Goal: Task Accomplishment & Management: Manage account settings

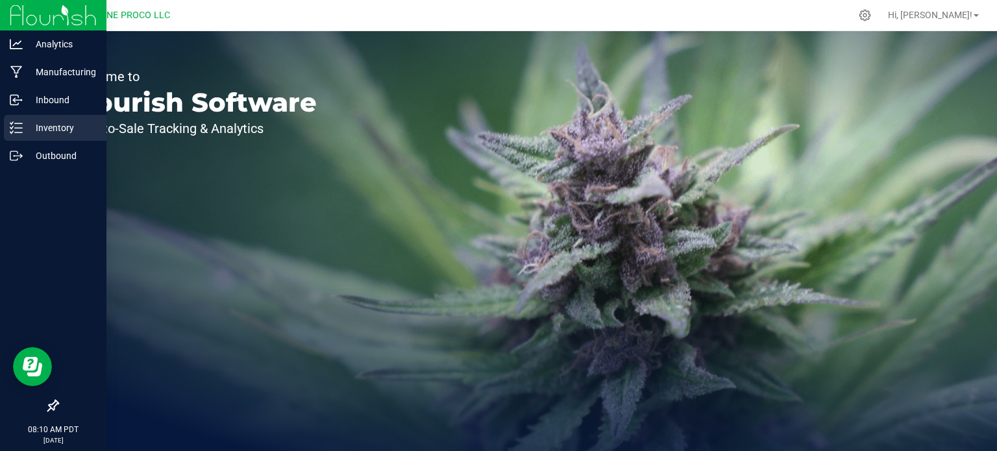
click at [24, 124] on p "Inventory" at bounding box center [62, 128] width 78 height 16
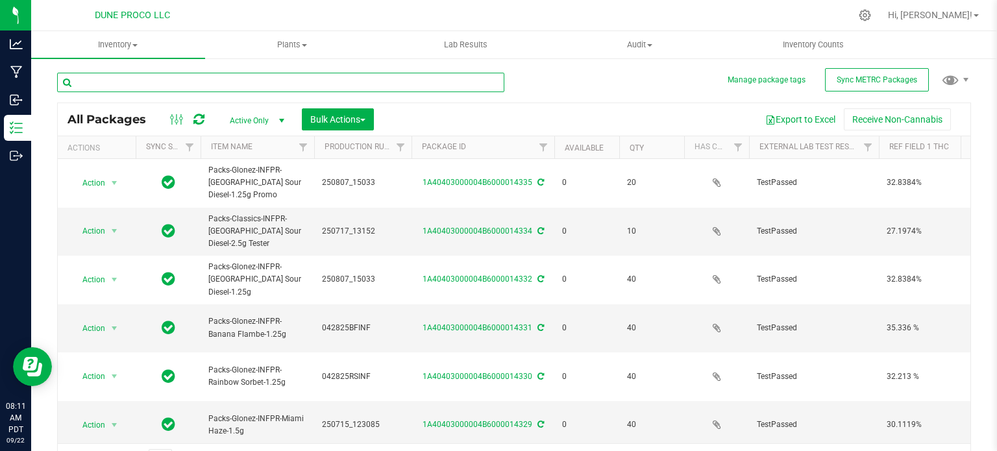
click at [208, 85] on input "text" at bounding box center [280, 82] width 447 height 19
type input "13113"
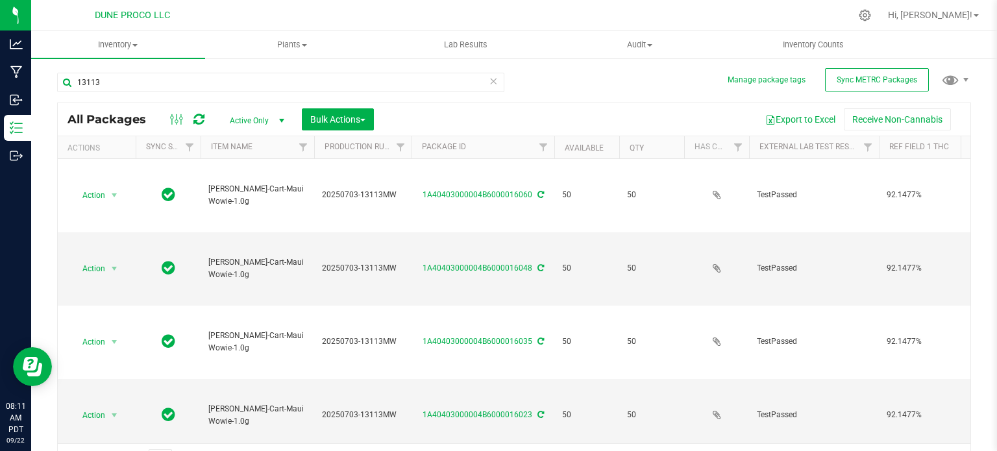
click at [250, 117] on span "Active Only" at bounding box center [254, 121] width 71 height 18
click at [249, 197] on li "All" at bounding box center [254, 199] width 70 height 19
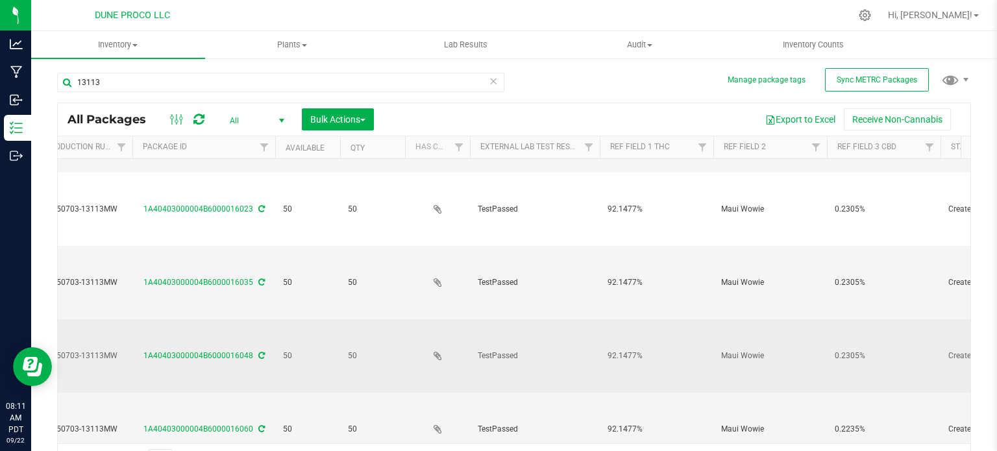
scroll to position [0, 279]
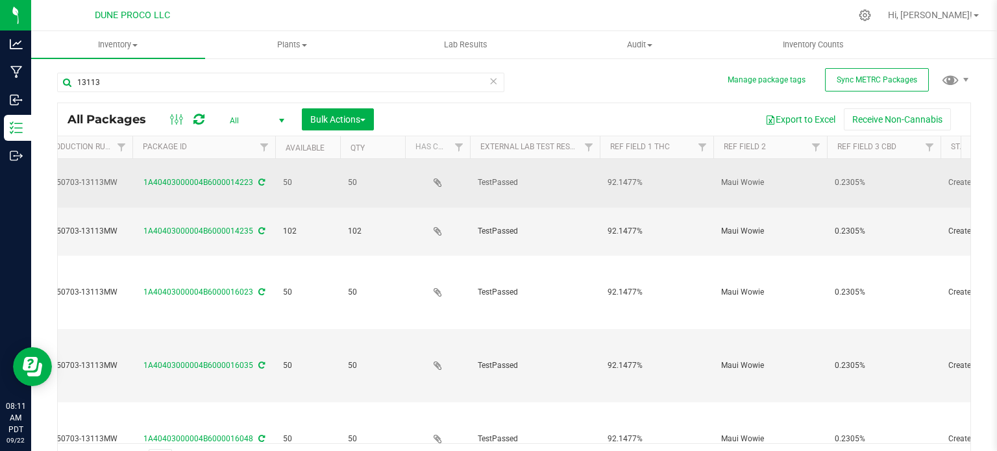
click at [622, 179] on span "92.1477%" at bounding box center [657, 183] width 98 height 12
click at [622, 179] on input "92.1477%" at bounding box center [653, 183] width 109 height 20
type input "89.3648%"
click at [625, 217] on div "All Packages All Active Only Lab Samples Locked All External Internal Bulk Acti…" at bounding box center [514, 289] width 914 height 373
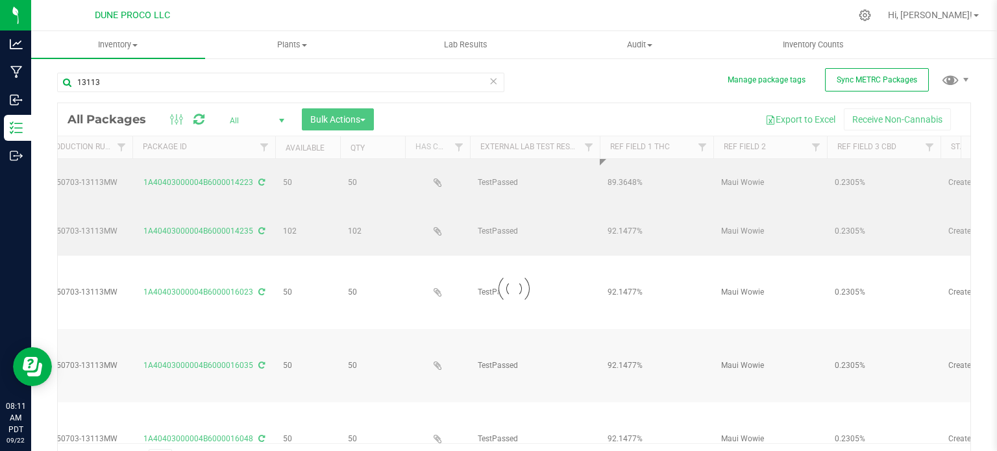
click at [625, 217] on div at bounding box center [514, 288] width 913 height 371
click at [625, 213] on div at bounding box center [514, 288] width 913 height 371
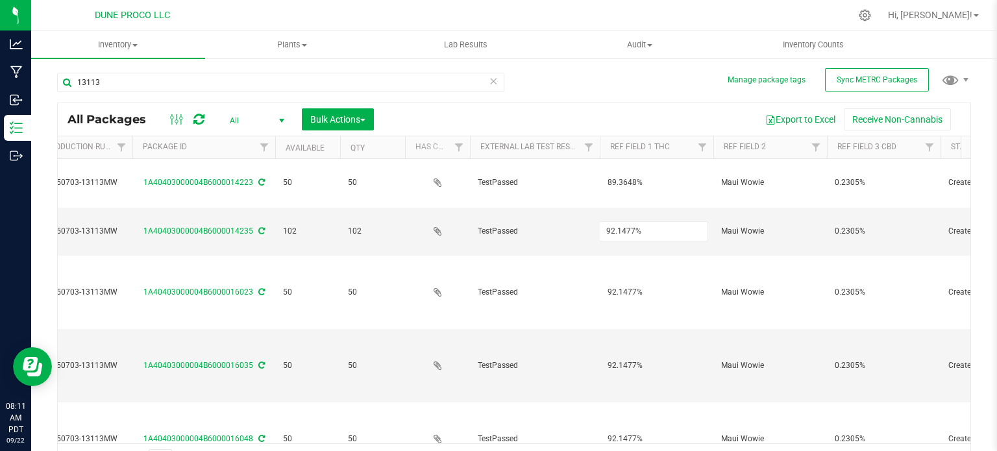
click at [625, 221] on input "92.1477%" at bounding box center [653, 231] width 109 height 20
type input "89.3648%"
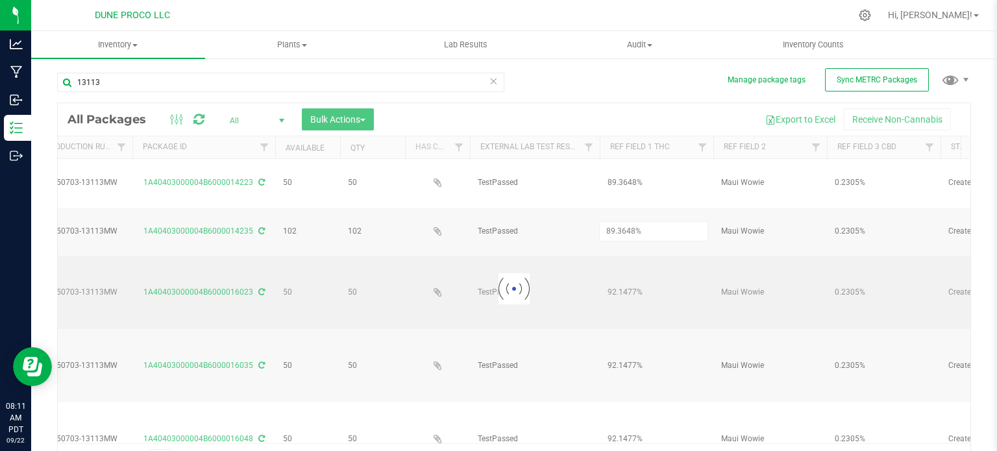
click at [622, 247] on div "Loading... All Packages All Active Only Lab Samples Locked All External Interna…" at bounding box center [514, 289] width 914 height 373
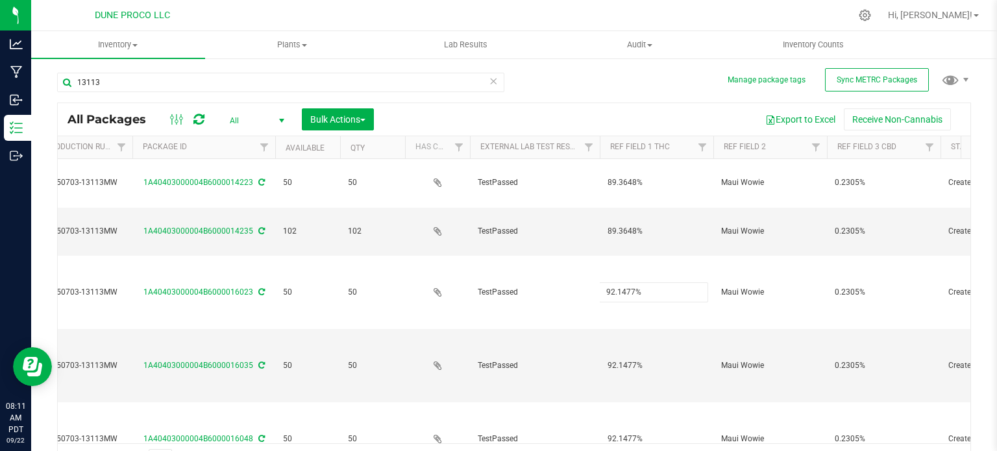
click at [622, 282] on input "92.1477%" at bounding box center [653, 292] width 109 height 20
type input "89.3648%"
click at [627, 275] on div "All Packages All Active Only Lab Samples Locked All External Internal Bulk Acti…" at bounding box center [514, 289] width 914 height 373
click at [626, 356] on input "92.1477%" at bounding box center [653, 366] width 109 height 20
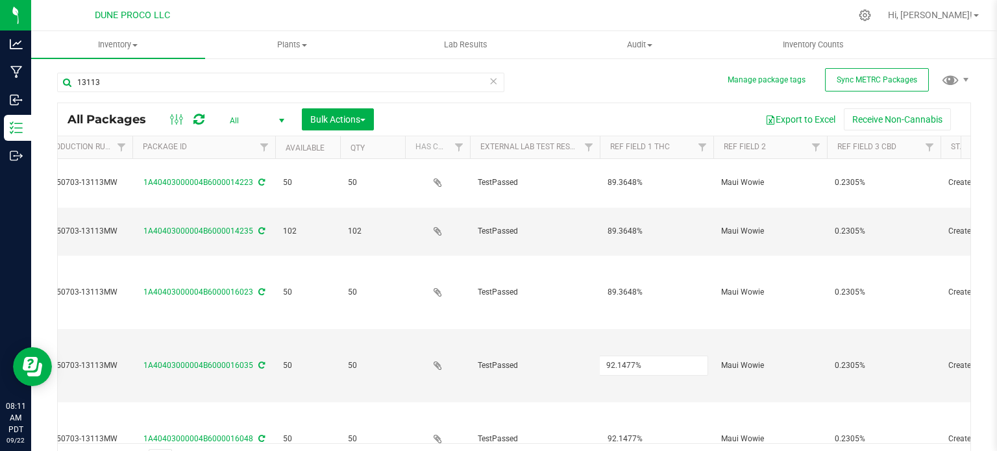
click at [626, 356] on input "92.1477%" at bounding box center [653, 366] width 109 height 20
type input "89.3648%"
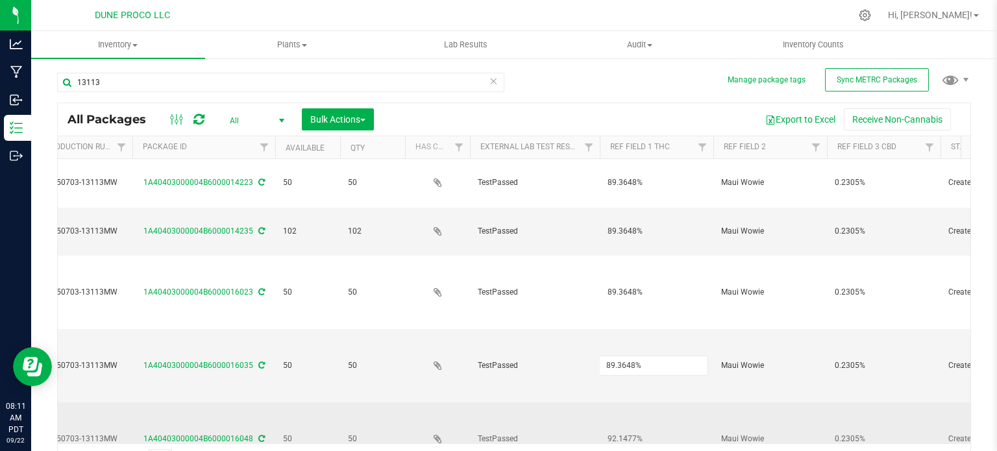
click at [619, 312] on div "All Packages All Active Only Lab Samples Locked All External Internal Bulk Acti…" at bounding box center [514, 289] width 914 height 373
click at [619, 433] on span "92.1477%" at bounding box center [657, 439] width 98 height 12
click at [619, 429] on input "92.1477%" at bounding box center [653, 439] width 109 height 20
type input "89.3648%"
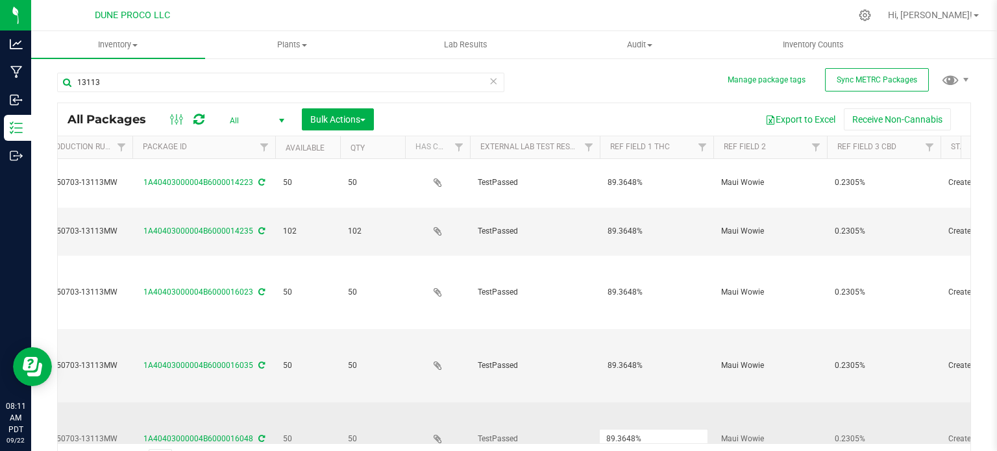
click at [625, 355] on div "All Packages All Active Only Lab Samples Locked All External Internal Bulk Acti…" at bounding box center [514, 289] width 914 height 373
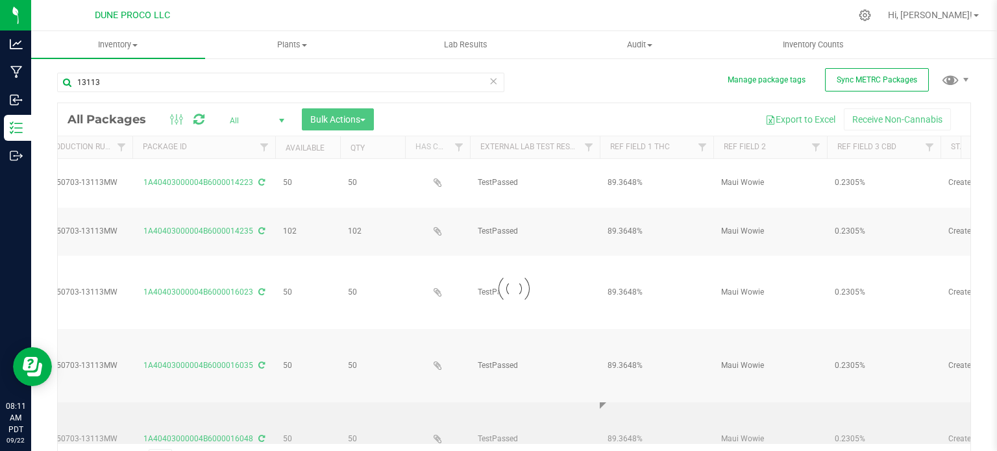
click at [625, 355] on div at bounding box center [514, 288] width 913 height 371
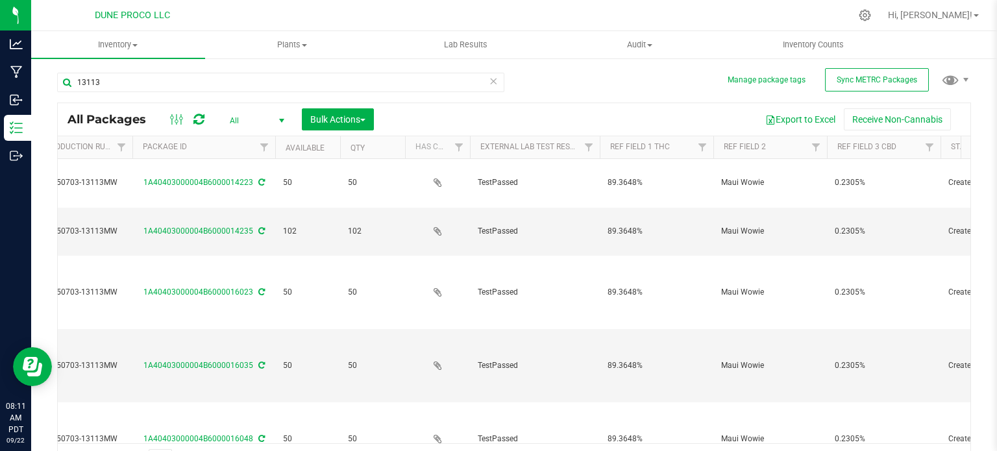
type input "89.3648%"
click at [629, 393] on div "All Packages All Active Only Lab Samples Locked All External Internal Bulk Acti…" at bounding box center [514, 289] width 914 height 373
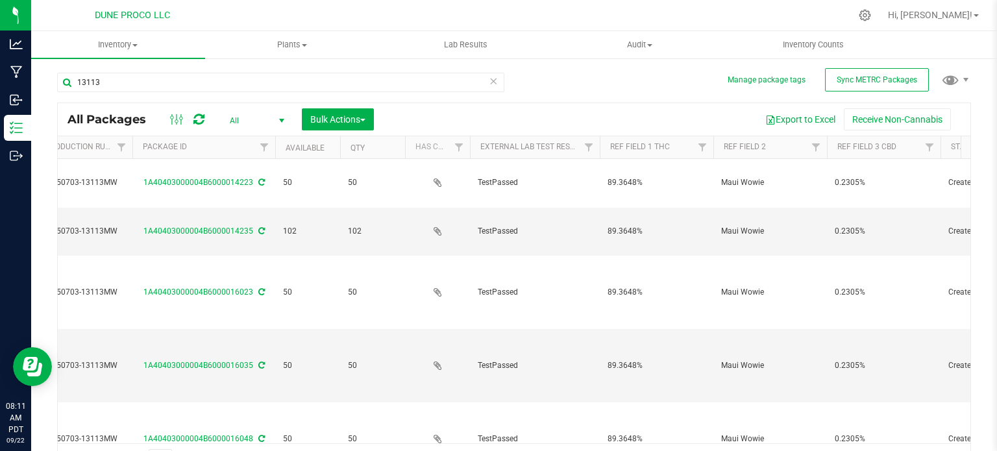
type input "89.3648%"
click at [631, 94] on div "13113 All Packages All Active Only Lab Samples Locked All External Internal Bul…" at bounding box center [514, 267] width 914 height 415
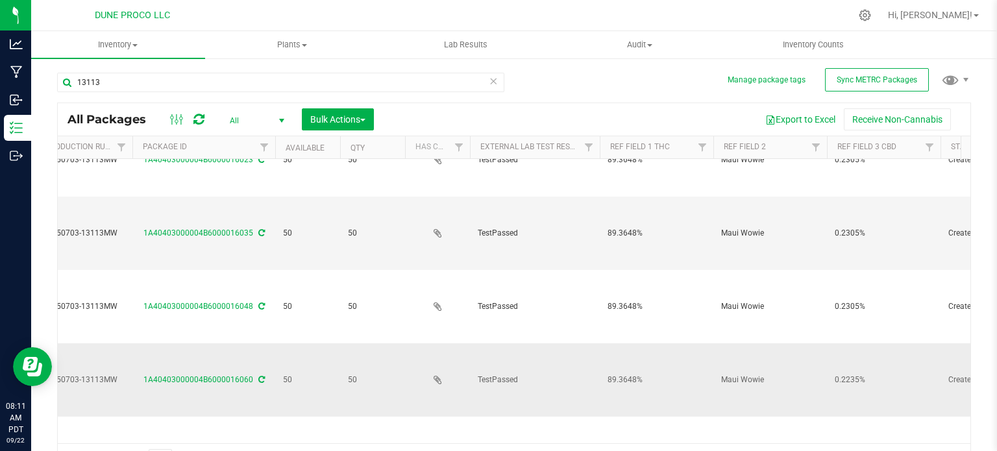
scroll to position [155, 279]
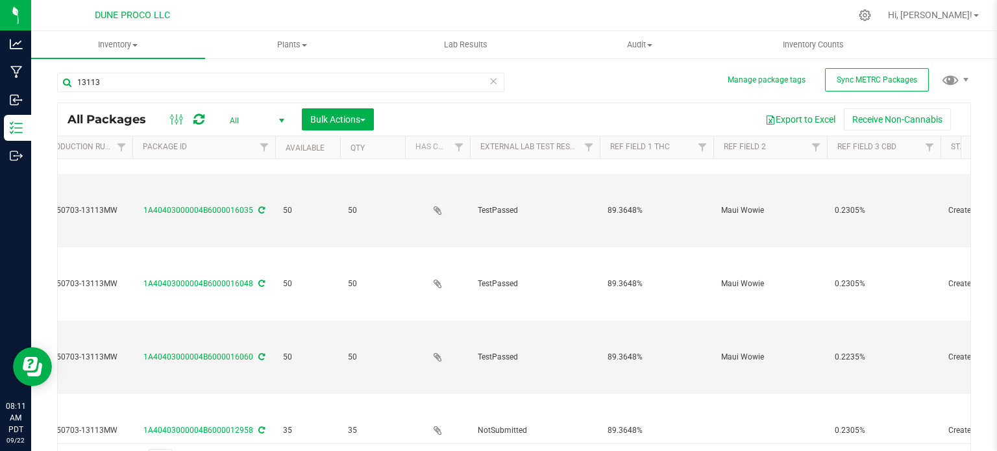
type input "89.3648%"
click at [628, 313] on div "All Packages All Active Only Lab Samples Locked All External Internal Bulk Acti…" at bounding box center [514, 289] width 914 height 373
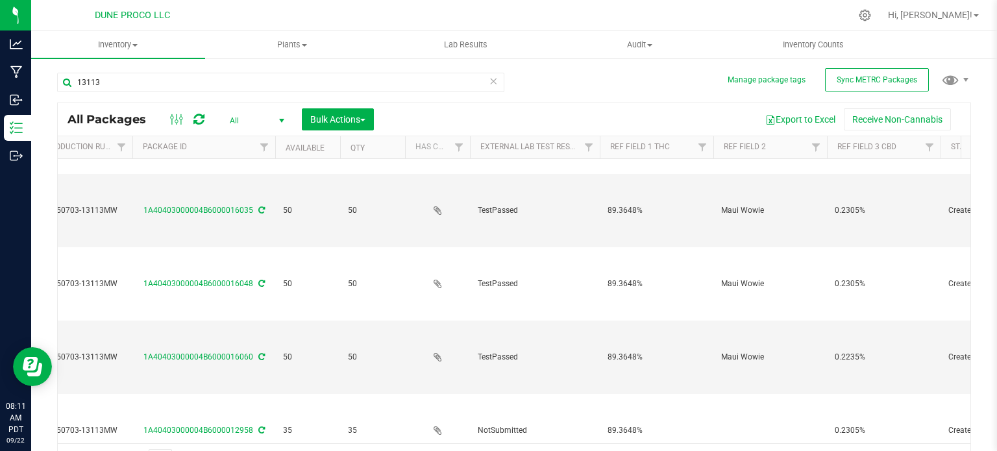
type input "89.3648%"
click at [634, 342] on div "All Packages All Active Only Lab Samples Locked All External Internal Bulk Acti…" at bounding box center [514, 289] width 914 height 373
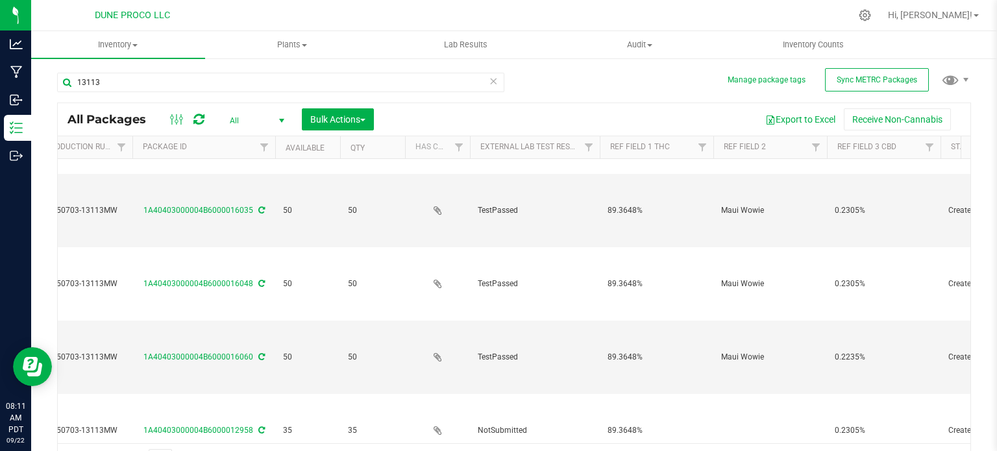
type input "89.3648%"
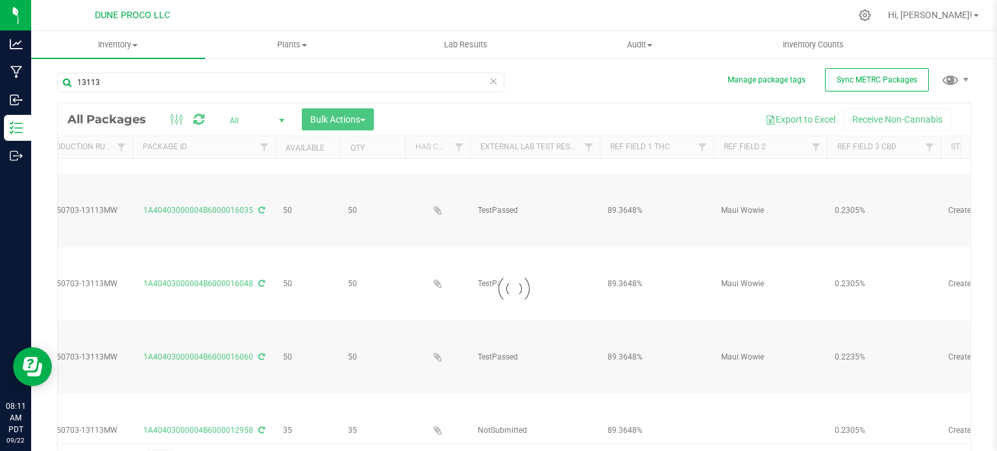
click at [630, 419] on div "Loading... All Packages All Active Only Lab Samples Locked All External Interna…" at bounding box center [514, 289] width 914 height 373
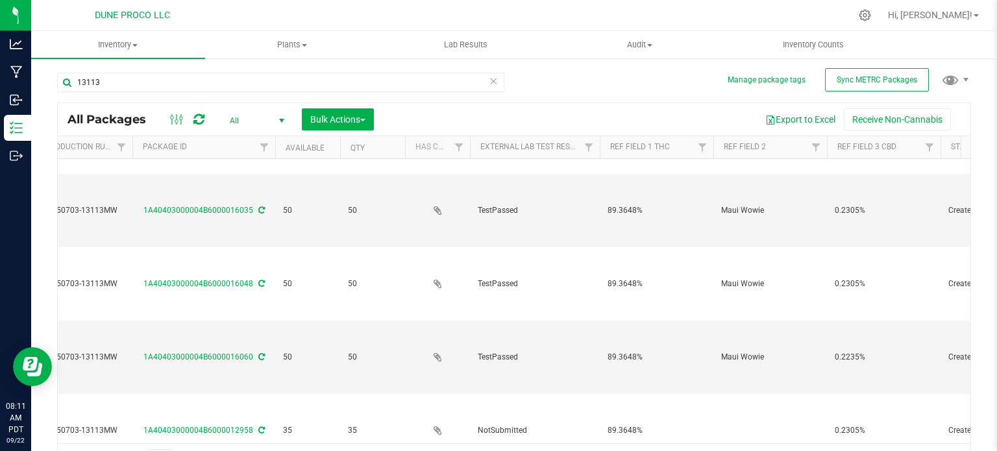
type input "89.3648%"
click at [599, 82] on div "13113 All Packages All Active Only Lab Samples Locked All External Internal Bul…" at bounding box center [514, 267] width 914 height 415
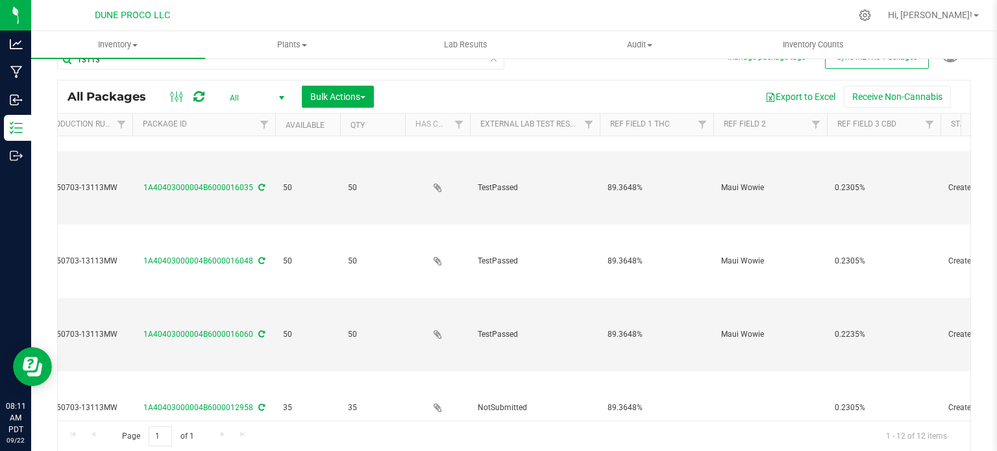
type input "0.2235%"
click at [848, 323] on div "All Packages All Active Only Lab Samples Locked All External Internal Bulk Acti…" at bounding box center [514, 266] width 914 height 373
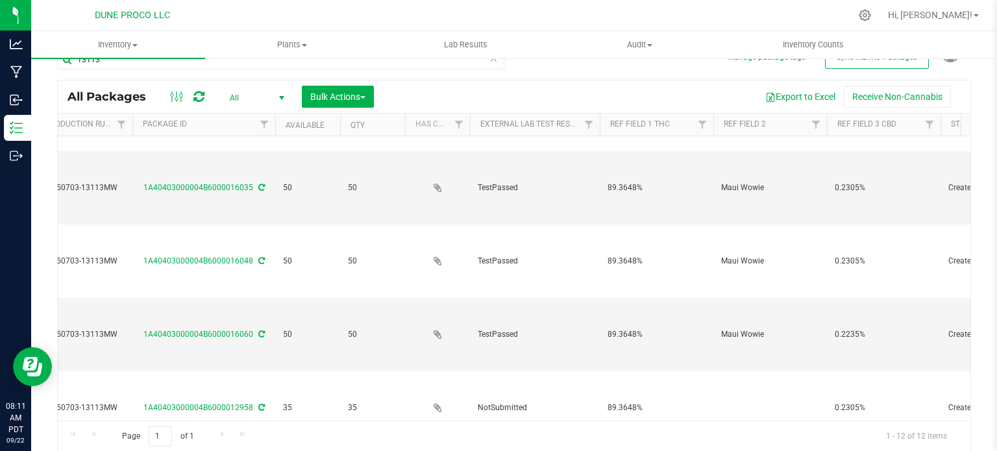
type input "0.2235%"
click at [844, 285] on div "All Packages All Active Only Lab Samples Locked All External Internal Bulk Acti…" at bounding box center [514, 266] width 914 height 373
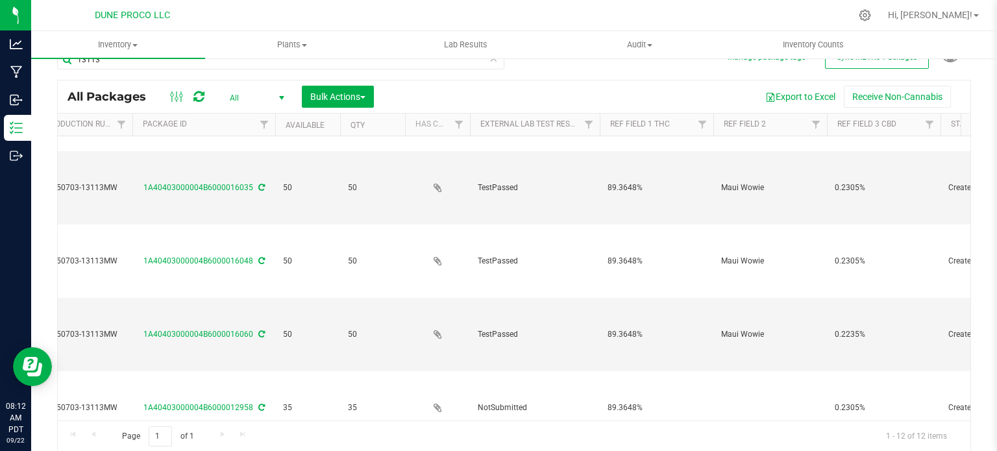
type input "0.2235%"
click at [852, 253] on div "All Packages All Active Only Lab Samples Locked All External Internal Bulk Acti…" at bounding box center [514, 266] width 914 height 373
type input "0.2235%"
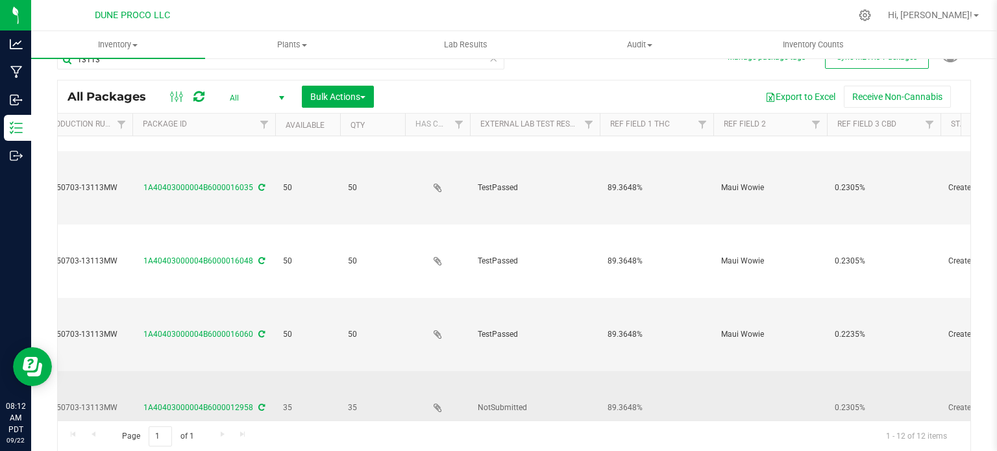
click at [856, 207] on div "All Packages All Active Only Lab Samples Locked All External Internal Bulk Acti…" at bounding box center [514, 266] width 914 height 373
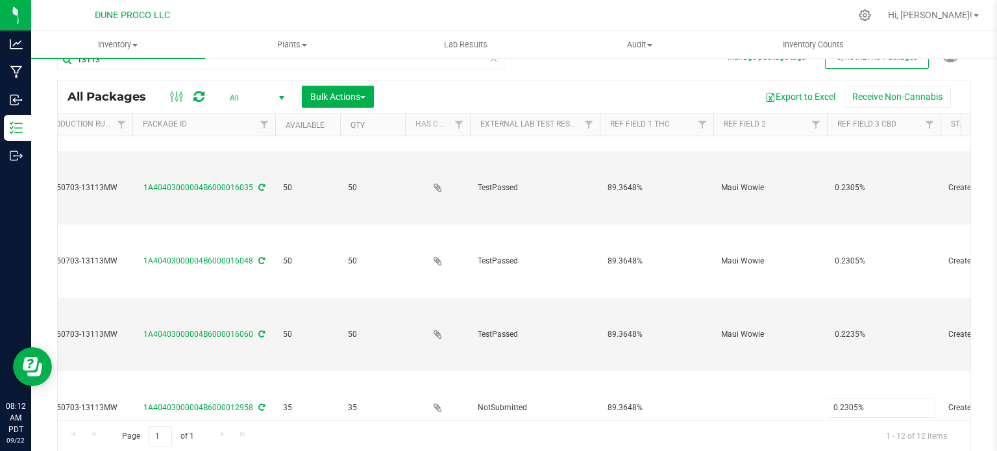
click at [856, 398] on input "0.2305%" at bounding box center [880, 408] width 109 height 20
type input "0.2235%"
click at [857, 179] on div "All Packages All Active Only Lab Samples Locked All External Internal Bulk Acti…" at bounding box center [514, 266] width 914 height 373
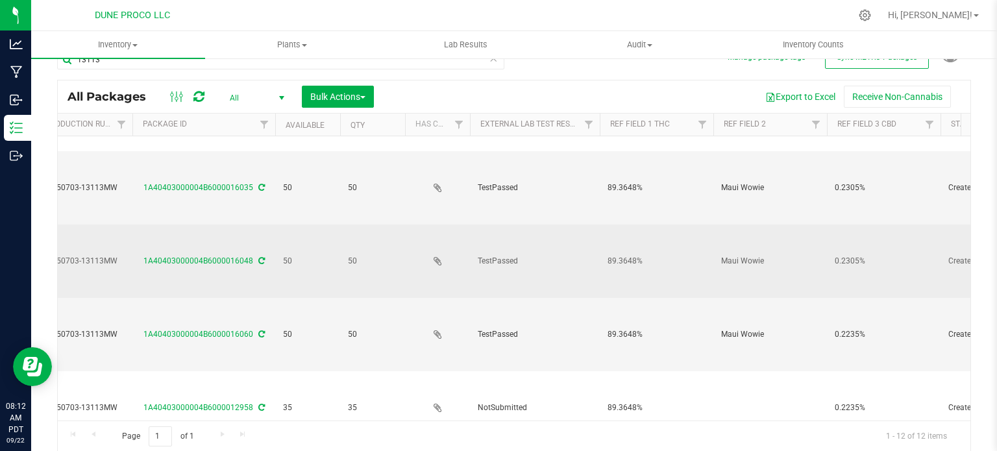
click at [856, 255] on span "0.2305%" at bounding box center [884, 261] width 98 height 12
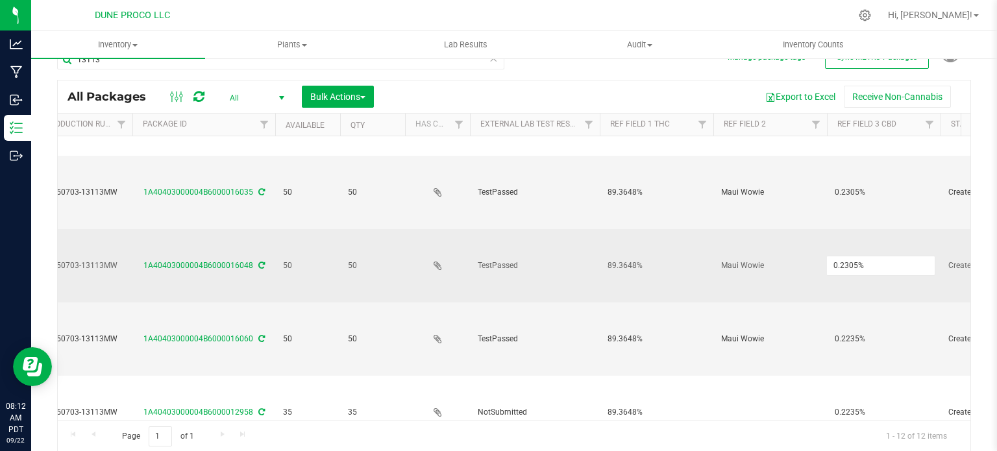
click at [856, 256] on input "0.2305%" at bounding box center [880, 266] width 109 height 20
type input "0.2235%"
click at [707, 99] on div "All Packages All Active Only Lab Samples Locked All External Internal Bulk Acti…" at bounding box center [514, 266] width 914 height 373
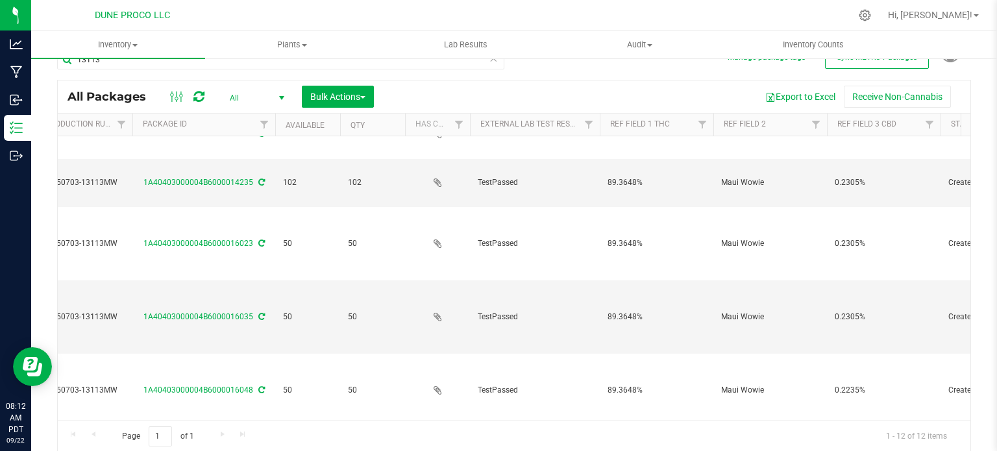
scroll to position [21, 279]
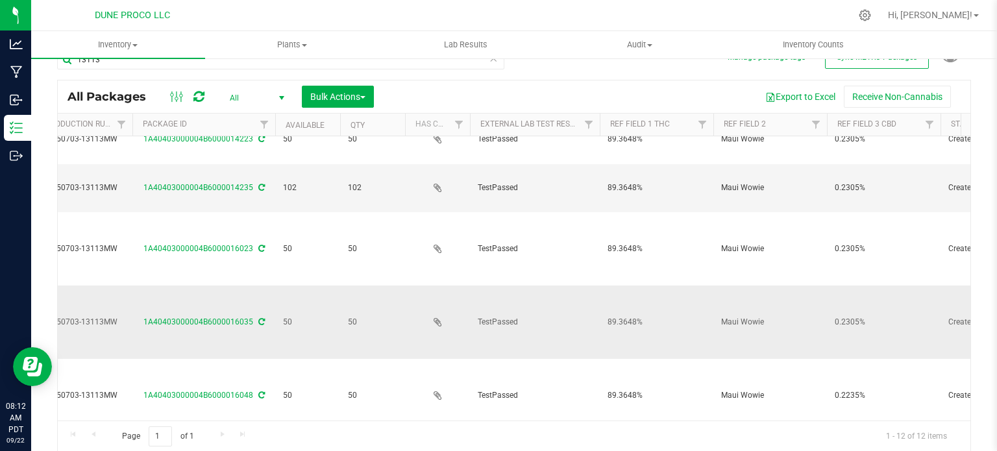
click at [857, 316] on span "0.2305%" at bounding box center [884, 322] width 98 height 12
click at [857, 312] on input "0.2305%" at bounding box center [880, 322] width 109 height 20
type input "0.2235%"
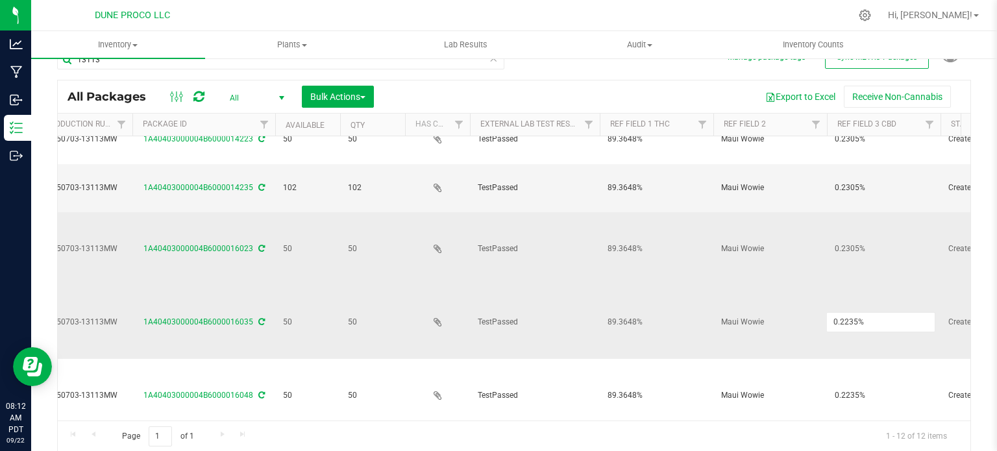
click at [843, 202] on div "All Packages All Active Only Lab Samples Locked All External Internal Bulk Acti…" at bounding box center [514, 266] width 914 height 373
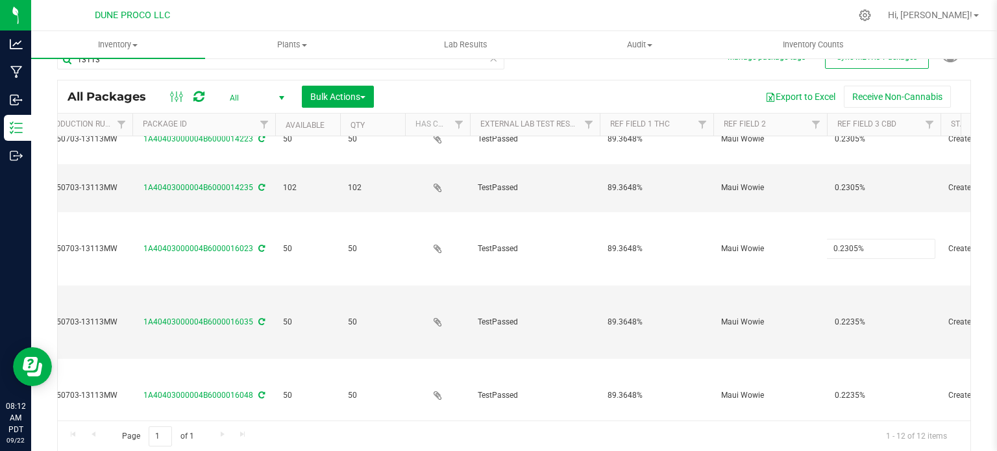
click at [843, 239] on input "0.2305%" at bounding box center [880, 249] width 109 height 20
type input "0.2235%"
click at [845, 163] on div "All Packages All Active Only Lab Samples Locked All External Internal Bulk Acti…" at bounding box center [514, 266] width 914 height 373
click at [845, 178] on input "0.2305%" at bounding box center [880, 188] width 109 height 20
type input "0.2235%"
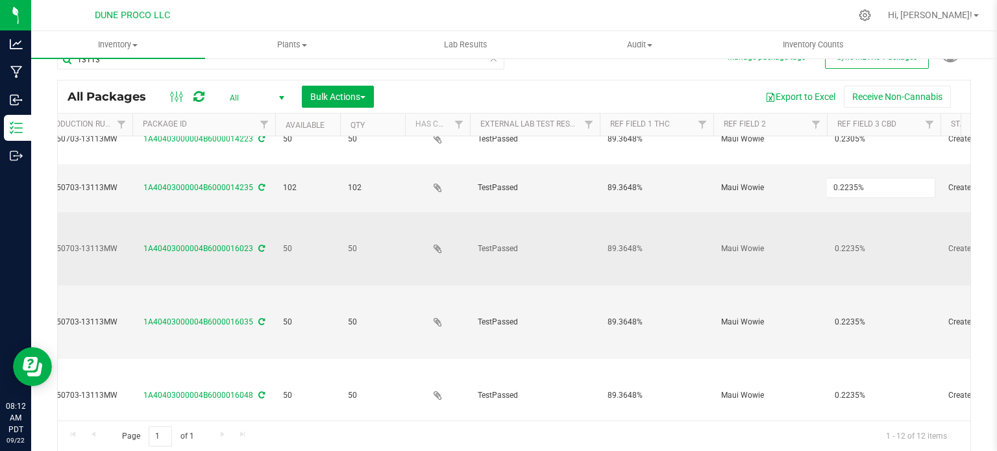
scroll to position [0, 279]
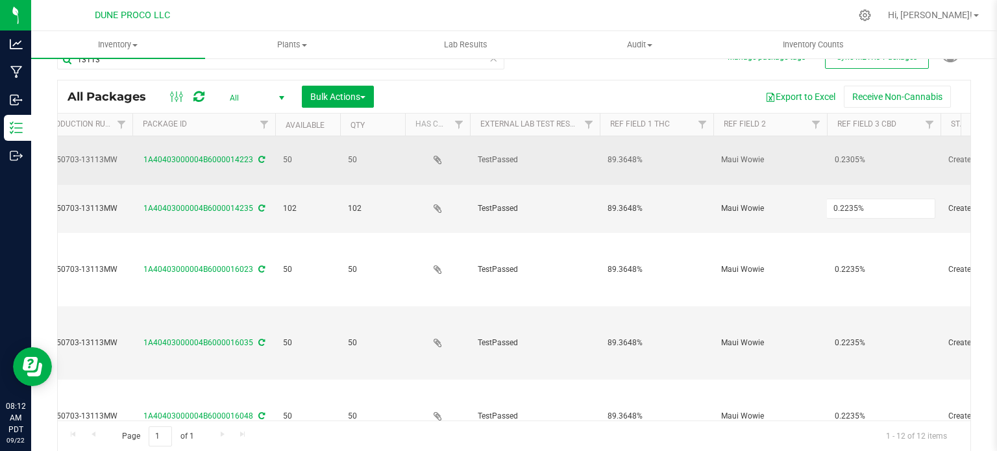
click at [852, 153] on div "All Packages All Active Only Lab Samples Locked All External Internal Bulk Acti…" at bounding box center [514, 266] width 914 height 373
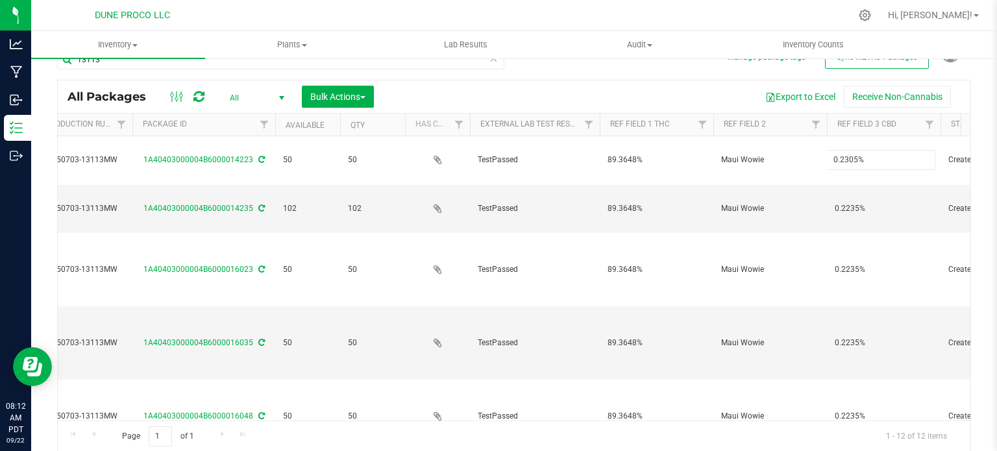
click at [852, 153] on input "0.2305%" at bounding box center [880, 160] width 109 height 20
type input "0.2235%"
click at [666, 80] on div "All Packages All Active Only Lab Samples Locked All External Internal Bulk Acti…" at bounding box center [514, 266] width 914 height 373
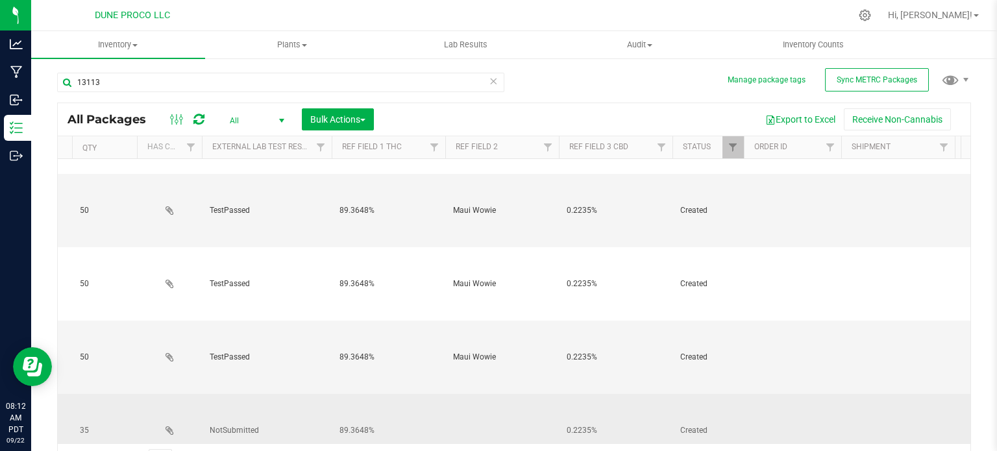
scroll to position [0, 0]
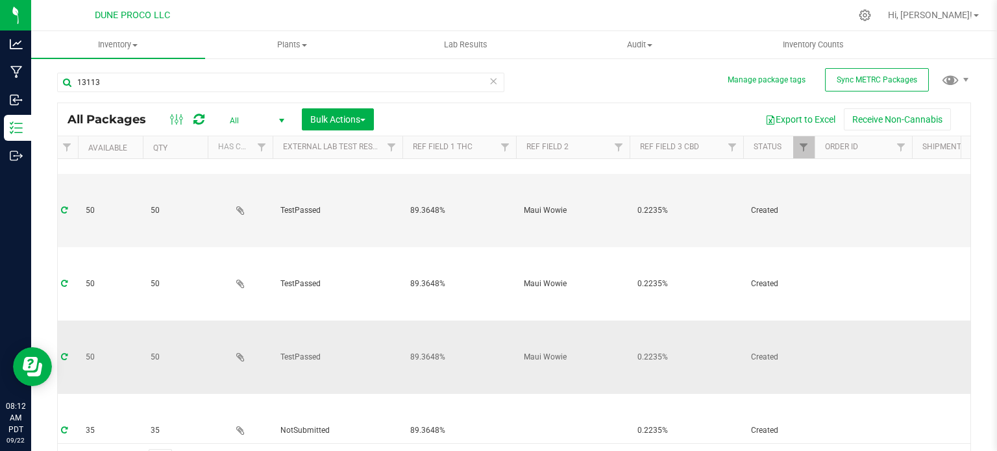
click at [551, 351] on span "Maui Wowie" at bounding box center [573, 357] width 98 height 12
click at [551, 347] on input "Maui Wowie" at bounding box center [569, 357] width 109 height 20
type input "Maui Wowie"
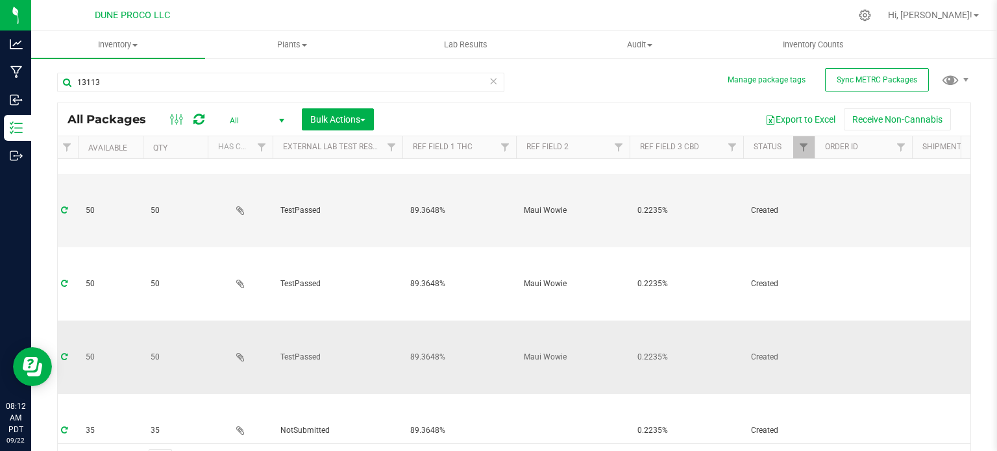
click at [563, 79] on div "13113 All Packages All Active Only Lab Samples Locked All External Internal Bul…" at bounding box center [514, 267] width 914 height 415
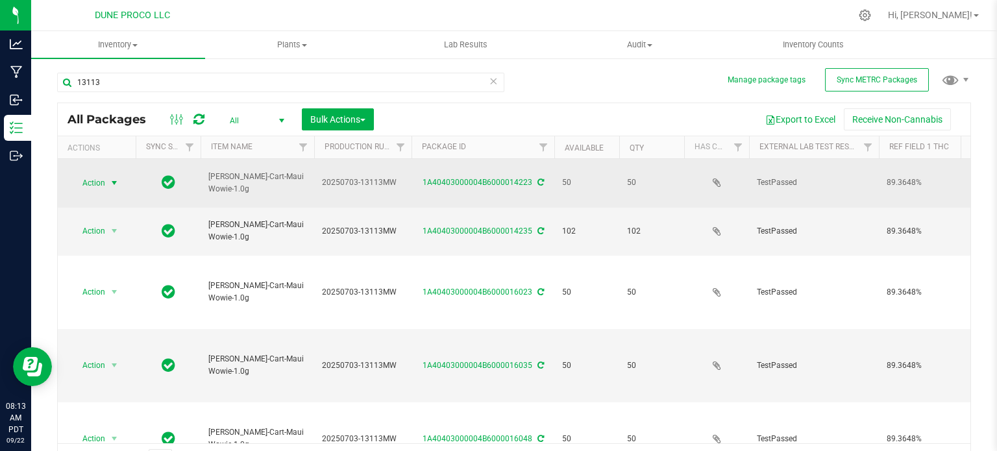
click at [112, 178] on span "select" at bounding box center [114, 183] width 10 height 10
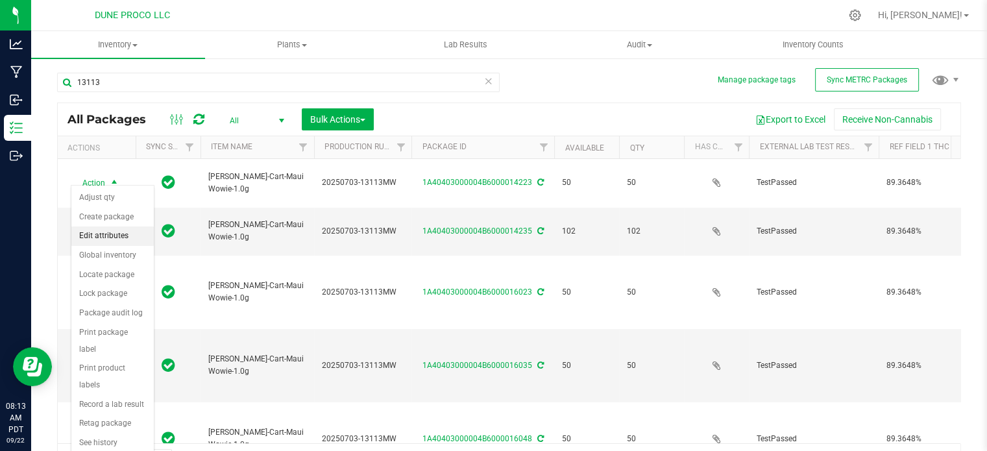
click at [114, 240] on li "Edit attributes" at bounding box center [112, 236] width 82 height 19
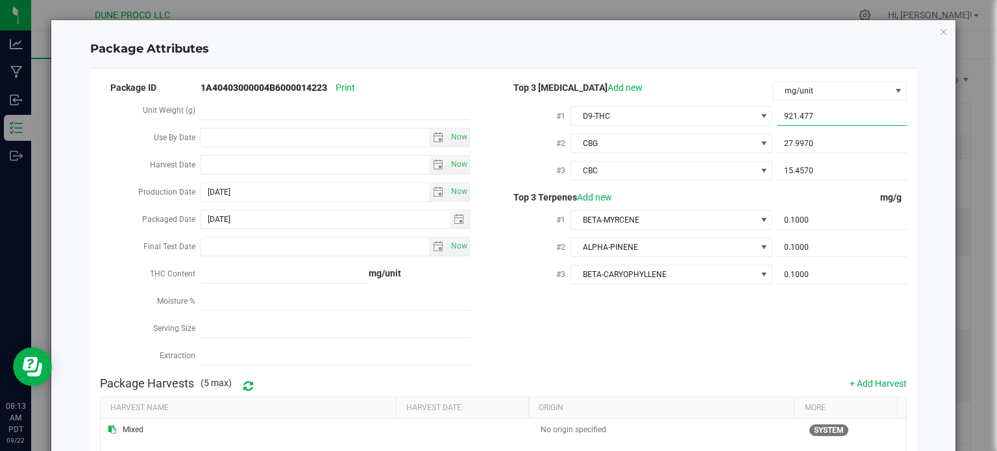
click at [804, 116] on span "921.4770 921.477" at bounding box center [842, 116] width 129 height 19
click at [804, 116] on input "921.477" at bounding box center [842, 116] width 129 height 18
paste input "893.648"
type input "893.648"
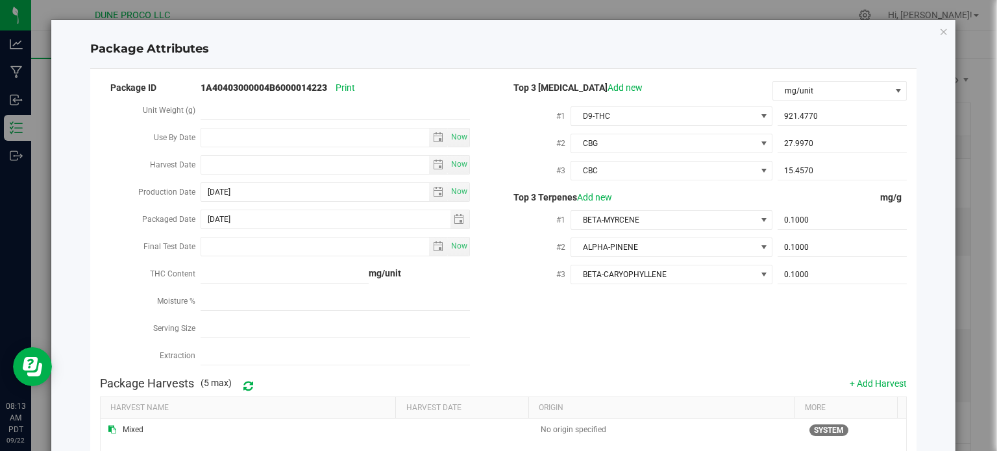
type input "893.6480"
click at [800, 147] on span "27.9970 27.997" at bounding box center [842, 143] width 129 height 19
click at [800, 147] on input "27.997" at bounding box center [842, 143] width 129 height 18
paste input "152"
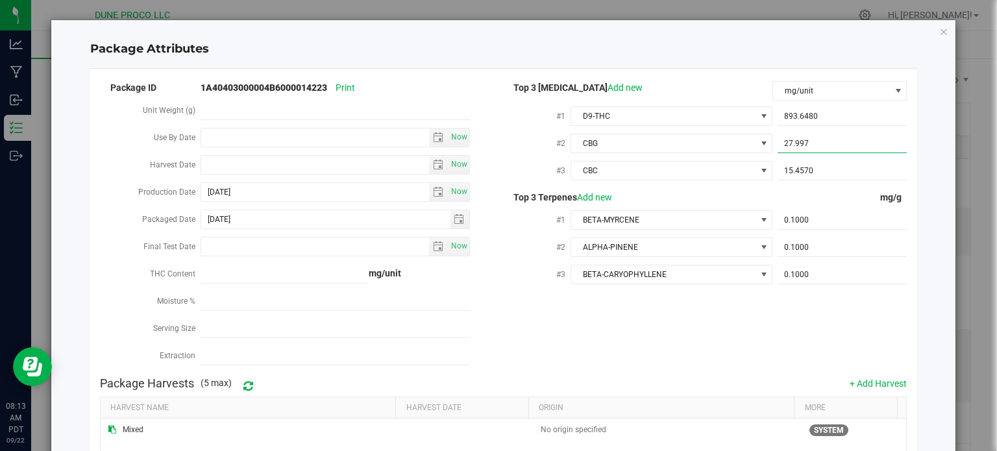
type input "27.152"
type input "27.1520"
click at [805, 171] on input "15.4570" at bounding box center [842, 171] width 129 height 18
click at [805, 171] on input "15.457" at bounding box center [842, 171] width 129 height 18
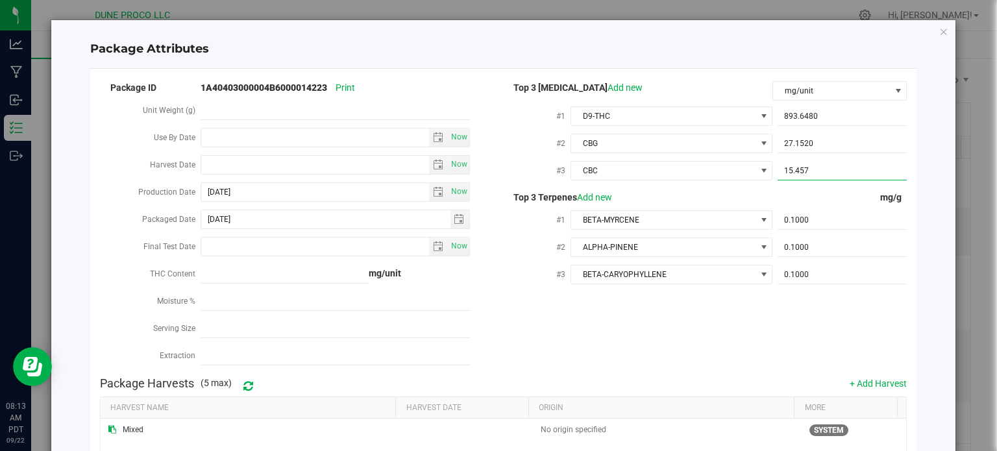
paste input "4.9910"
type input "14.991"
type input "14.9910"
click at [798, 219] on span "0.1000 0.1" at bounding box center [842, 220] width 129 height 19
click at [798, 219] on input "0.1" at bounding box center [842, 220] width 129 height 18
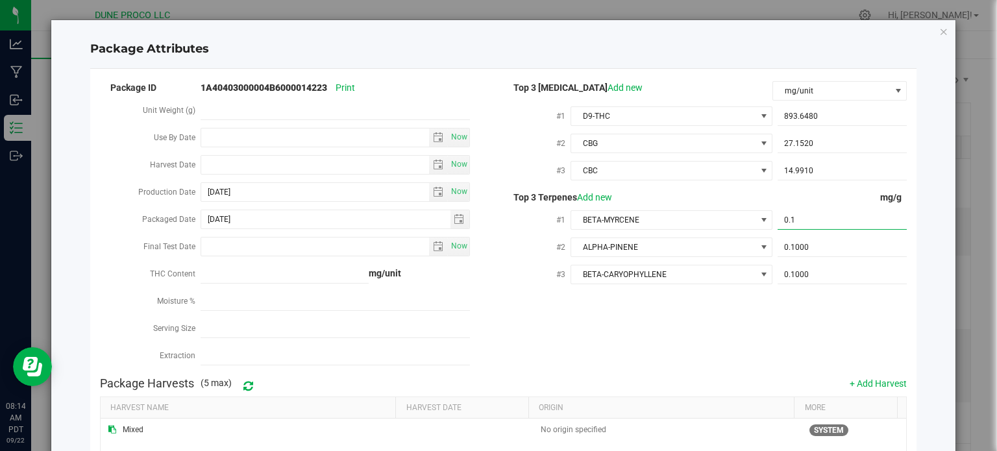
click at [798, 219] on input "0.1" at bounding box center [842, 220] width 129 height 18
paste input "19.595"
type input "19.595"
type input "19.5950"
click at [797, 243] on span "0.1000 0.1" at bounding box center [842, 247] width 129 height 19
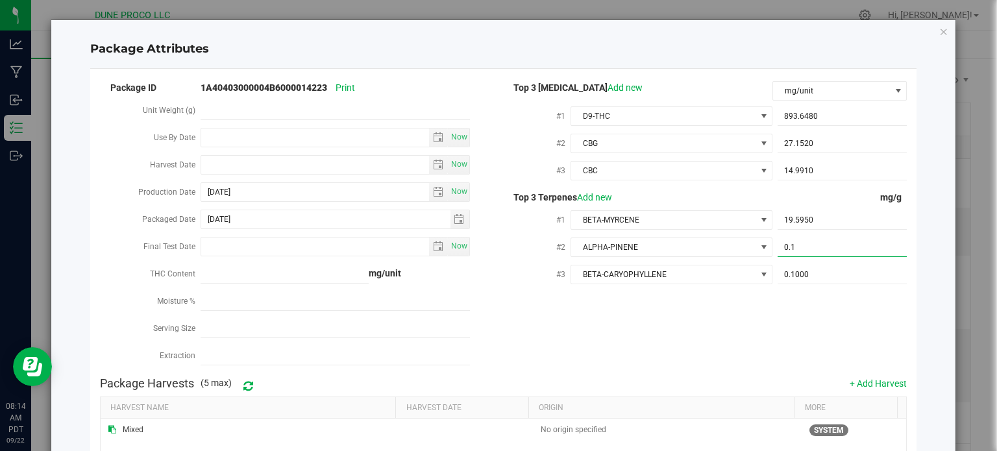
click at [797, 243] on input "0.1" at bounding box center [842, 247] width 129 height 18
paste input "9.307"
type input "9.307"
type input "9.3070"
click at [839, 267] on span "0.1000 0.1" at bounding box center [842, 274] width 129 height 19
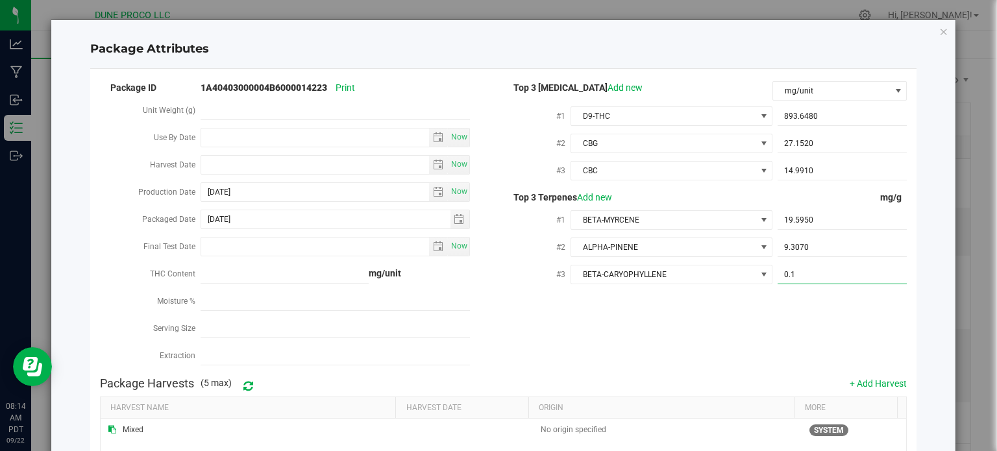
click at [839, 267] on input "0.1" at bounding box center [842, 274] width 129 height 18
paste input "5.863"
type input "5.863"
type input "5.8630"
click at [812, 326] on div "Package ID 1A40403000004B6000014223 Print Unit Weight (g) Use By Date Now Harve…" at bounding box center [503, 224] width 807 height 291
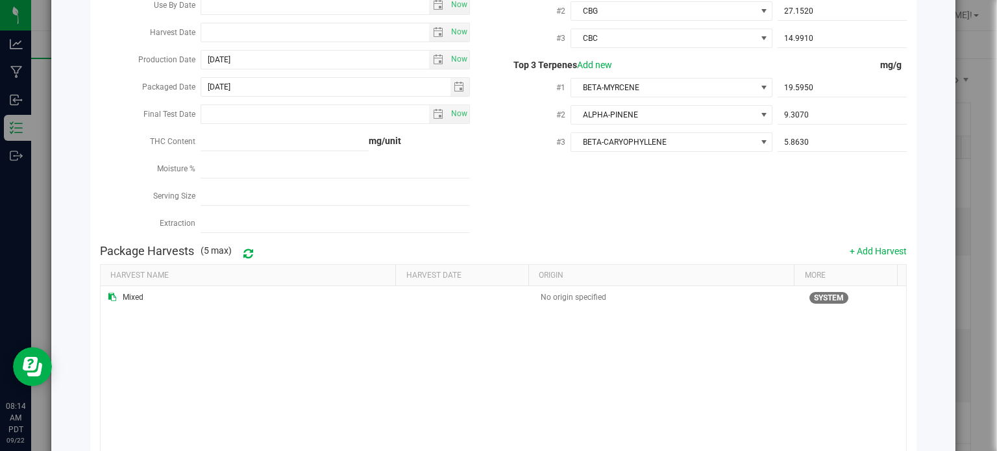
scroll to position [218, 0]
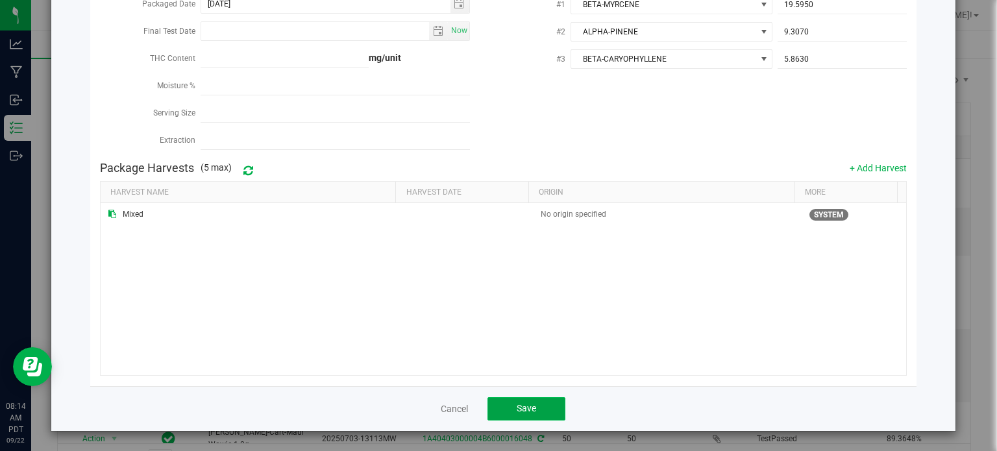
click at [539, 399] on button "Save" at bounding box center [526, 408] width 78 height 23
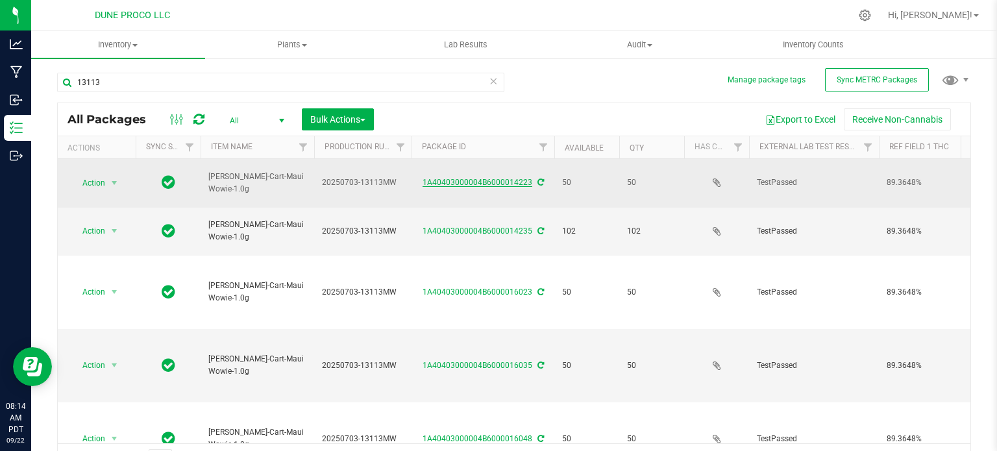
click at [493, 180] on link "1A40403000004B6000014223" at bounding box center [478, 182] width 110 height 9
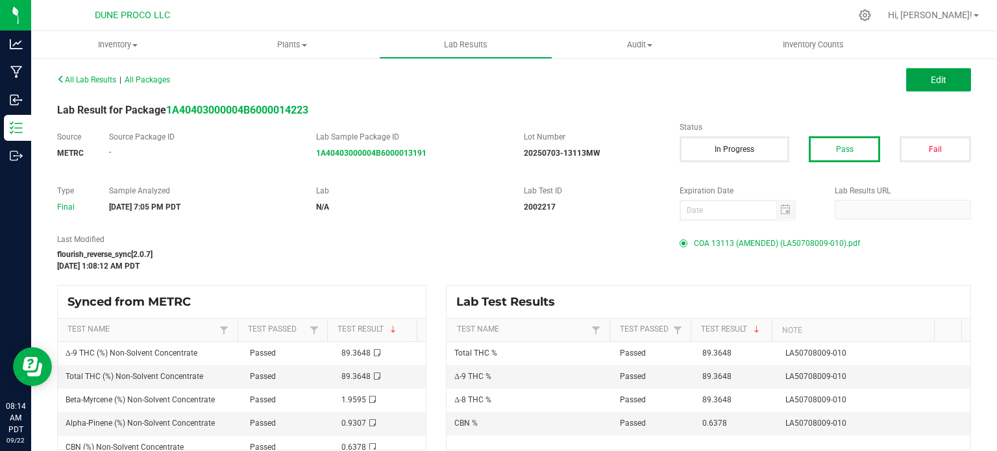
click at [933, 77] on span "Edit" at bounding box center [939, 80] width 16 height 10
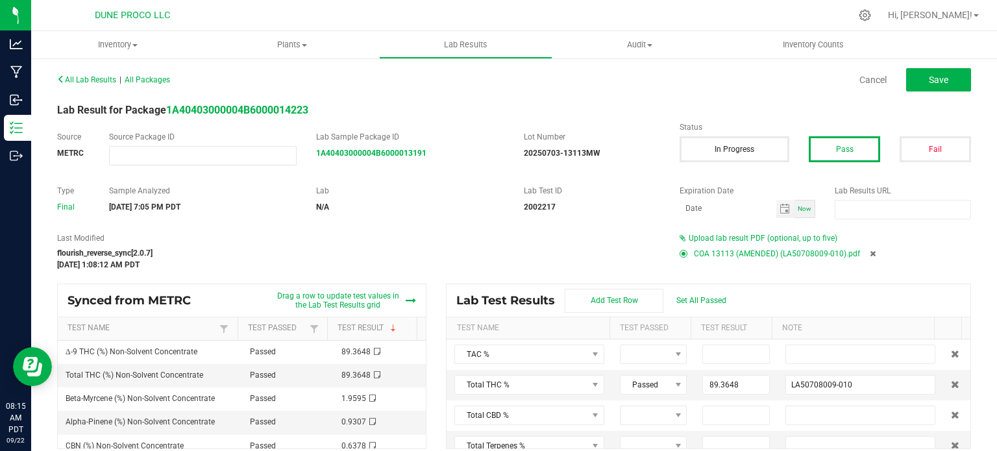
click at [870, 250] on icon at bounding box center [873, 254] width 6 height 8
type input "89.3648"
type input "LA50708009-010"
type input "89.3648"
type input "LA50708009-010"
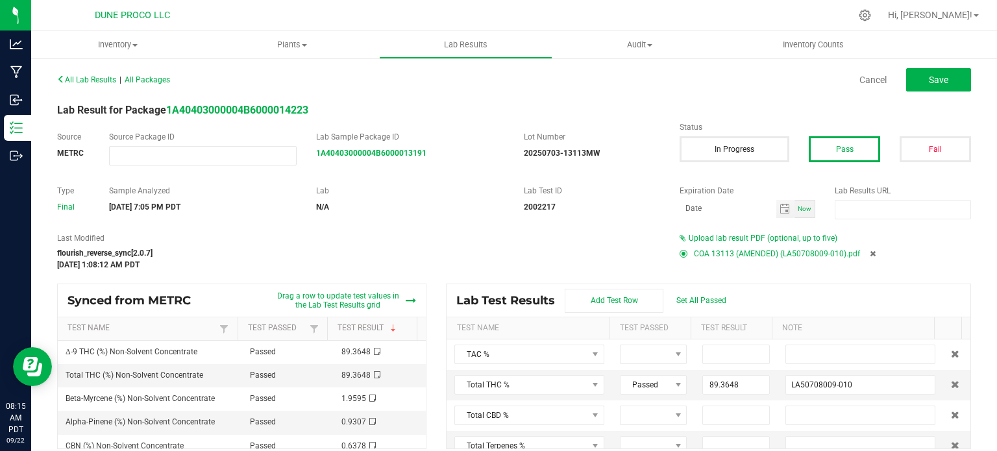
type input "0.6378"
type input "LA50708009-010"
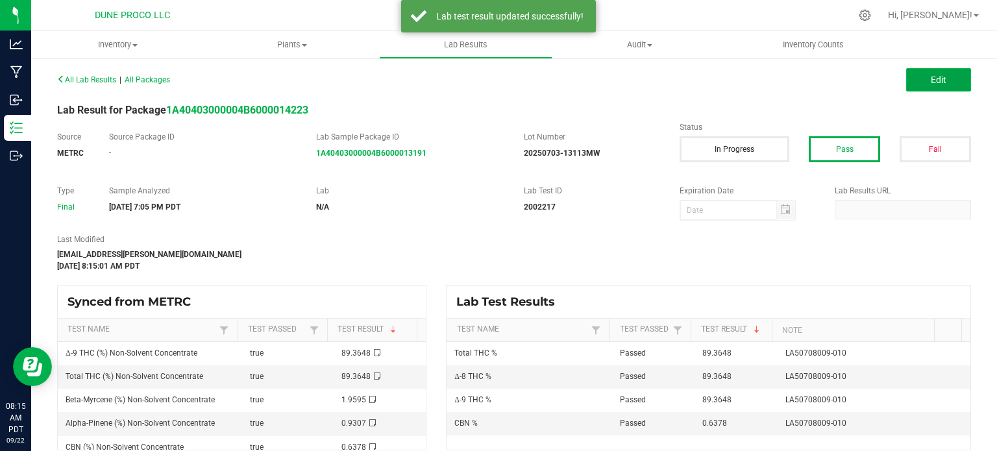
click at [931, 81] on span "Edit" at bounding box center [939, 80] width 16 height 10
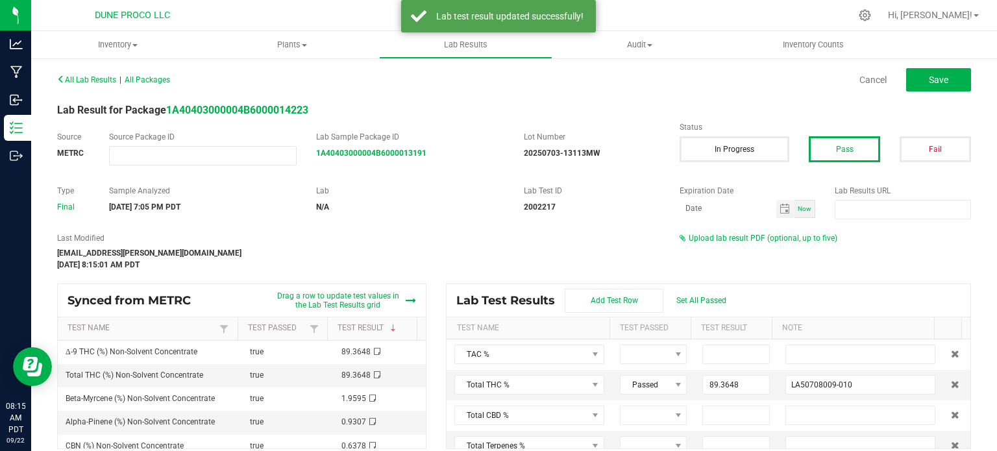
click at [727, 243] on div "Upload lab result PDF (optional, up to five)" at bounding box center [825, 238] width 291 height 12
click at [730, 241] on span "Upload lab result PDF (optional, up to five)" at bounding box center [763, 238] width 149 height 9
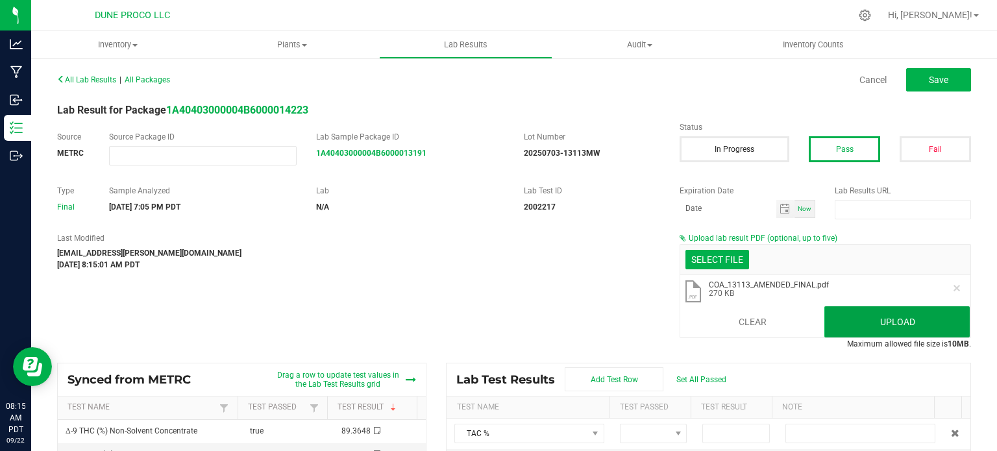
click at [843, 310] on button "Upload" at bounding box center [896, 321] width 145 height 31
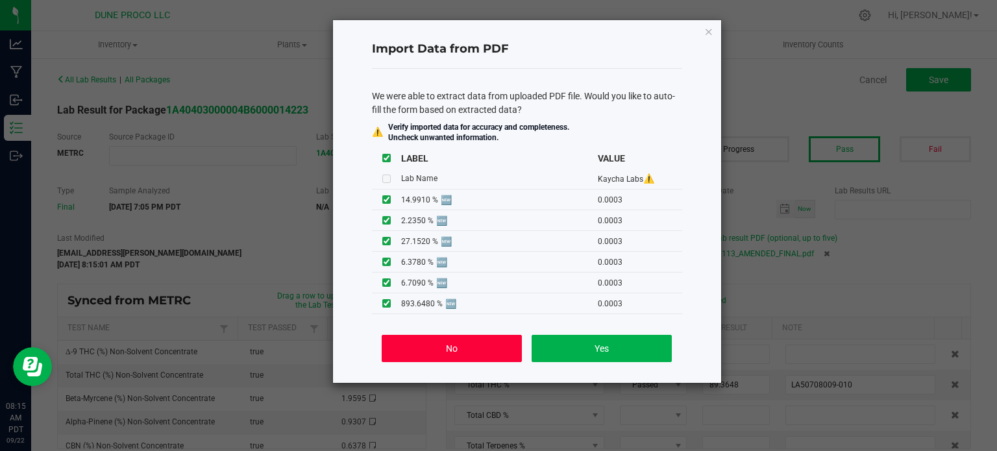
click at [491, 352] on button "No" at bounding box center [452, 348] width 140 height 27
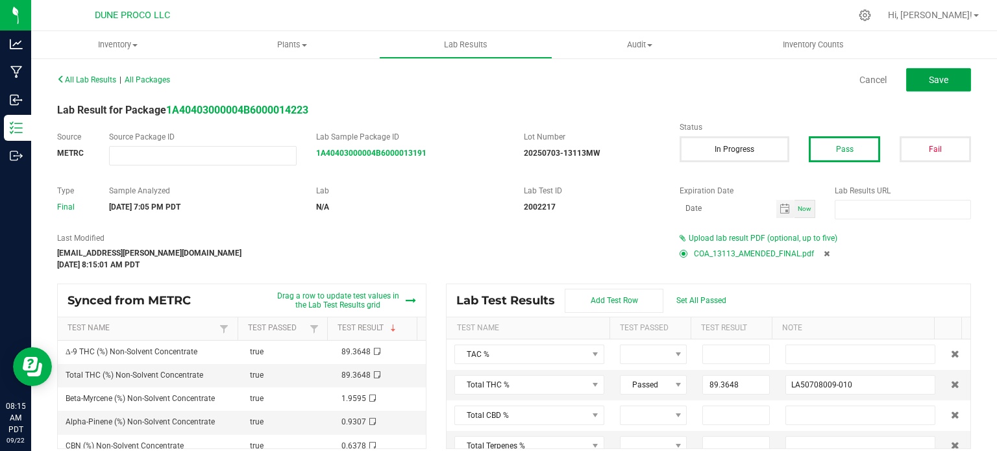
click at [929, 75] on span "Save" at bounding box center [938, 80] width 19 height 10
type input "89.3648"
type input "LA50708009-010"
type input "89.3648"
type input "LA50708009-010"
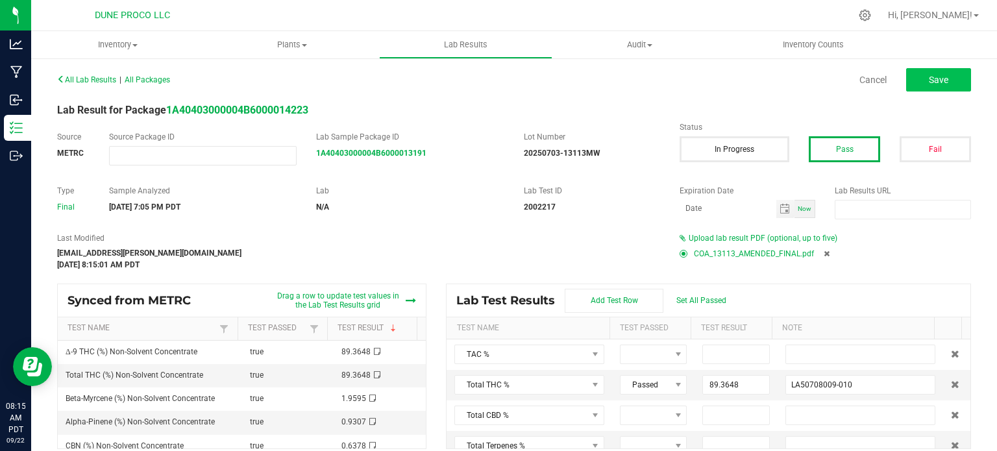
type input "0.6378"
type input "LA50708009-010"
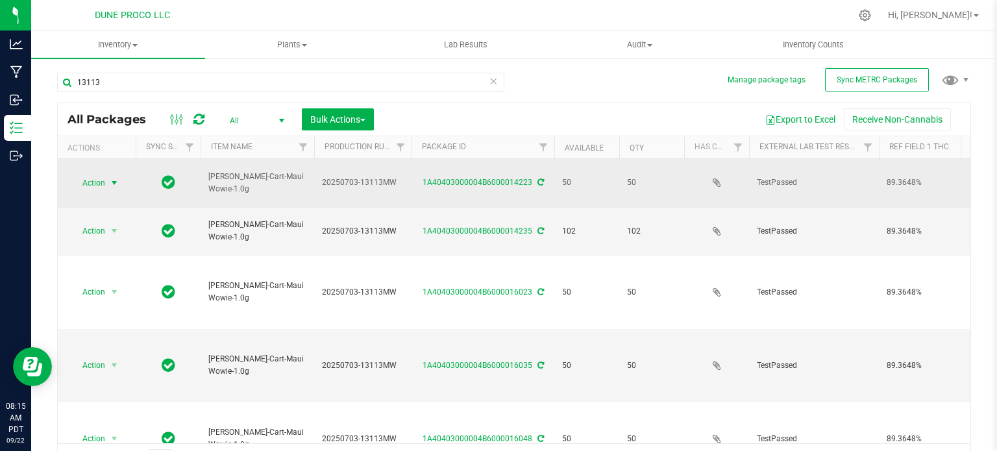
click at [88, 181] on span "Action" at bounding box center [88, 183] width 35 height 18
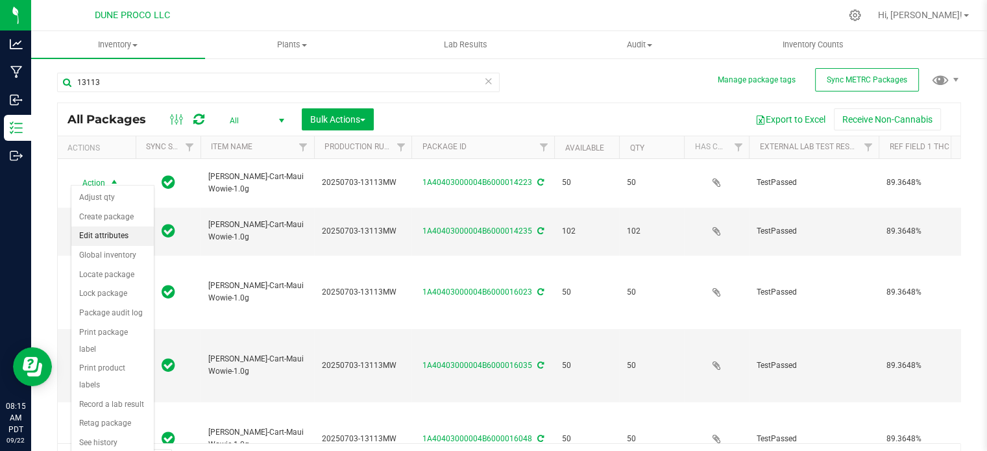
click at [109, 236] on li "Edit attributes" at bounding box center [112, 236] width 82 height 19
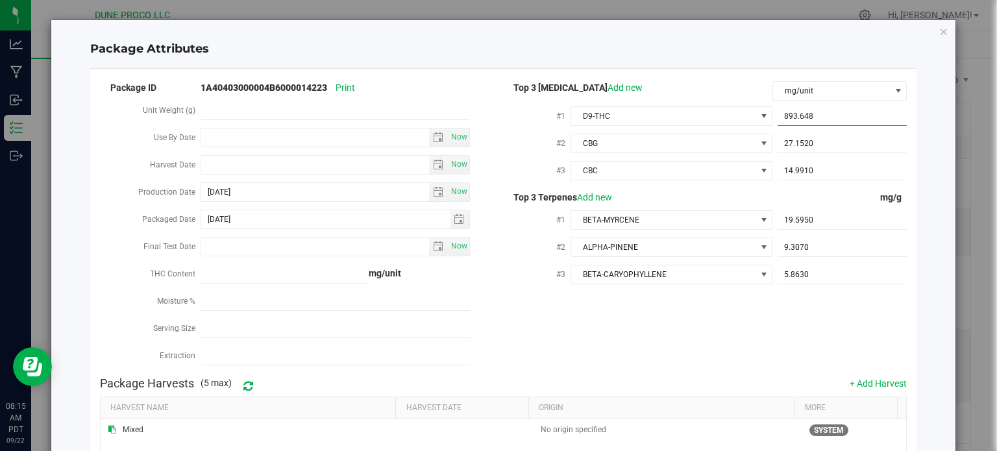
click at [806, 112] on span "893.6480 893.648" at bounding box center [842, 116] width 129 height 19
click at [806, 112] on input "893.648" at bounding box center [842, 116] width 129 height 18
click at [795, 149] on span "27.1520 27.152" at bounding box center [842, 143] width 129 height 19
click at [795, 149] on input "27.152" at bounding box center [842, 143] width 129 height 18
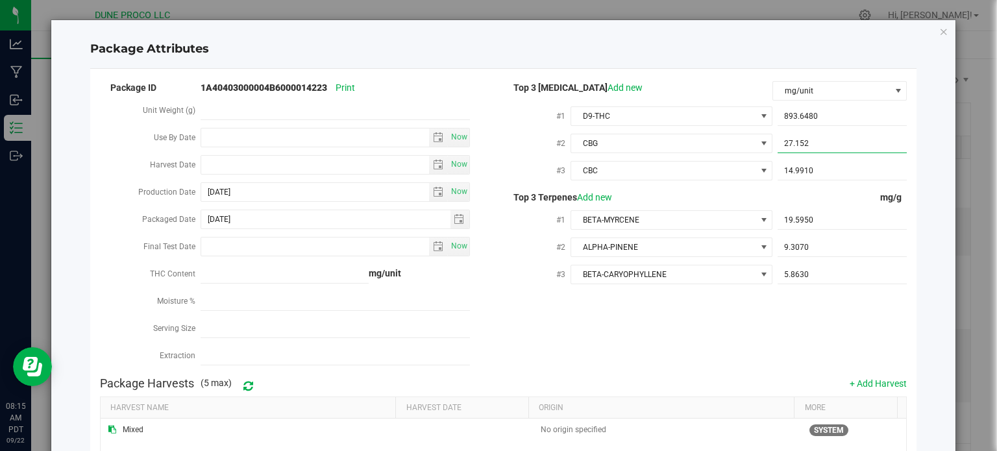
click at [795, 149] on input "27.152" at bounding box center [842, 143] width 129 height 18
click at [791, 168] on span "14.9910 14.991" at bounding box center [842, 171] width 129 height 19
click at [791, 168] on input "14.991" at bounding box center [842, 171] width 129 height 18
click at [789, 217] on span "19.5950 19.595" at bounding box center [842, 220] width 129 height 19
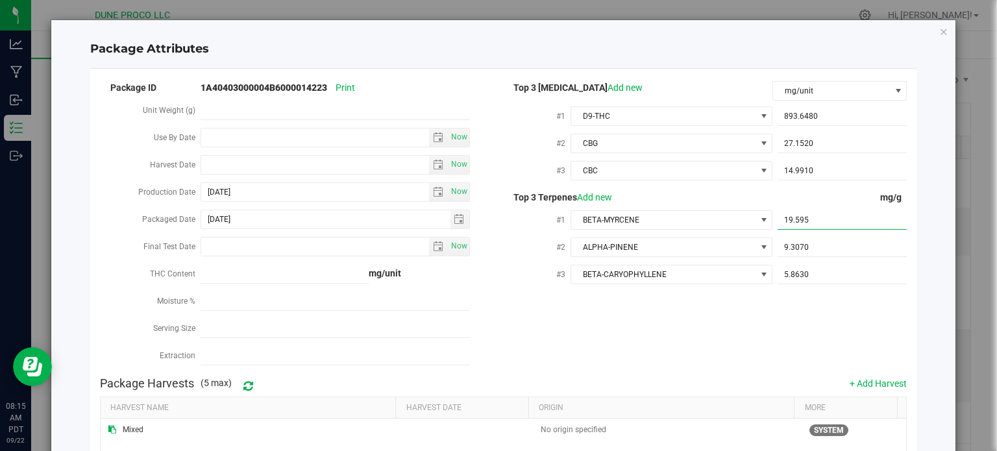
click at [789, 217] on input "19.595" at bounding box center [842, 220] width 129 height 18
click at [785, 248] on span "9.3070 9.307" at bounding box center [842, 247] width 129 height 19
click at [785, 248] on input "9.307" at bounding box center [842, 247] width 129 height 18
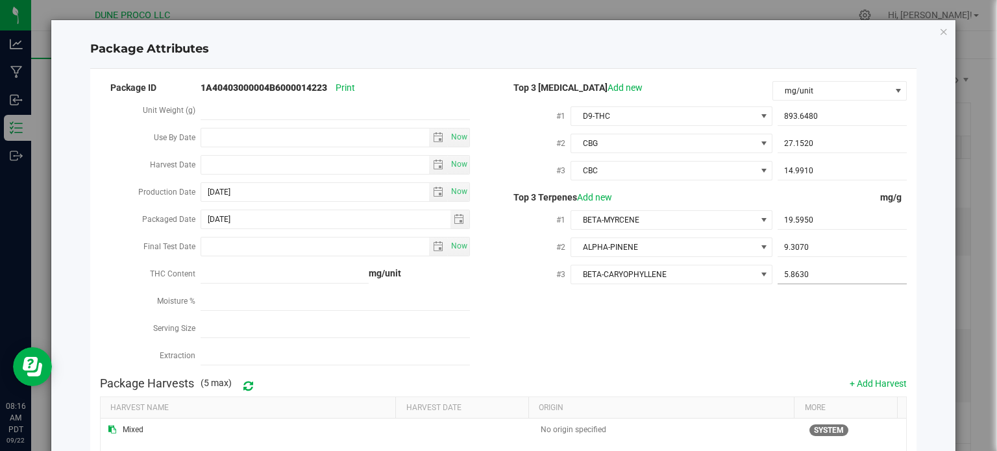
click at [787, 282] on span "5.8630 5.863" at bounding box center [842, 274] width 129 height 19
click at [787, 282] on input "5.863" at bounding box center [842, 274] width 129 height 18
click at [799, 112] on span "893.6480 893.648" at bounding box center [842, 116] width 129 height 19
click at [799, 112] on input "893.648" at bounding box center [842, 116] width 129 height 18
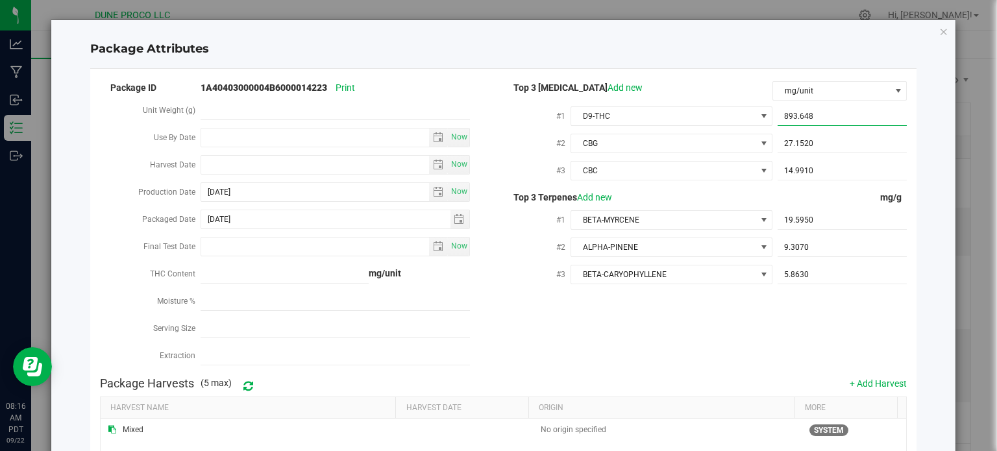
click at [799, 112] on input "893.648" at bounding box center [842, 116] width 129 height 18
click at [785, 122] on span "893.6480 893.648" at bounding box center [842, 116] width 129 height 19
click at [785, 122] on input "893.648" at bounding box center [842, 116] width 129 height 18
click at [798, 147] on span "27.1520 27.152" at bounding box center [842, 143] width 129 height 19
click at [798, 147] on input "27.152" at bounding box center [842, 143] width 129 height 18
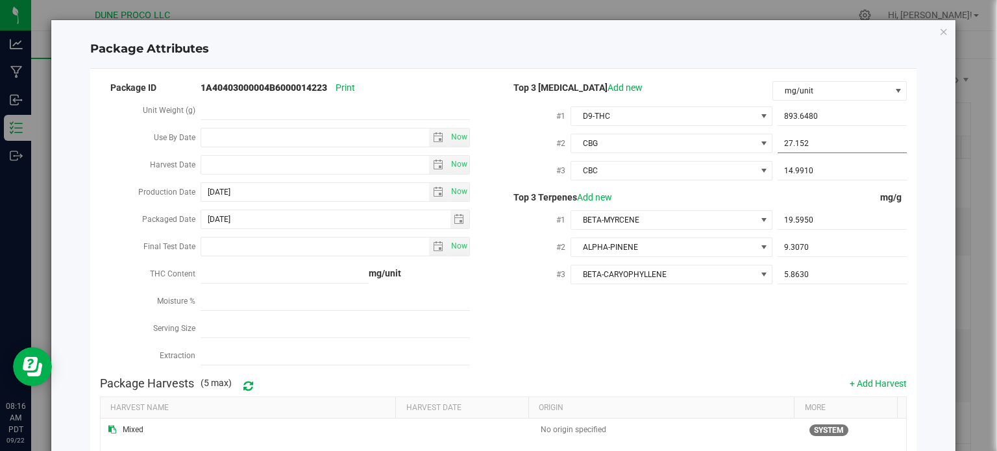
click at [798, 147] on input "27.152" at bounding box center [842, 143] width 129 height 18
click at [802, 173] on span "14.9910 14.991" at bounding box center [842, 171] width 129 height 19
click at [802, 173] on input "14.991" at bounding box center [842, 171] width 129 height 18
click at [810, 227] on span "19.5950 19.595" at bounding box center [842, 220] width 129 height 19
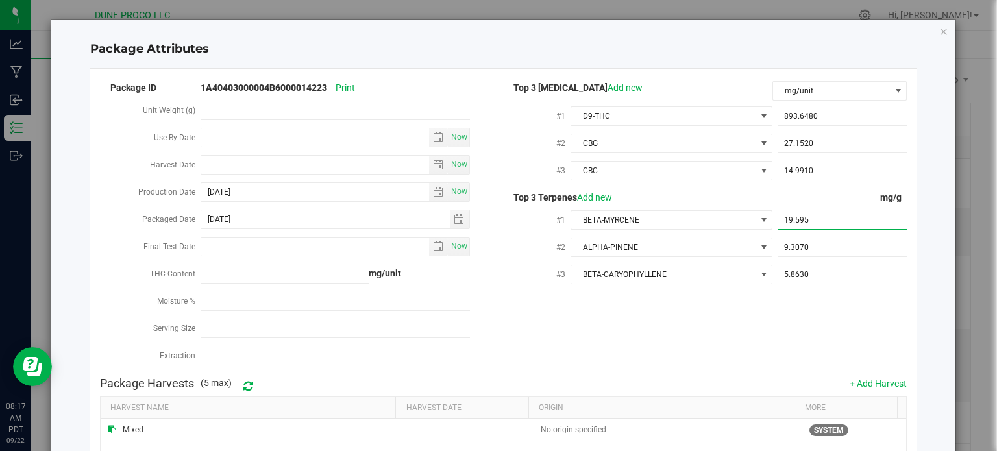
click at [810, 227] on input "19.595" at bounding box center [842, 220] width 129 height 18
click at [787, 254] on span "9.3070 9.307" at bounding box center [842, 247] width 129 height 19
click at [787, 254] on input "9.307" at bounding box center [842, 247] width 129 height 18
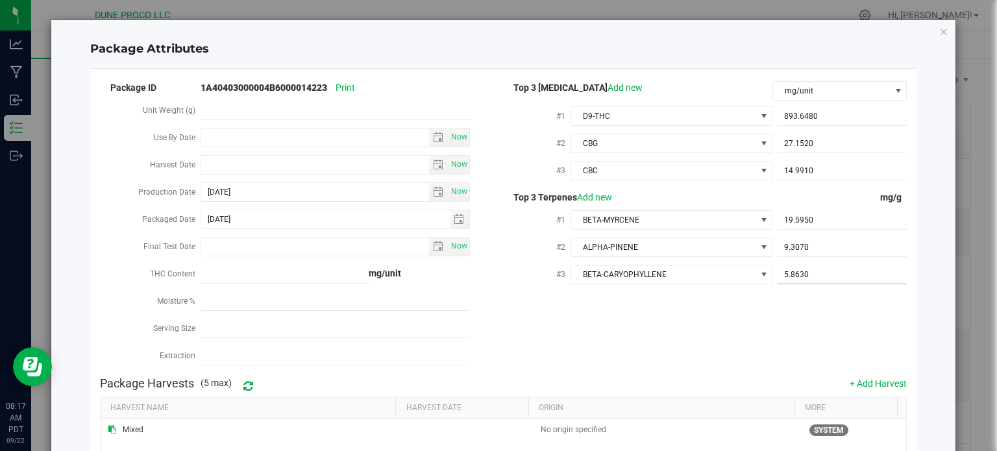
click at [789, 275] on span "5.8630 5.863" at bounding box center [842, 274] width 129 height 19
click at [789, 275] on input "5.863" at bounding box center [842, 274] width 129 height 18
click at [801, 119] on span "893.6480 893.648" at bounding box center [842, 116] width 129 height 19
click at [801, 119] on input "893.648" at bounding box center [842, 116] width 129 height 18
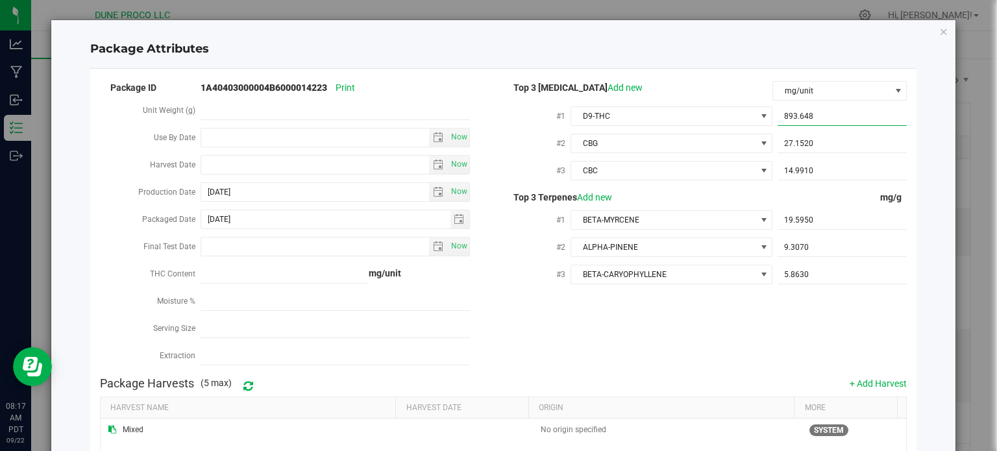
click at [801, 119] on input "893.648" at bounding box center [842, 116] width 129 height 18
click at [798, 149] on span "27.1520 27.152" at bounding box center [842, 143] width 129 height 19
click at [798, 149] on input "27.152" at bounding box center [842, 143] width 129 height 18
click at [800, 167] on span "14.9910 14.991" at bounding box center [842, 171] width 129 height 19
click at [800, 167] on input "14.991" at bounding box center [842, 171] width 129 height 18
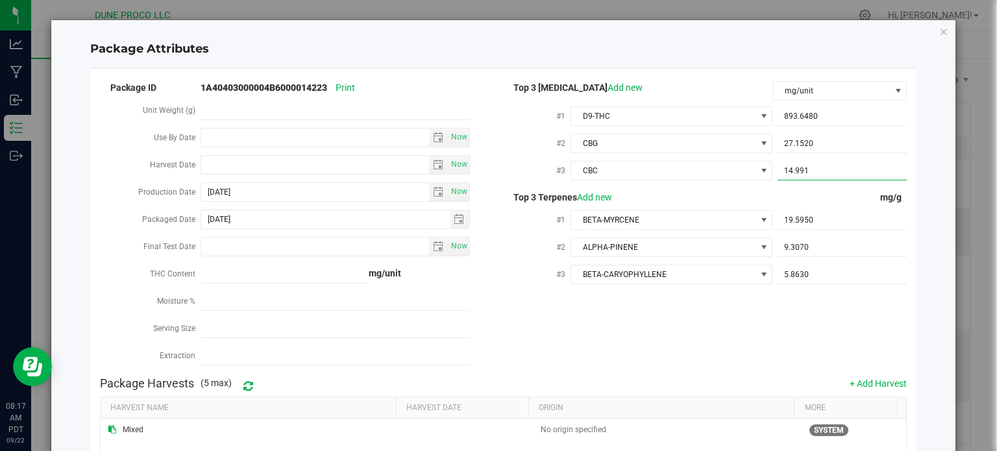
click at [800, 167] on input "14.991" at bounding box center [842, 171] width 129 height 18
click at [789, 217] on span "19.5950 19.595" at bounding box center [842, 220] width 129 height 19
click at [789, 217] on input "19.595" at bounding box center [842, 220] width 129 height 18
click at [784, 252] on span "9.3070 9.307" at bounding box center [842, 247] width 129 height 19
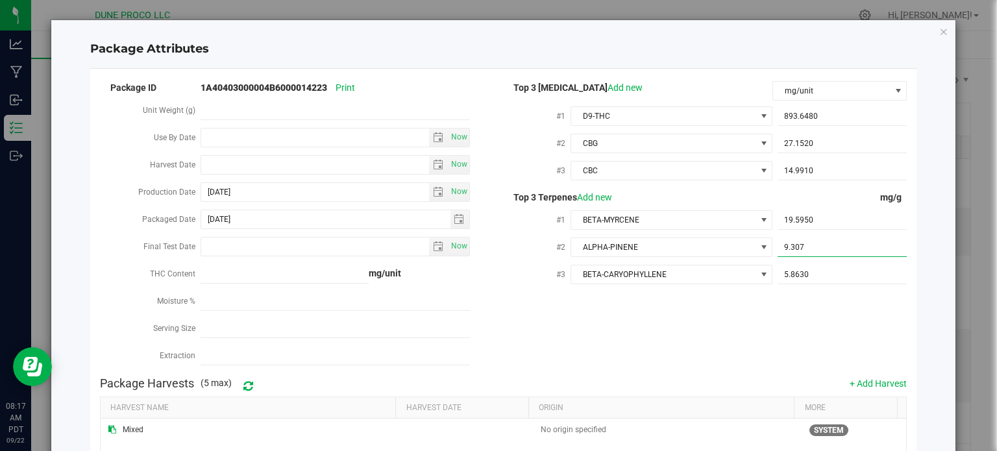
click at [784, 252] on input "9.307" at bounding box center [842, 247] width 129 height 18
click at [797, 274] on span "5.8630 5.863" at bounding box center [842, 274] width 129 height 19
click at [797, 274] on input "5.863" at bounding box center [842, 274] width 129 height 18
click at [800, 110] on span "893.6480 893.648" at bounding box center [842, 116] width 129 height 19
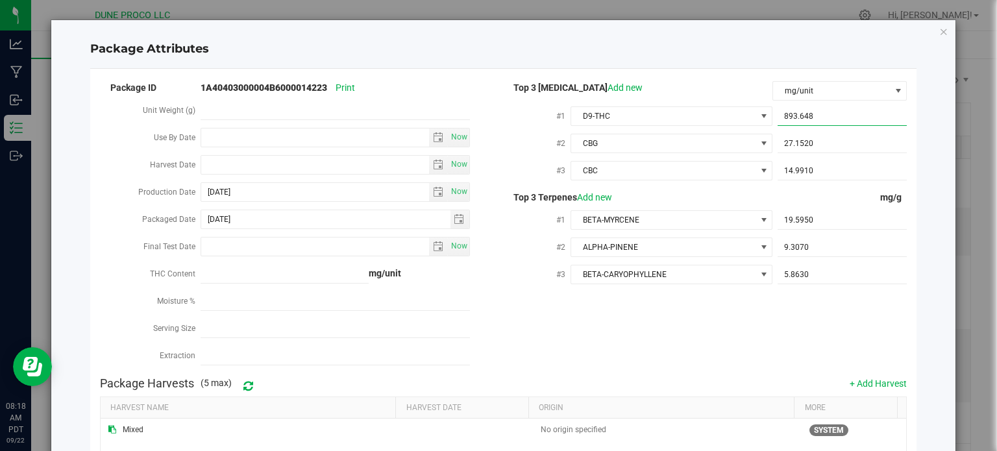
click at [800, 110] on input "893.648" at bounding box center [842, 116] width 129 height 18
click at [796, 149] on span "27.1520 27.152" at bounding box center [842, 143] width 129 height 19
click at [796, 149] on input "27.152" at bounding box center [842, 143] width 129 height 18
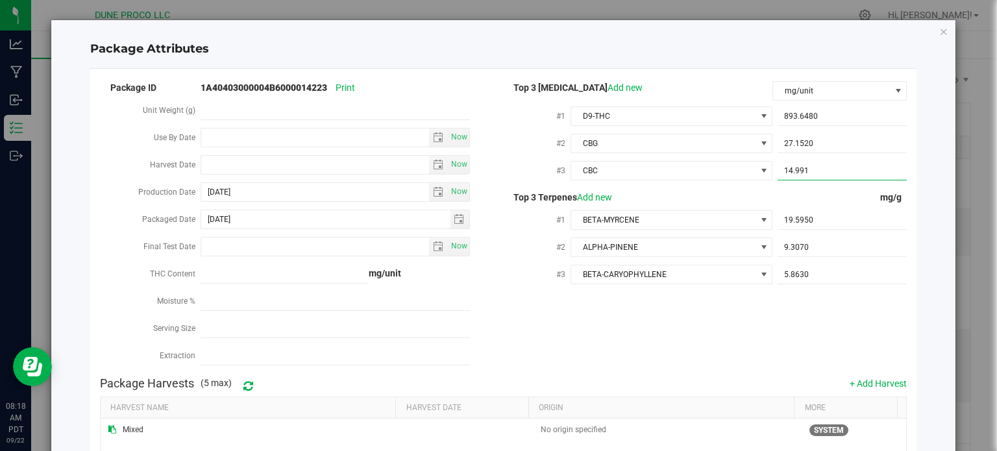
click at [783, 173] on span "14.9910 14.991" at bounding box center [842, 171] width 129 height 19
click at [783, 173] on input "14.991" at bounding box center [842, 171] width 129 height 18
click at [825, 216] on span "19.5950 19.595" at bounding box center [842, 220] width 129 height 19
click at [825, 216] on input "19.595" at bounding box center [842, 220] width 129 height 18
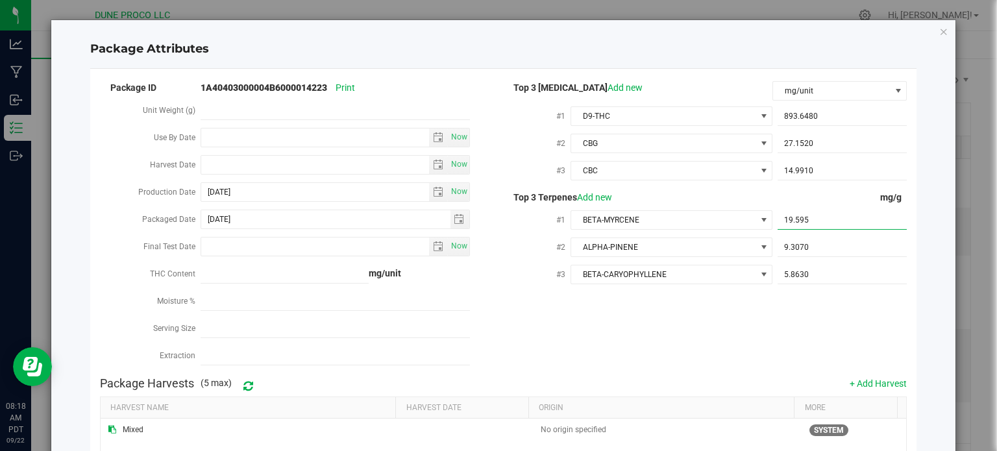
click at [825, 216] on input "19.595" at bounding box center [842, 220] width 129 height 18
click at [827, 248] on span "9.3070 9.307" at bounding box center [842, 247] width 129 height 19
click at [827, 248] on input "9.307" at bounding box center [842, 247] width 129 height 18
click at [783, 268] on span "5.8630 5.863" at bounding box center [842, 274] width 129 height 19
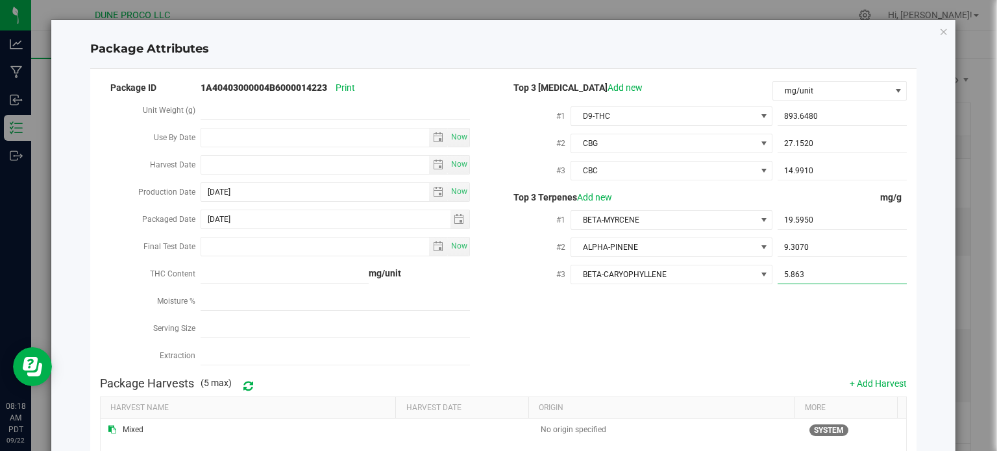
click at [783, 268] on input "5.863" at bounding box center [842, 274] width 129 height 18
click at [803, 110] on span "893.6480 893.648" at bounding box center [842, 116] width 129 height 19
click at [803, 110] on input "893.648" at bounding box center [842, 116] width 129 height 18
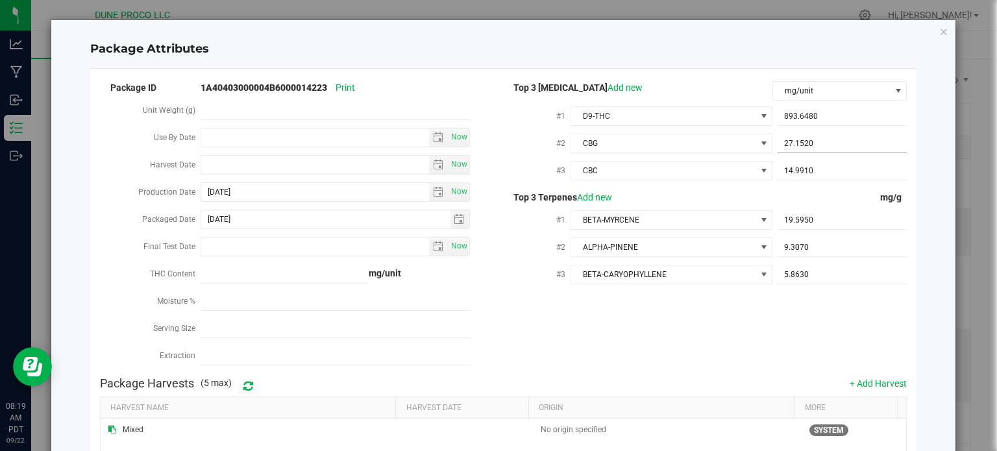
click at [819, 146] on span "27.1520 27.152" at bounding box center [842, 143] width 129 height 19
click at [819, 146] on input "27.152" at bounding box center [842, 143] width 129 height 18
click at [811, 168] on span "14.9910 14.991" at bounding box center [842, 171] width 129 height 19
click at [811, 168] on input "14.991" at bounding box center [842, 171] width 129 height 18
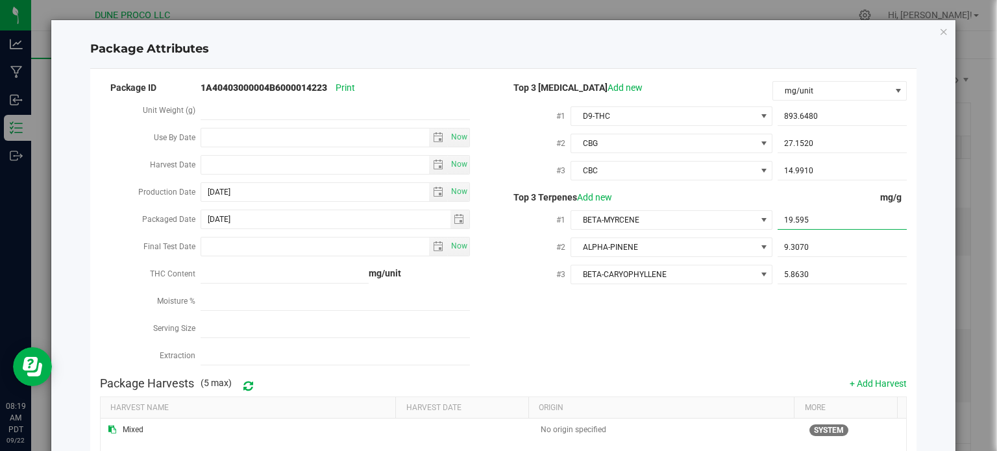
click at [828, 227] on span "19.5950 19.595" at bounding box center [842, 220] width 129 height 19
click at [828, 227] on input "19.595" at bounding box center [842, 220] width 129 height 18
click at [829, 249] on span "9.3070 9.307" at bounding box center [842, 247] width 129 height 19
click at [829, 249] on input "9.307" at bounding box center [842, 247] width 129 height 18
click at [809, 281] on span "5.8630 5.863" at bounding box center [842, 274] width 129 height 19
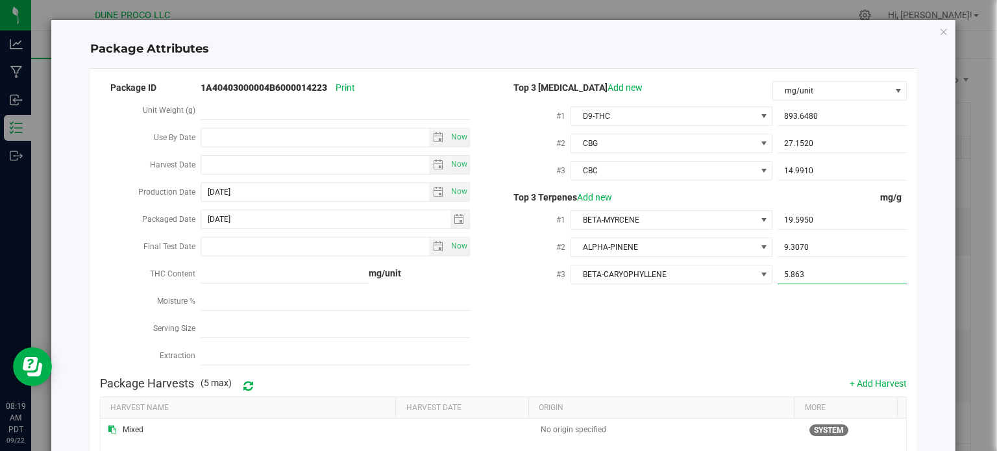
click at [809, 281] on input "5.863" at bounding box center [842, 274] width 129 height 18
click at [810, 121] on span "893.6480 893.648" at bounding box center [842, 116] width 129 height 19
click at [0, 0] on input "893.648" at bounding box center [0, 0] width 0 height 0
click at [810, 121] on input "893.648" at bounding box center [842, 116] width 129 height 18
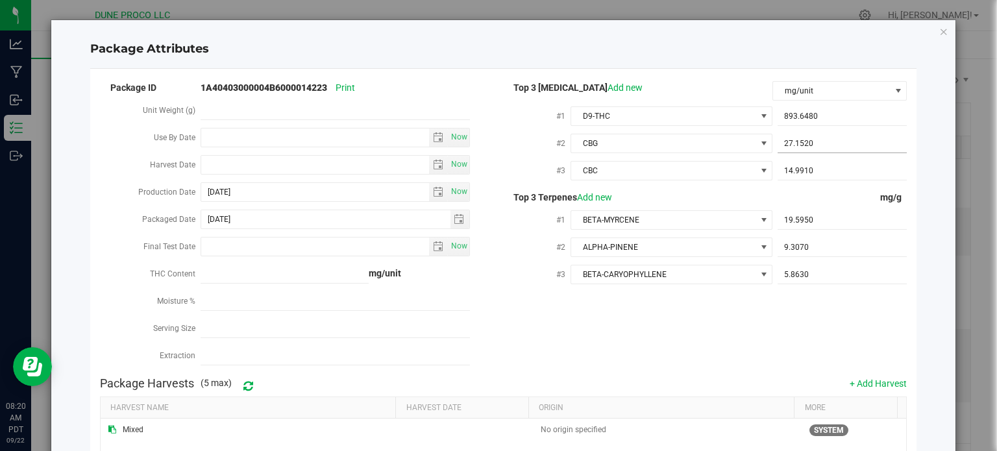
click at [833, 137] on span "27.1520 27.152" at bounding box center [842, 143] width 129 height 19
click at [833, 137] on input "27.152" at bounding box center [842, 143] width 129 height 18
click at [781, 171] on span "14.9910 14.991" at bounding box center [842, 171] width 129 height 19
click at [781, 171] on input "14.991" at bounding box center [842, 171] width 129 height 18
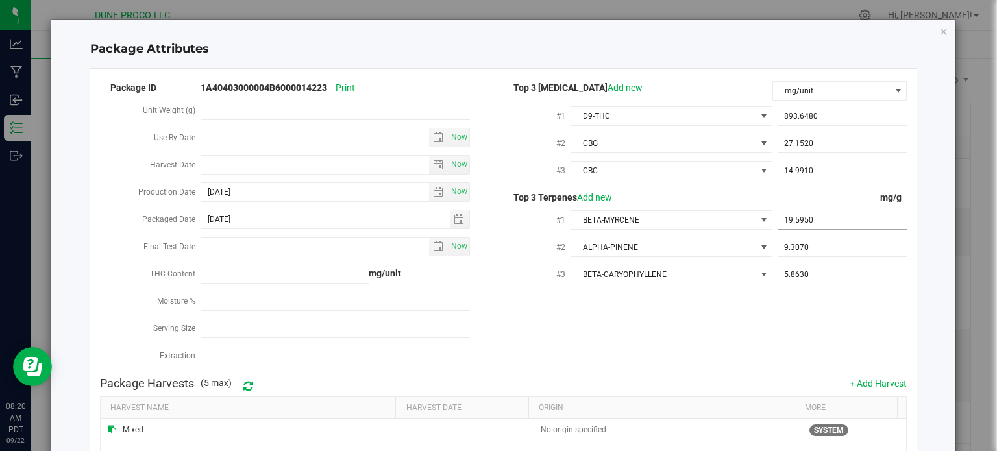
click at [833, 221] on span "19.5950 19.595" at bounding box center [842, 220] width 129 height 19
click at [833, 221] on input "19.595" at bounding box center [842, 220] width 129 height 18
click at [795, 252] on span "9.3070 9.307" at bounding box center [842, 247] width 129 height 19
click at [795, 252] on input "9.307" at bounding box center [842, 247] width 129 height 18
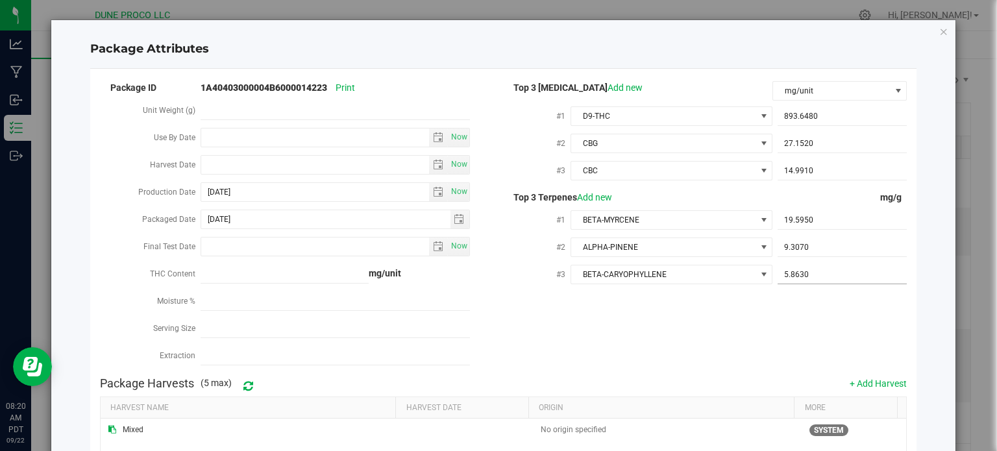
click at [801, 277] on span "5.8630 5.863" at bounding box center [842, 274] width 129 height 19
click at [801, 277] on input "5.863" at bounding box center [842, 274] width 129 height 18
click at [807, 123] on span "893.6480 893.648" at bounding box center [842, 116] width 129 height 19
click at [807, 123] on input "893.648" at bounding box center [842, 116] width 129 height 18
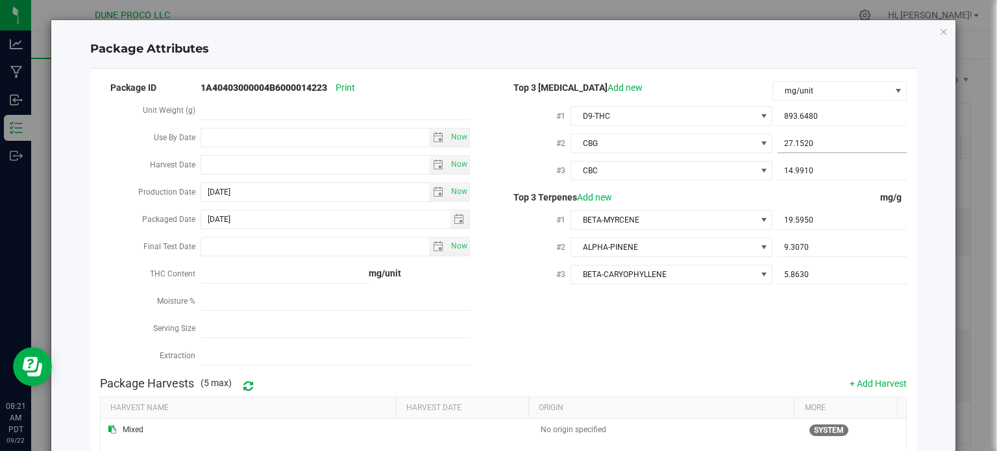
click at [801, 153] on span "27.1520 27.152" at bounding box center [842, 143] width 129 height 19
click at [807, 144] on span "27.1520 27.152" at bounding box center [842, 143] width 129 height 19
click at [807, 144] on input "27.152" at bounding box center [842, 143] width 129 height 18
click at [849, 179] on span "14.9910 14.991" at bounding box center [842, 171] width 129 height 19
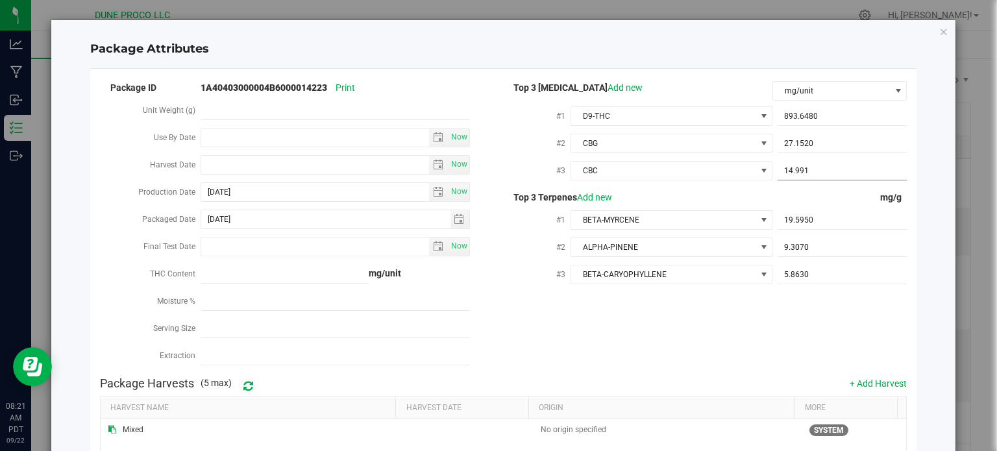
click at [849, 179] on input "14.991" at bounding box center [842, 171] width 129 height 18
click at [804, 227] on span "19.5950 19.595" at bounding box center [842, 220] width 129 height 19
click at [804, 227] on input "19.595" at bounding box center [842, 220] width 129 height 18
click at [798, 117] on span "893.6480 893.648" at bounding box center [842, 116] width 129 height 19
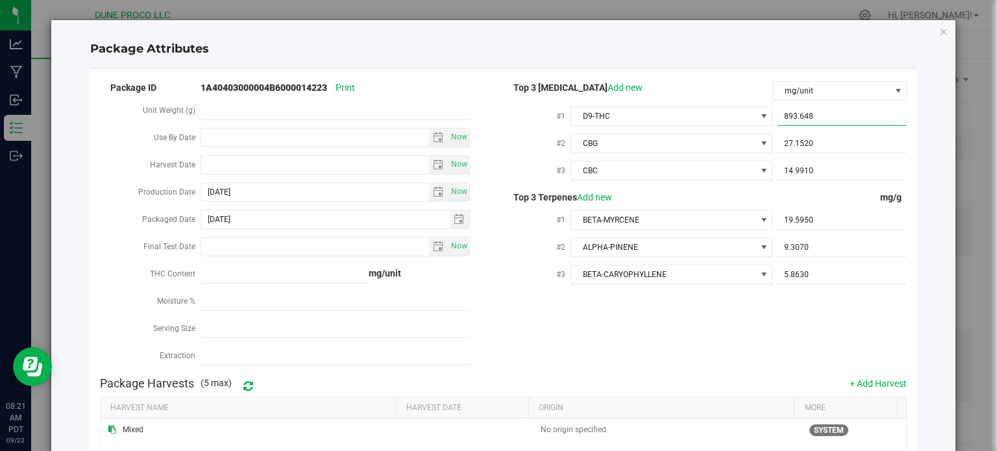
click at [798, 117] on input "893.648" at bounding box center [842, 116] width 129 height 18
click at [806, 138] on span "27.1520 27.152" at bounding box center [842, 143] width 129 height 19
click at [806, 138] on input "27.152" at bounding box center [842, 143] width 129 height 18
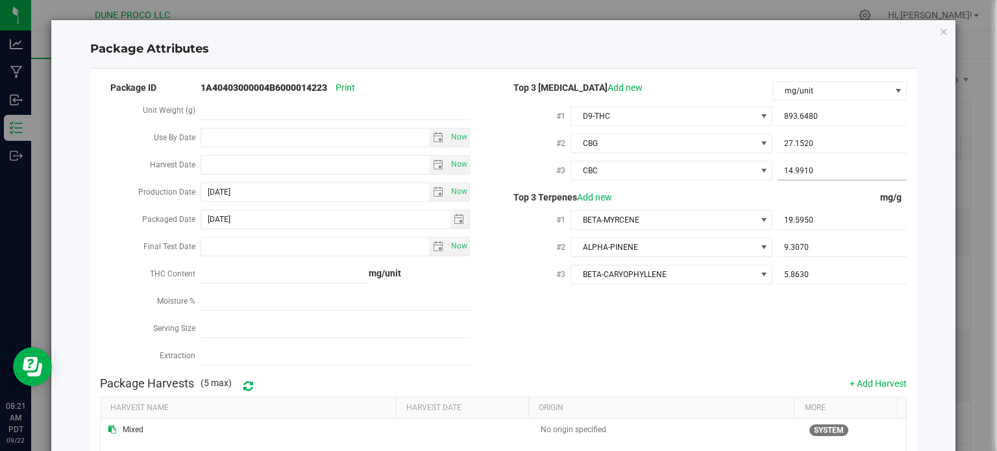
click at [813, 168] on span "14.9910 14.991" at bounding box center [842, 171] width 129 height 19
click at [0, 0] on input "14.991" at bounding box center [0, 0] width 0 height 0
click at [793, 224] on span "19.5950 19.595" at bounding box center [842, 220] width 129 height 19
click at [793, 224] on input "19.595" at bounding box center [842, 220] width 129 height 18
click at [812, 248] on span "9.3070 9.307" at bounding box center [842, 247] width 129 height 19
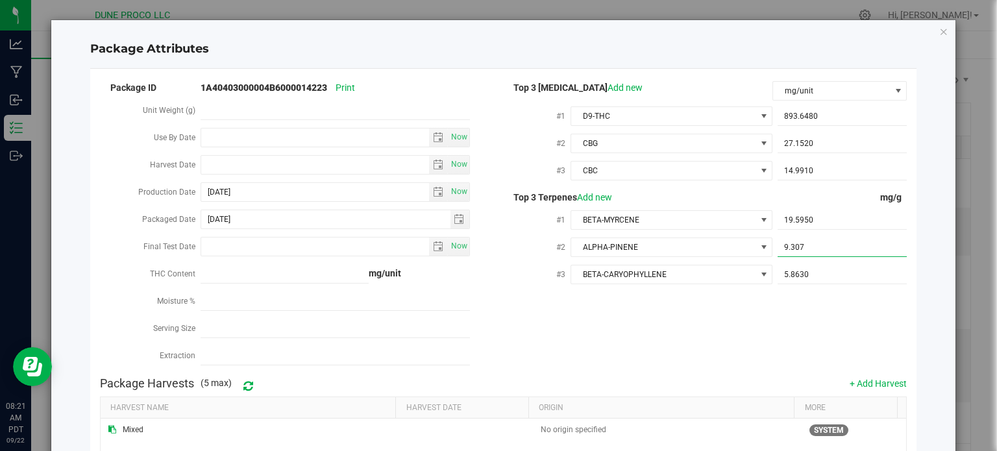
click at [812, 248] on input "9.307" at bounding box center [842, 247] width 129 height 18
click at [796, 271] on span "5.8630 5.863" at bounding box center [842, 274] width 129 height 19
click at [796, 271] on input "5.863" at bounding box center [842, 274] width 129 height 18
click at [810, 110] on span "893.6480 893.648" at bounding box center [842, 116] width 129 height 19
click at [810, 110] on input "893.648" at bounding box center [842, 116] width 129 height 18
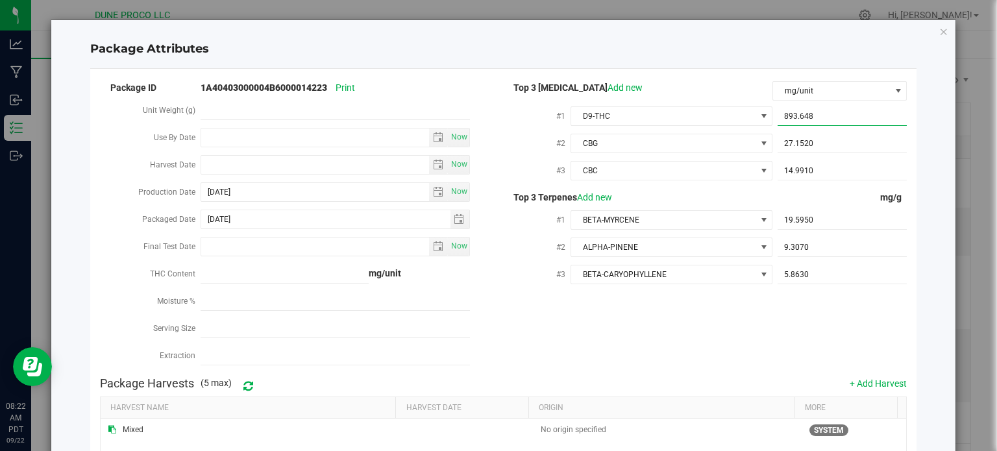
click at [810, 110] on input "893.648" at bounding box center [842, 116] width 129 height 18
click at [793, 142] on span "27.1520 27.152" at bounding box center [842, 143] width 129 height 19
click at [793, 142] on input "27.152" at bounding box center [842, 143] width 129 height 18
click at [790, 169] on span "14.9910 14.991" at bounding box center [842, 171] width 129 height 19
click at [790, 169] on input "14.991" at bounding box center [842, 171] width 129 height 18
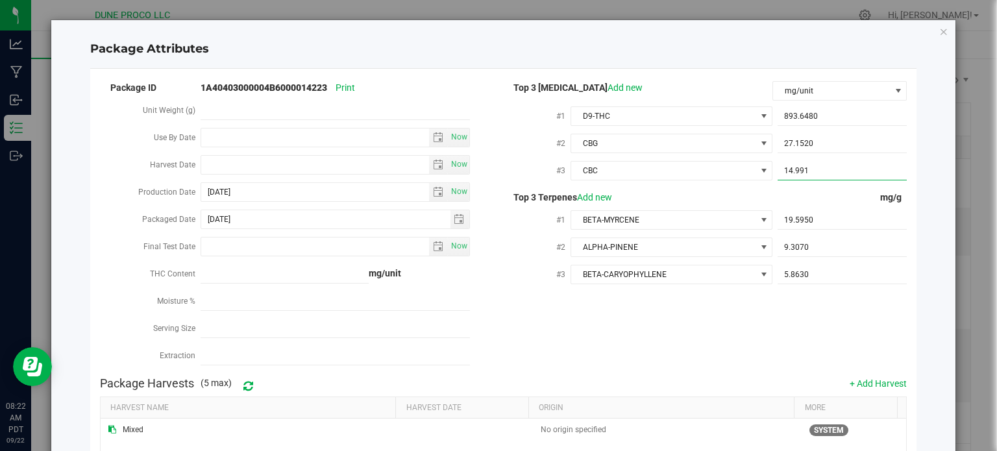
click at [790, 169] on input "14.991" at bounding box center [842, 171] width 129 height 18
click at [787, 221] on span "19.5950 19.595" at bounding box center [842, 220] width 129 height 19
click at [787, 221] on input "19.595" at bounding box center [842, 220] width 129 height 18
click at [831, 257] on span "9.3070 9.307" at bounding box center [842, 247] width 129 height 19
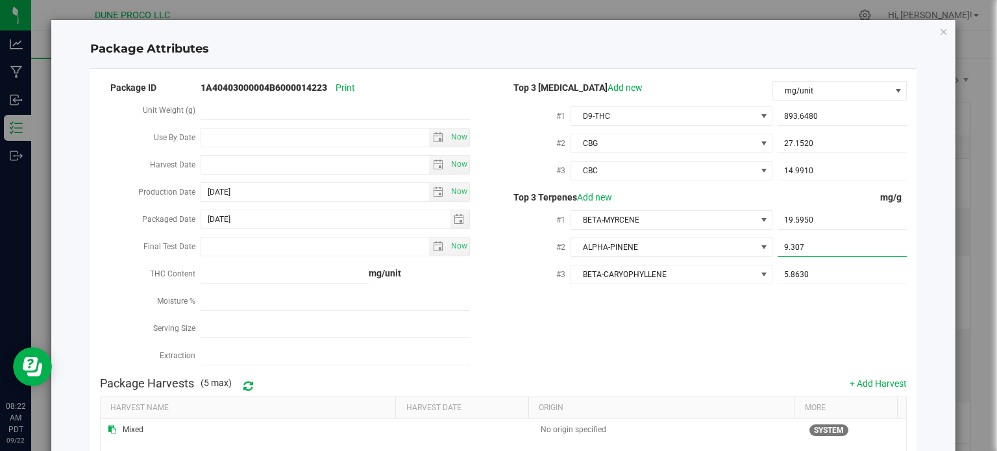
click at [832, 256] on span "9.3070 9.307" at bounding box center [842, 247] width 129 height 19
click at [832, 256] on input "9.307" at bounding box center [842, 247] width 129 height 18
click at [811, 271] on span "5.8630 5.863" at bounding box center [842, 274] width 129 height 19
click at [811, 271] on input "5.863" at bounding box center [842, 274] width 129 height 18
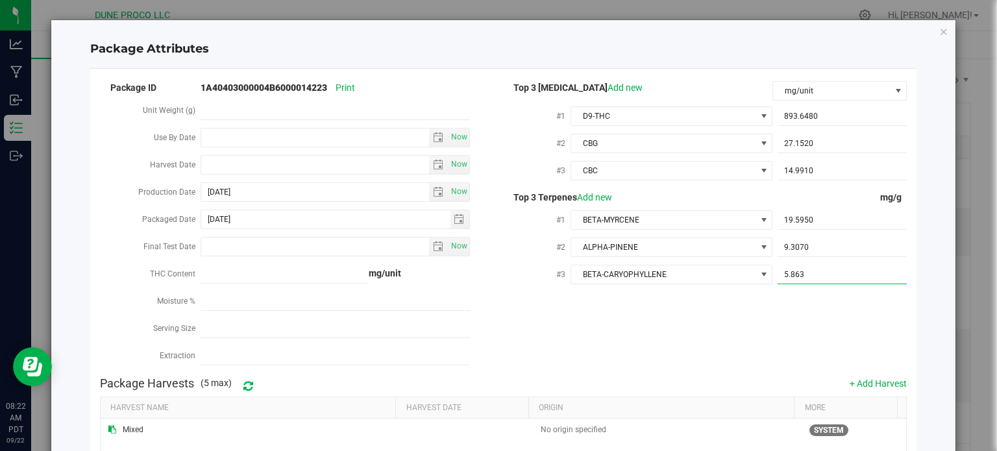
click at [811, 271] on input "5.863" at bounding box center [842, 274] width 129 height 18
click at [802, 117] on span "893.6480 893.648" at bounding box center [842, 116] width 129 height 19
click at [802, 117] on input "893.648" at bounding box center [842, 116] width 129 height 18
click at [799, 140] on span "27.1520 27.152" at bounding box center [842, 143] width 129 height 19
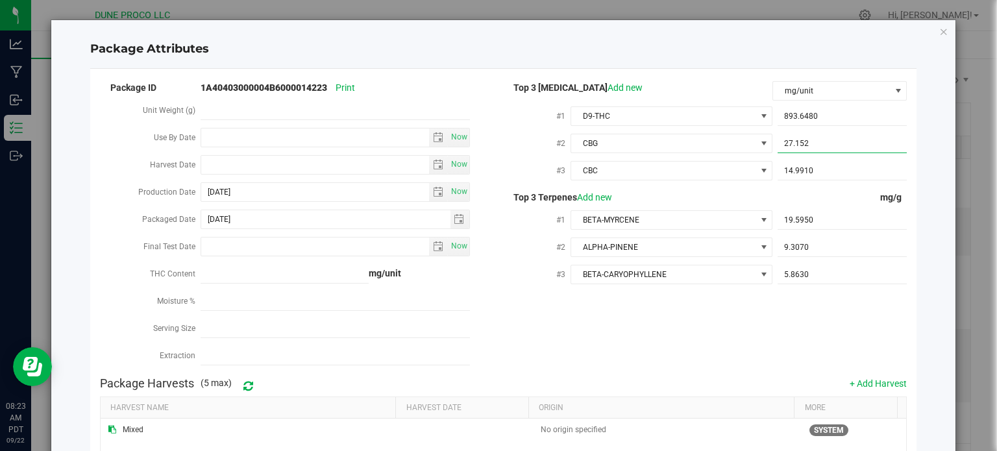
click at [799, 140] on input "27.152" at bounding box center [842, 143] width 129 height 18
click at [789, 169] on span "14.9910 14.991" at bounding box center [842, 171] width 129 height 19
click at [789, 169] on input "14.991" at bounding box center [842, 171] width 129 height 18
click at [791, 228] on span "19.5950 19.595" at bounding box center [842, 220] width 129 height 19
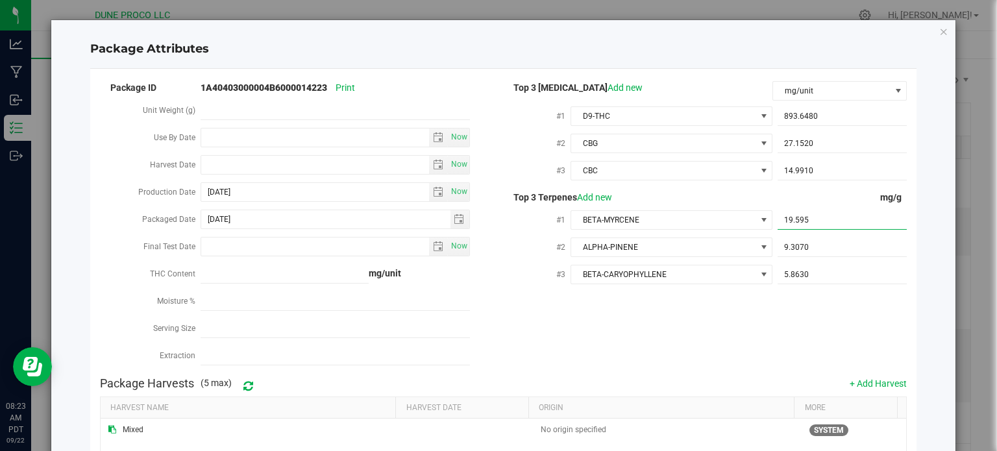
click at [791, 228] on input "19.595" at bounding box center [842, 220] width 129 height 18
click at [785, 256] on span "9.3070 9.307" at bounding box center [842, 247] width 129 height 19
click at [785, 256] on input "9.307" at bounding box center [842, 247] width 129 height 18
click at [788, 271] on span "5.8630 5.863" at bounding box center [842, 274] width 129 height 19
click at [788, 271] on input "5.863" at bounding box center [842, 274] width 129 height 18
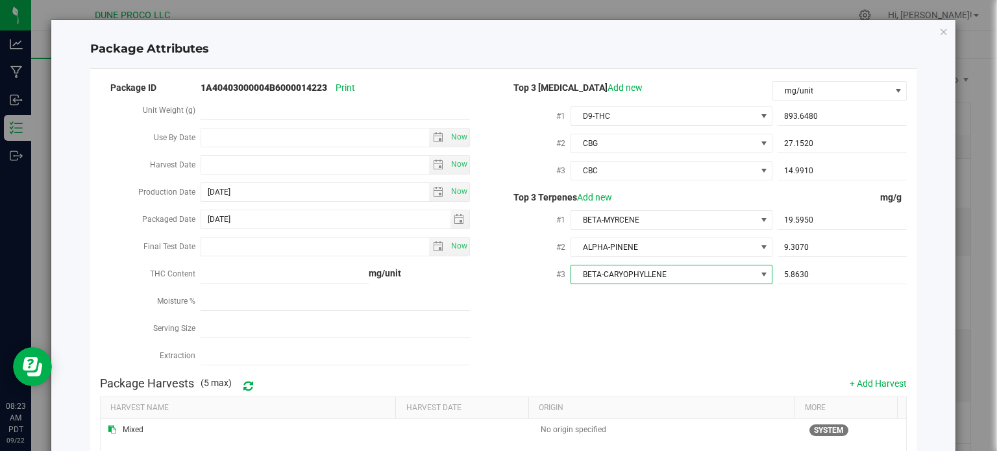
click at [631, 280] on span "BETA-CARYOPHYLLENE" at bounding box center [663, 274] width 184 height 18
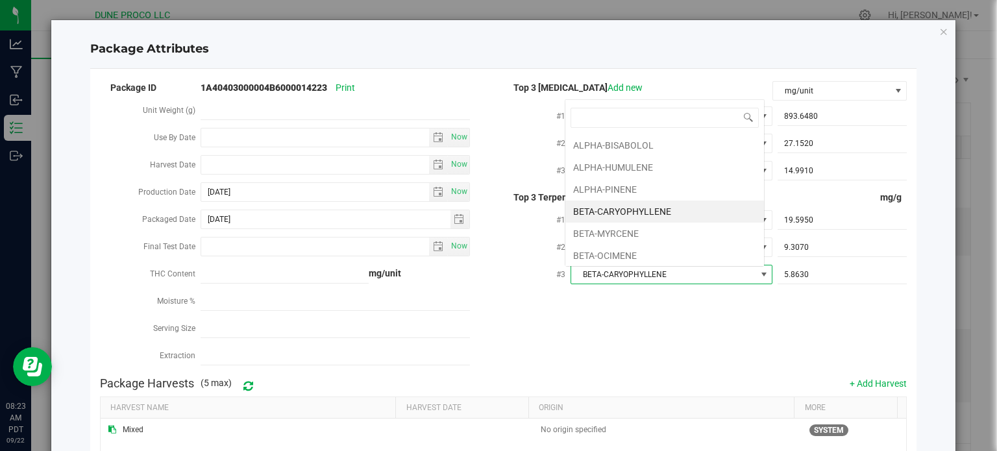
scroll to position [19, 199]
click at [631, 280] on span "BETA-CARYOPHYLLENE" at bounding box center [663, 274] width 184 height 18
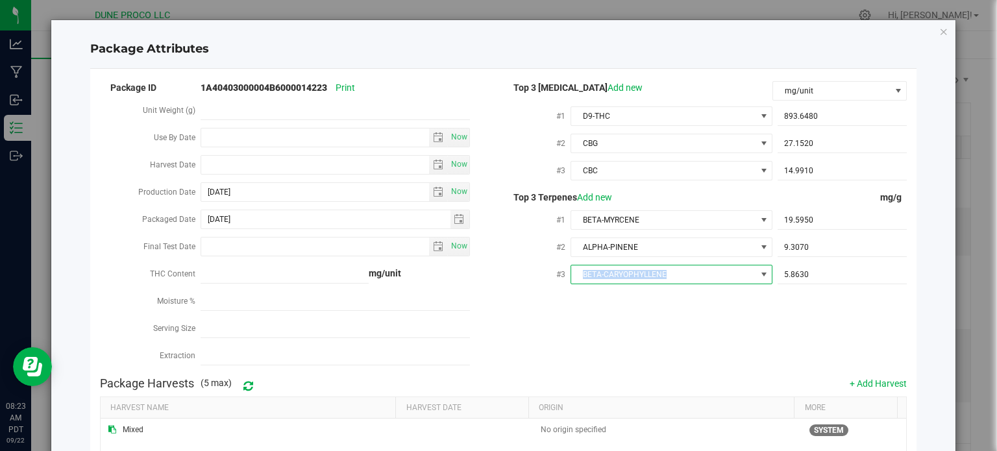
copy span "BETA-CARYOPHYLLENE"
click at [613, 240] on span "ALPHA-PINENE" at bounding box center [663, 247] width 184 height 18
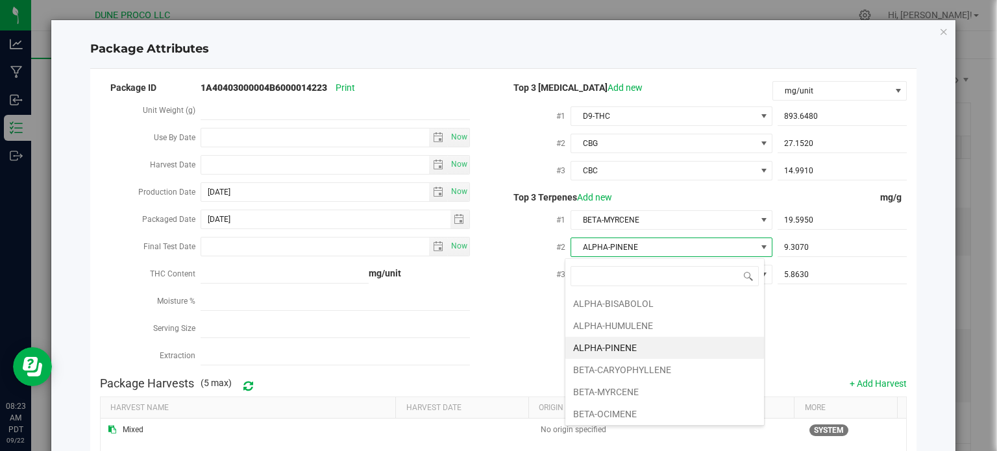
click at [613, 258] on div "ALPHA-BISABOLOL ALPHA-HUMULENE ALPHA-PINENE BETA-CARYOPHYLLENE BETA-MYRCENE BET…" at bounding box center [665, 341] width 200 height 167
click at [618, 243] on span "ALPHA-PINENE" at bounding box center [663, 247] width 184 height 18
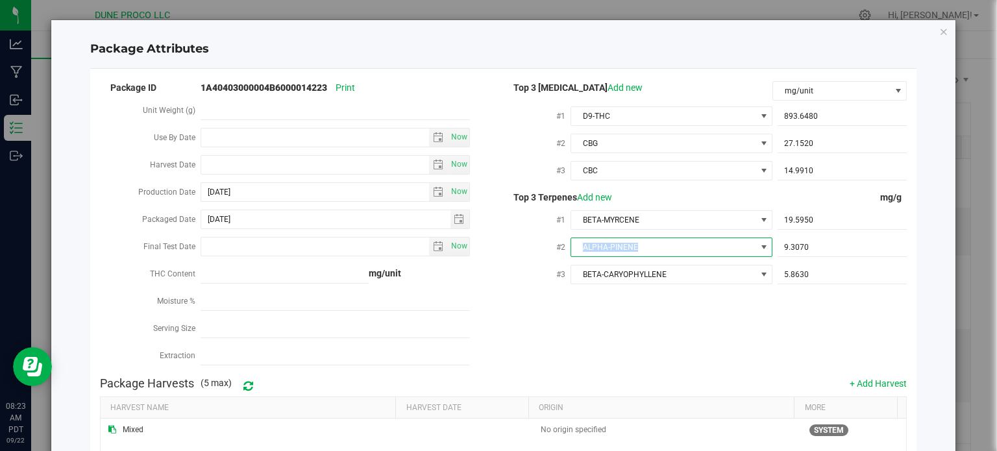
copy span "ALPHA-PINENE"
click at [631, 223] on span "BETA-MYRCENE" at bounding box center [663, 220] width 184 height 18
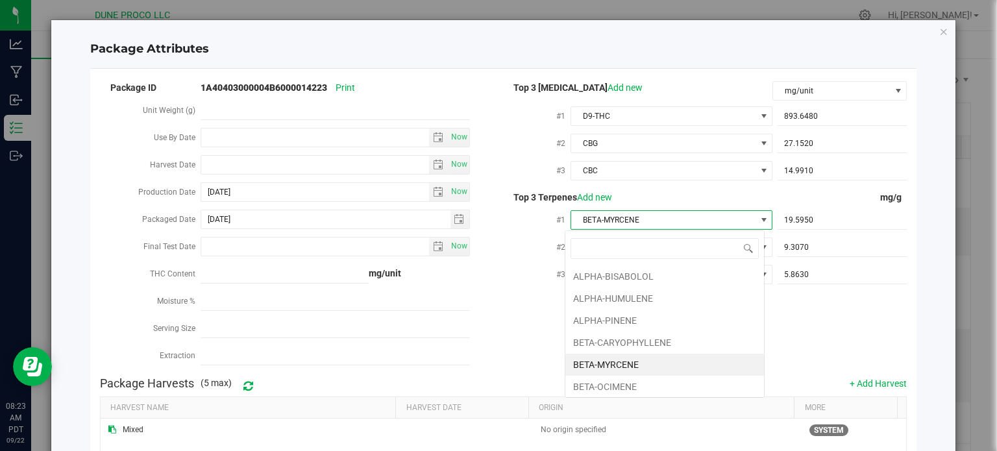
click at [631, 223] on span "BETA-MYRCENE" at bounding box center [663, 220] width 184 height 18
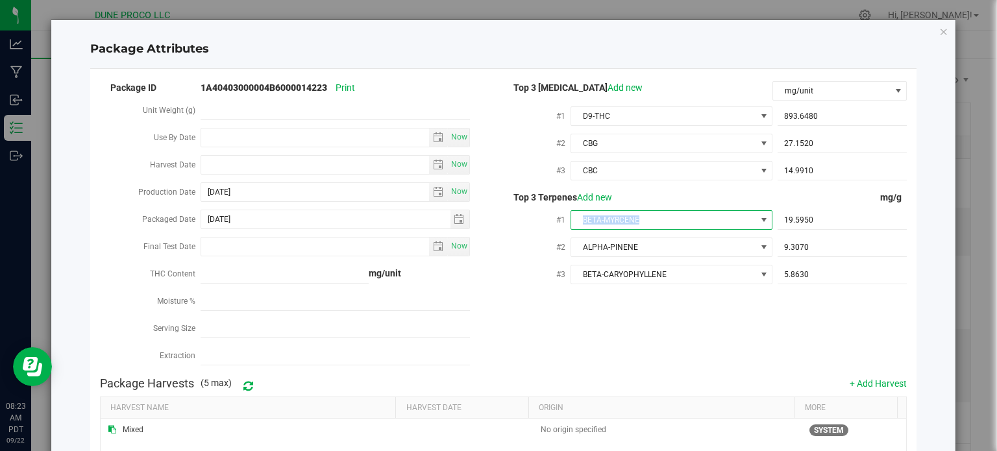
click at [631, 223] on span "BETA-MYRCENE" at bounding box center [663, 220] width 184 height 18
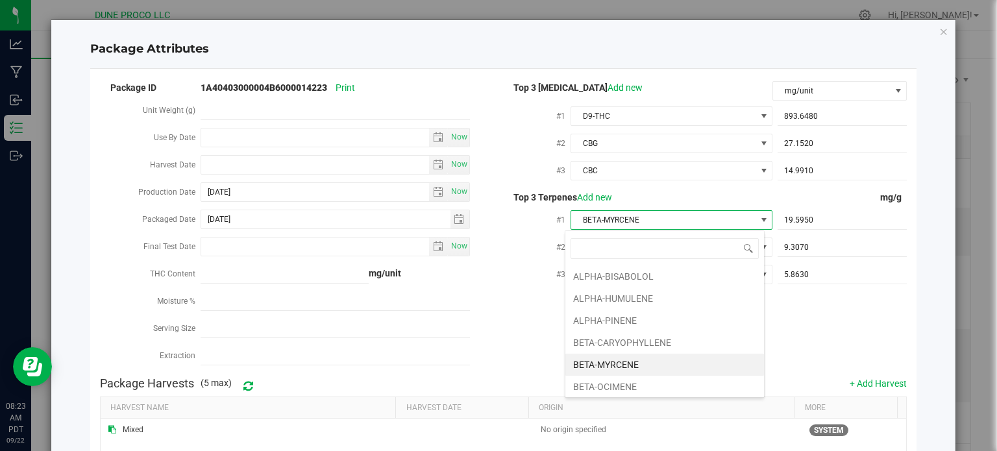
click at [608, 220] on span "BETA-MYRCENE" at bounding box center [663, 220] width 184 height 18
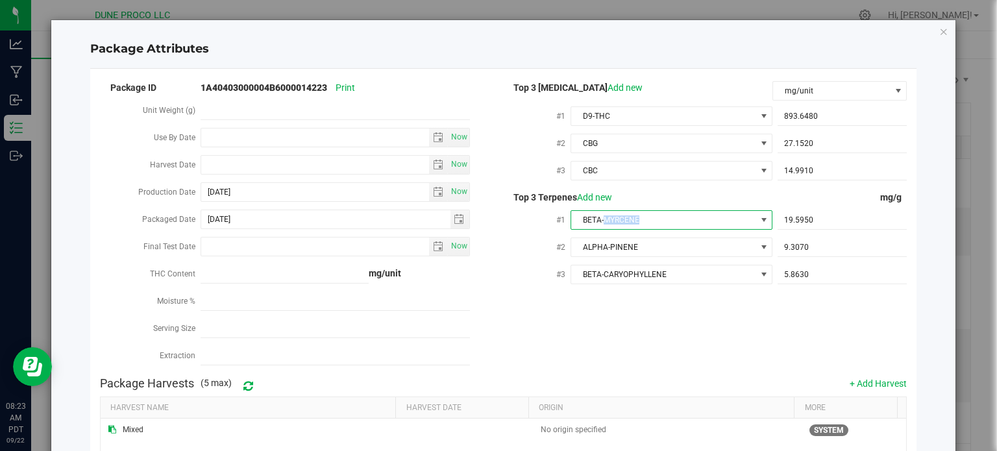
click at [608, 220] on span "BETA-MYRCENE" at bounding box center [663, 220] width 184 height 18
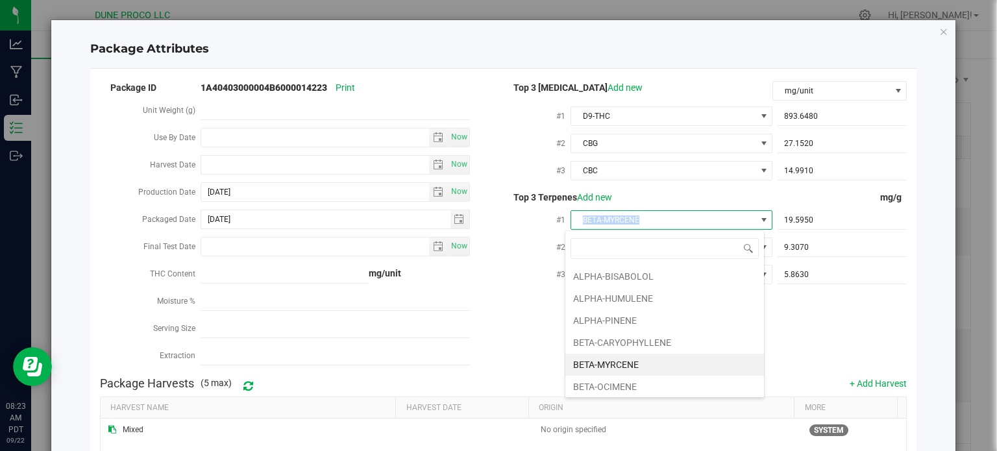
click at [608, 220] on span "BETA-MYRCENE" at bounding box center [663, 220] width 184 height 18
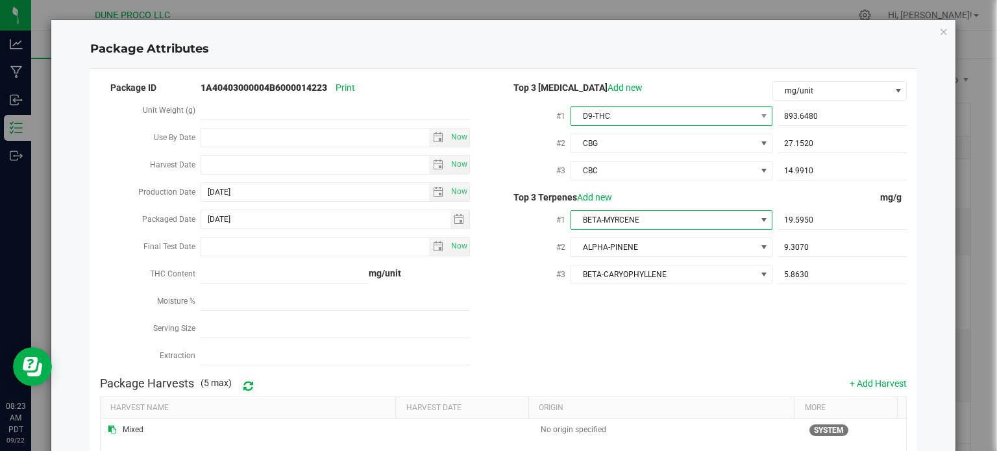
click at [592, 117] on span "D9-THC" at bounding box center [663, 116] width 184 height 18
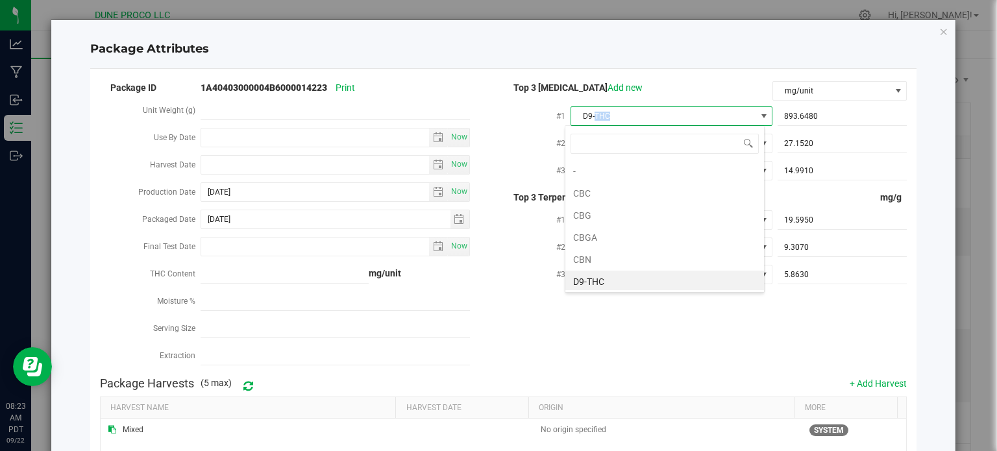
click at [592, 117] on span "D9-THC" at bounding box center [663, 116] width 184 height 18
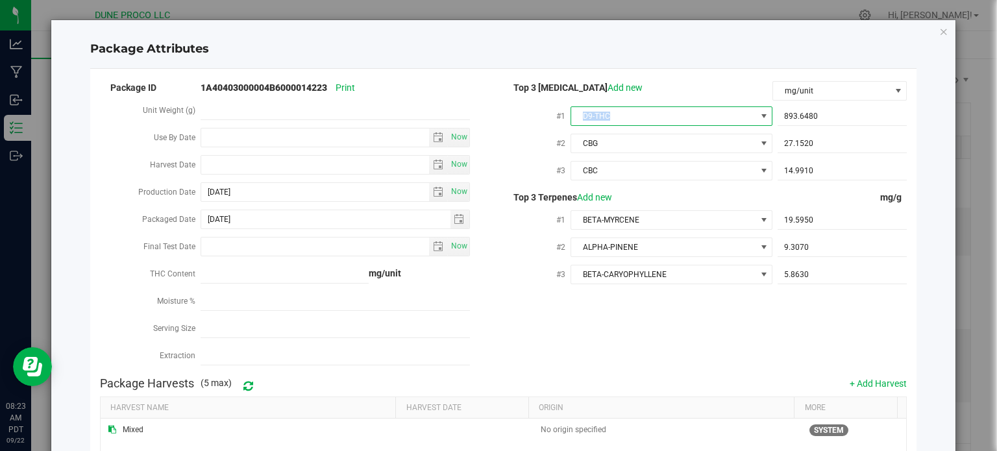
click at [592, 117] on span "D9-THC" at bounding box center [663, 116] width 184 height 18
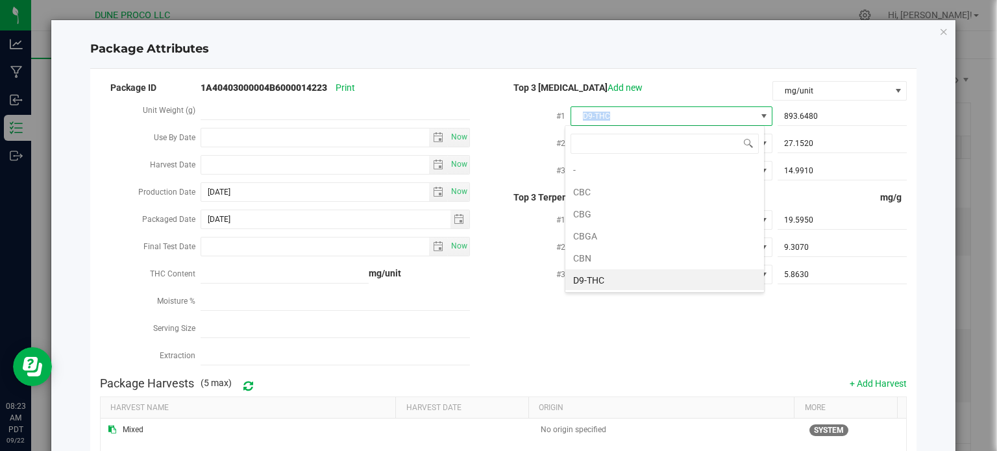
click at [592, 117] on span "D9-THC" at bounding box center [663, 116] width 184 height 18
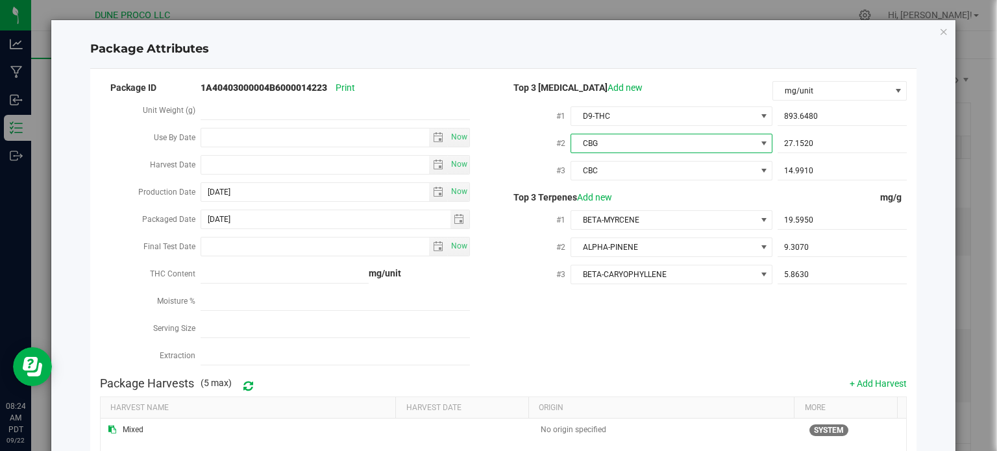
click at [589, 144] on span "CBG" at bounding box center [663, 143] width 184 height 18
click at [590, 169] on span "CBC" at bounding box center [663, 171] width 184 height 18
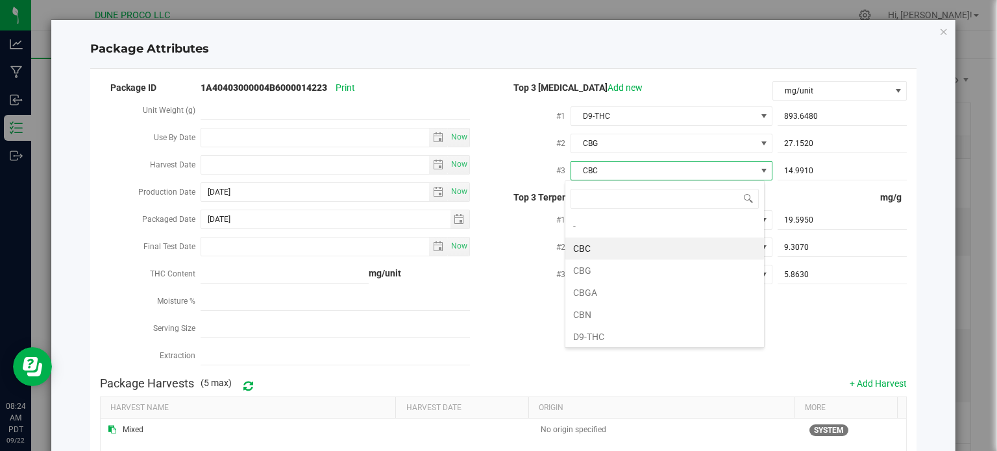
click at [590, 169] on span "CBC" at bounding box center [663, 171] width 184 height 18
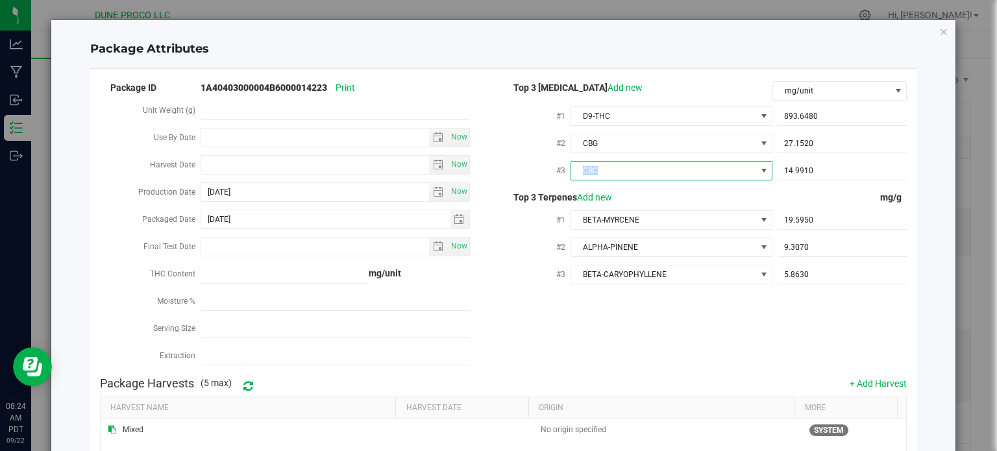
click at [590, 169] on span "CBC" at bounding box center [663, 171] width 184 height 18
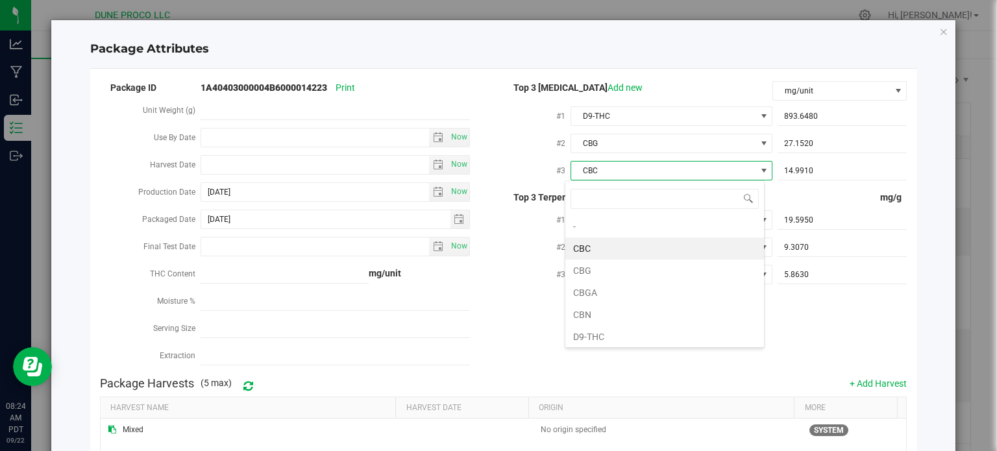
click at [590, 169] on span "CBC" at bounding box center [663, 171] width 184 height 18
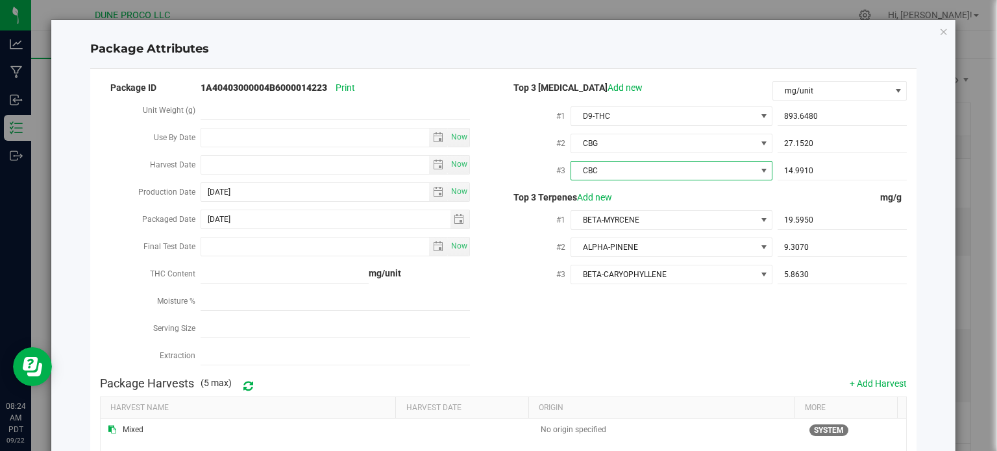
click at [590, 169] on span "CBC" at bounding box center [663, 171] width 184 height 18
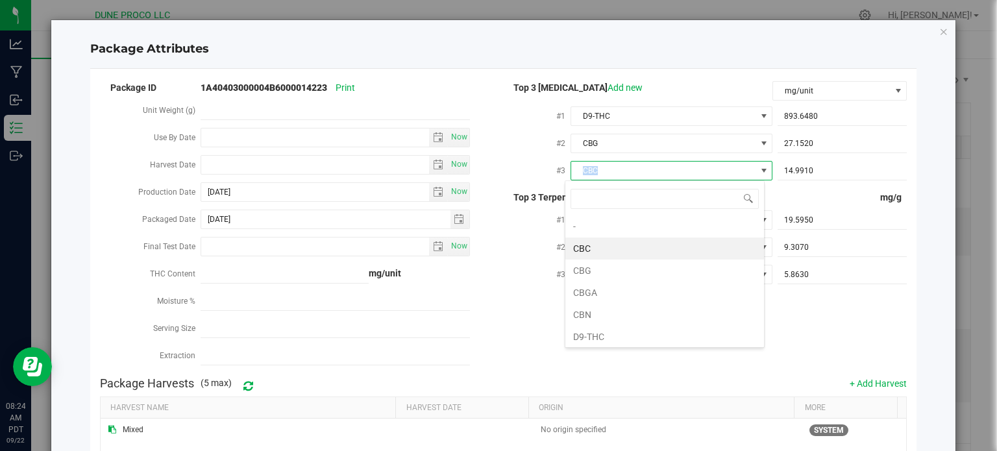
click at [590, 169] on span "CBC" at bounding box center [663, 171] width 184 height 18
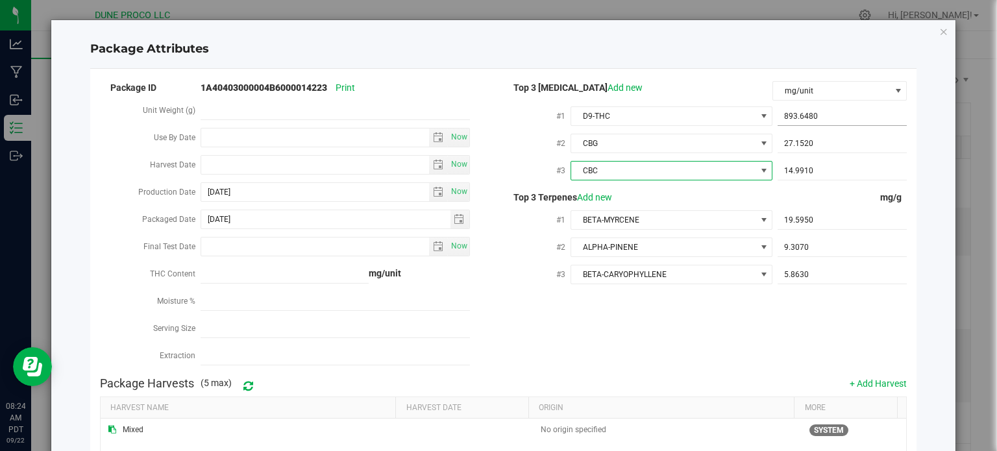
click at [799, 114] on span "893.6480 893.648" at bounding box center [842, 116] width 129 height 19
click at [0, 0] on input "893.648" at bounding box center [0, 0] width 0 height 0
click at [799, 114] on input "893.648" at bounding box center [842, 116] width 129 height 18
click at [793, 142] on span "27.1520 27.152" at bounding box center [842, 143] width 129 height 19
click at [793, 142] on input "27.152" at bounding box center [842, 143] width 129 height 18
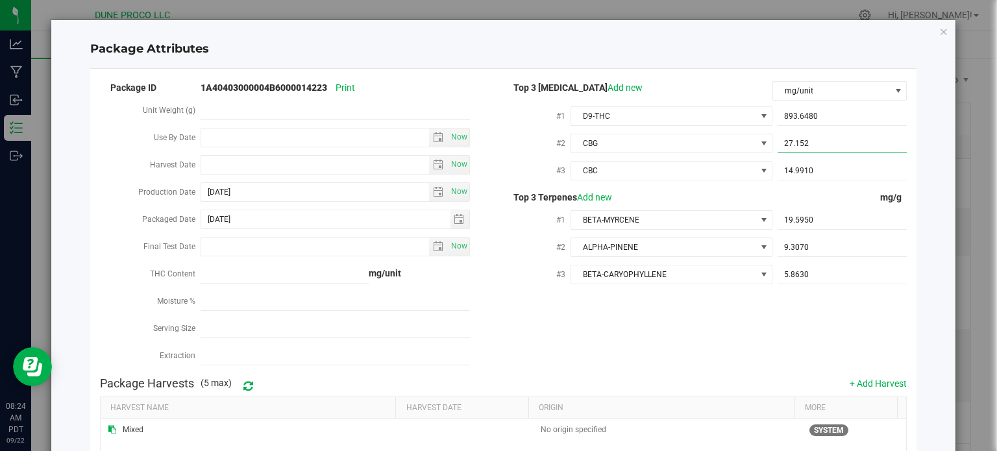
click at [793, 142] on input "27.152" at bounding box center [842, 143] width 129 height 18
click at [799, 169] on span "14.9910 14.991" at bounding box center [842, 171] width 129 height 19
click at [799, 169] on input "14.991" at bounding box center [842, 171] width 129 height 18
click at [791, 212] on span "19.5950 19.595" at bounding box center [842, 220] width 129 height 19
click at [791, 212] on input "19.595" at bounding box center [842, 220] width 129 height 18
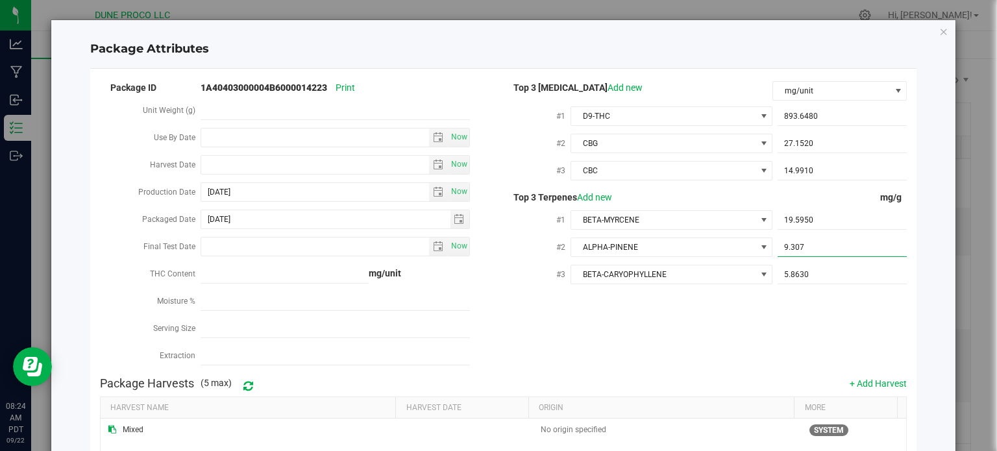
click at [789, 247] on span "9.3070 9.307" at bounding box center [842, 247] width 129 height 19
click at [789, 247] on input "9.307" at bounding box center [842, 247] width 129 height 18
click at [828, 278] on span "5.8630 5.863" at bounding box center [842, 274] width 129 height 19
click at [828, 278] on input "5.863" at bounding box center [842, 274] width 129 height 18
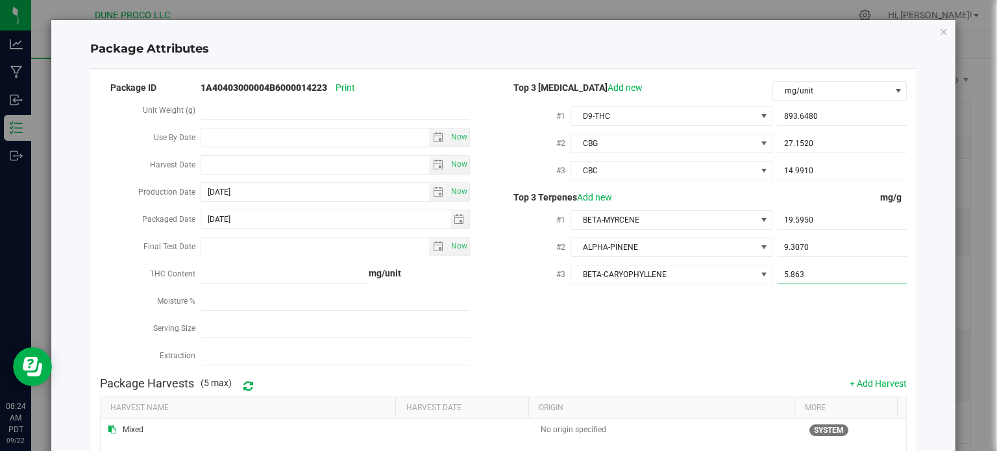
click at [828, 278] on input "5.863" at bounding box center [842, 274] width 129 height 18
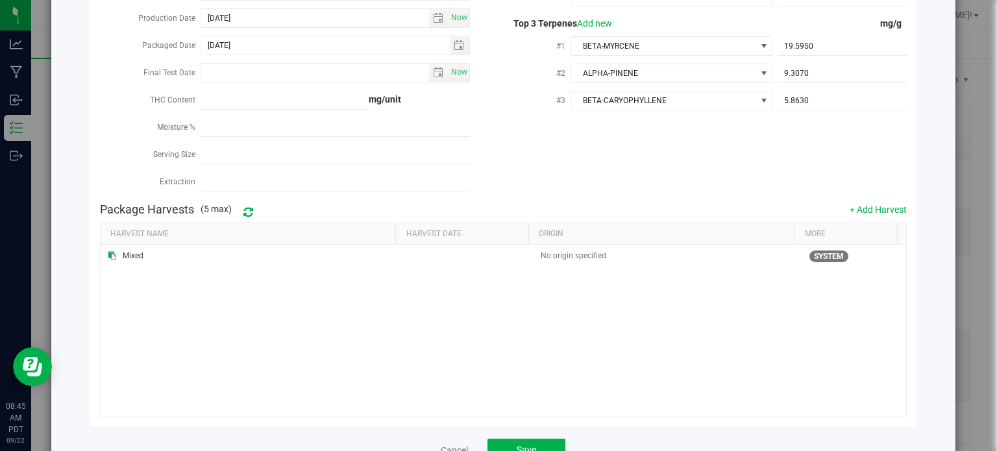
scroll to position [218, 0]
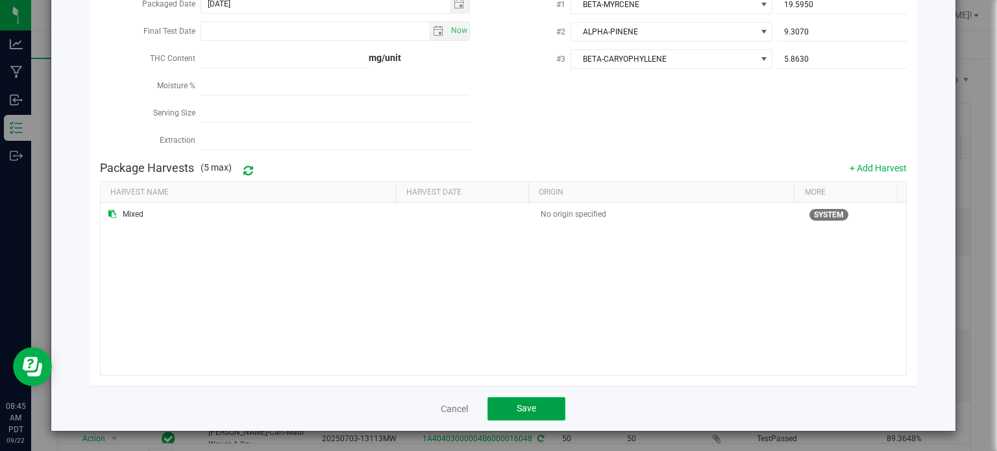
click at [540, 406] on button "Save" at bounding box center [526, 408] width 78 height 23
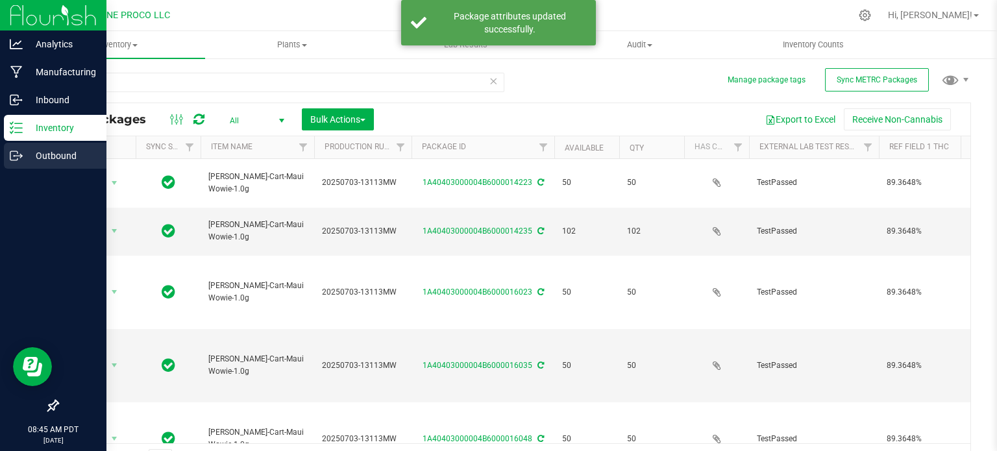
click at [34, 163] on p "Outbound" at bounding box center [62, 156] width 78 height 16
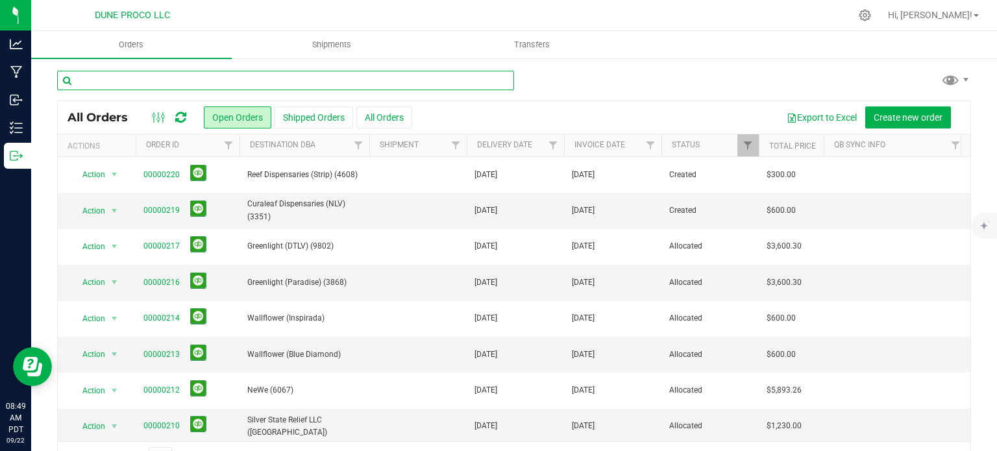
click at [112, 87] on input "text" at bounding box center [285, 80] width 457 height 19
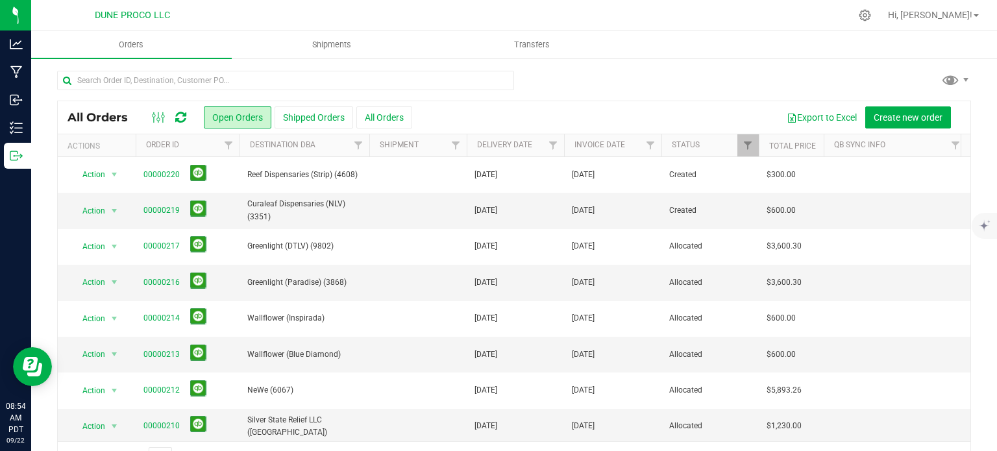
click at [641, 82] on div at bounding box center [514, 86] width 914 height 30
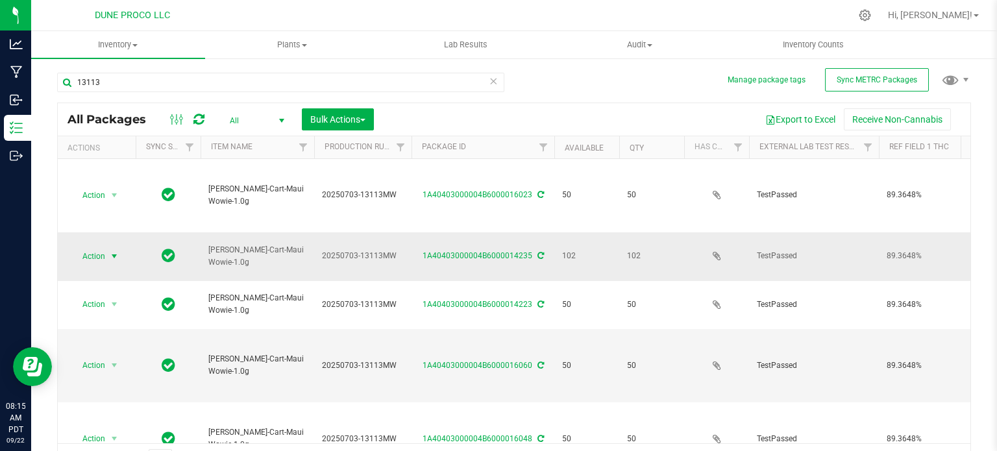
click at [104, 247] on span "Action" at bounding box center [88, 256] width 35 height 18
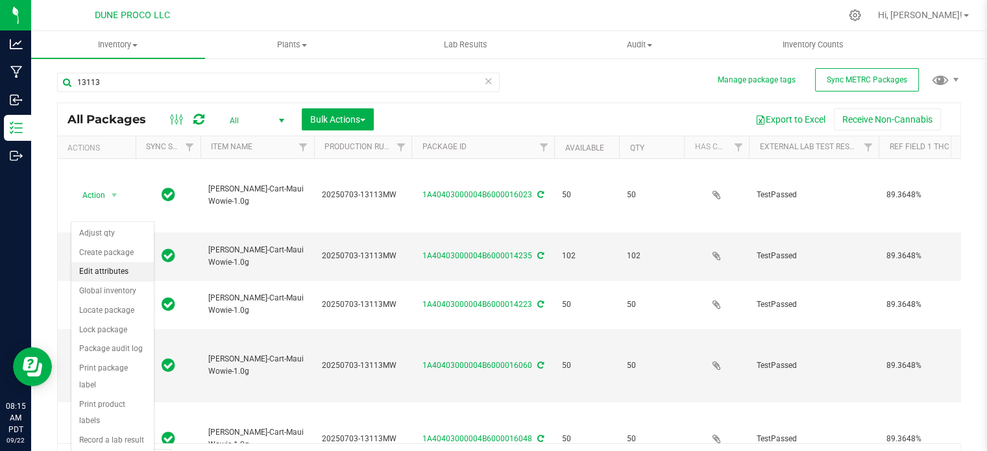
click at [109, 280] on li "Edit attributes" at bounding box center [112, 271] width 82 height 19
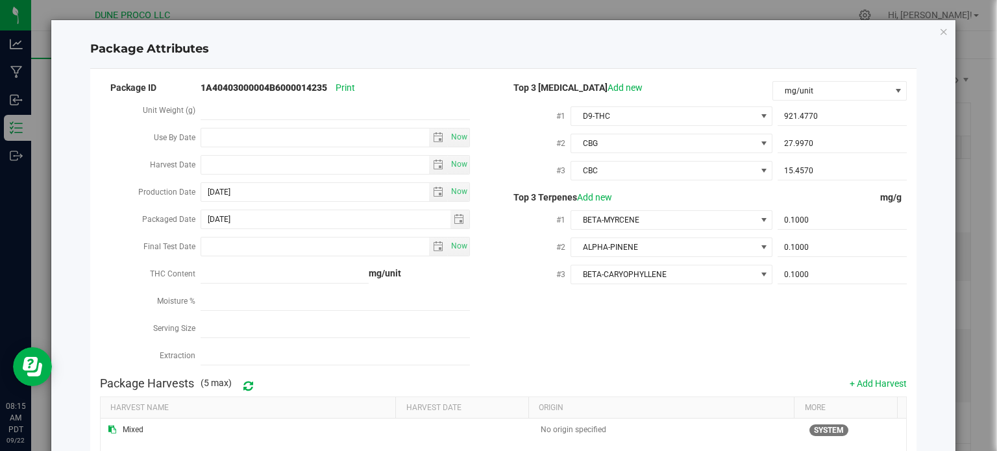
click at [820, 104] on div "921.4770 921.477" at bounding box center [839, 115] width 134 height 23
click at [809, 120] on span "921.4770 921.477" at bounding box center [842, 116] width 129 height 19
click at [809, 120] on input "921.477" at bounding box center [842, 116] width 129 height 18
paste input "893.648"
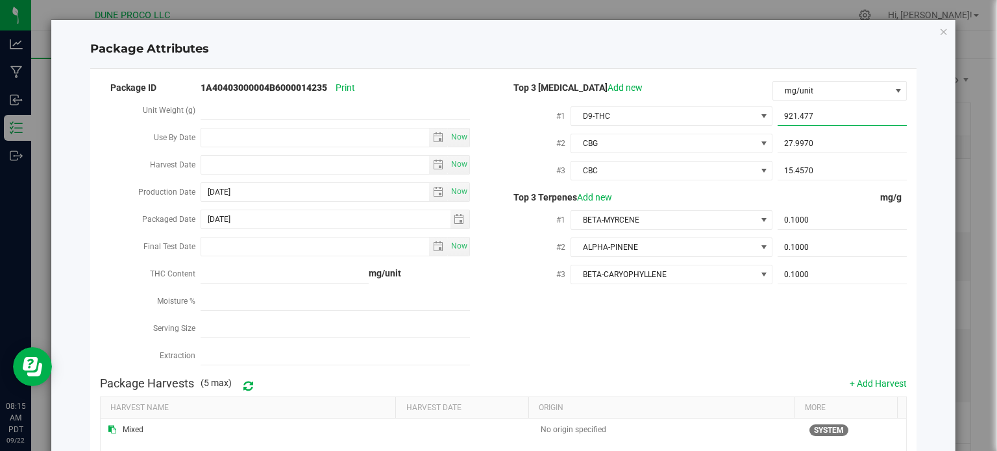
type input "893.648"
type input "893.6480"
click at [805, 137] on span "27.9970 27.997" at bounding box center [842, 143] width 129 height 19
click at [805, 137] on input "27.997" at bounding box center [842, 143] width 129 height 18
paste input "152"
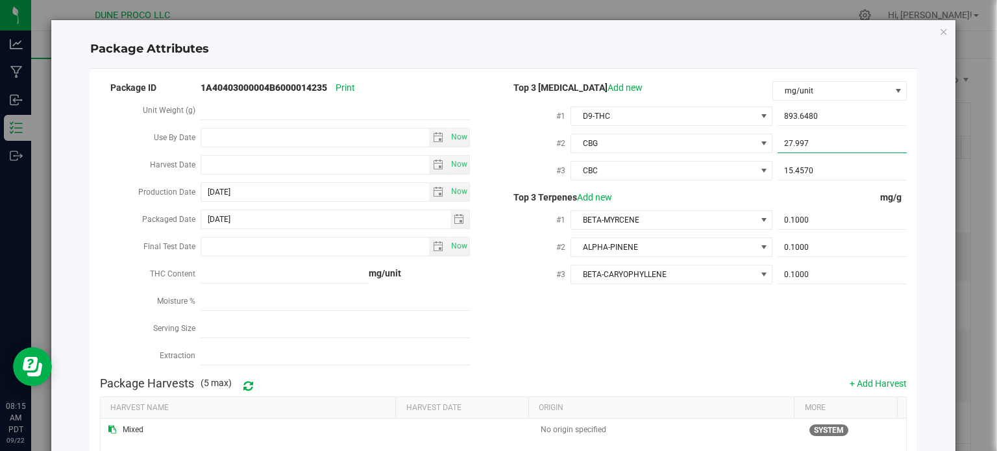
type input "27.152"
type input "27.1520"
click at [807, 171] on span "15.4570 15.457" at bounding box center [842, 171] width 129 height 19
click at [807, 171] on input "15.457" at bounding box center [842, 171] width 129 height 18
paste input "4.991"
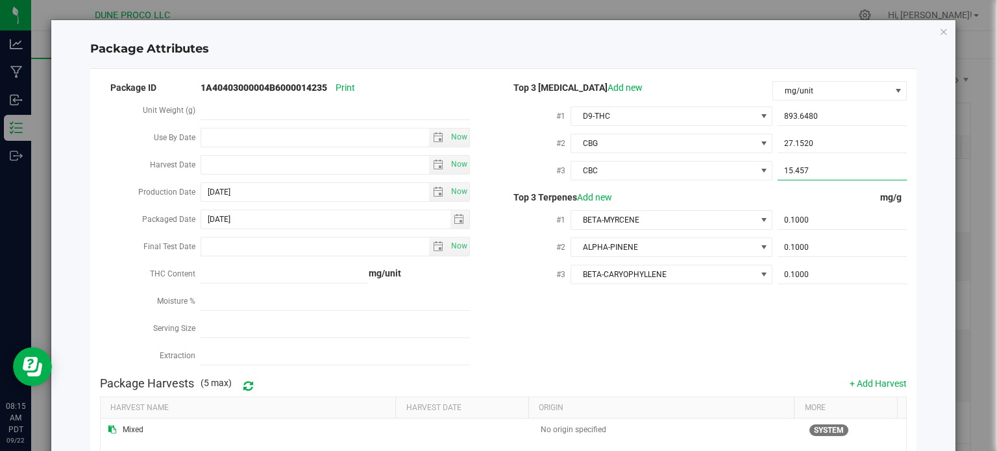
type input "14.991"
type input "14.9910"
click at [784, 220] on span "0.1000 0.1" at bounding box center [842, 220] width 129 height 19
click at [784, 220] on input "0.1" at bounding box center [842, 220] width 129 height 18
paste input "19.595"
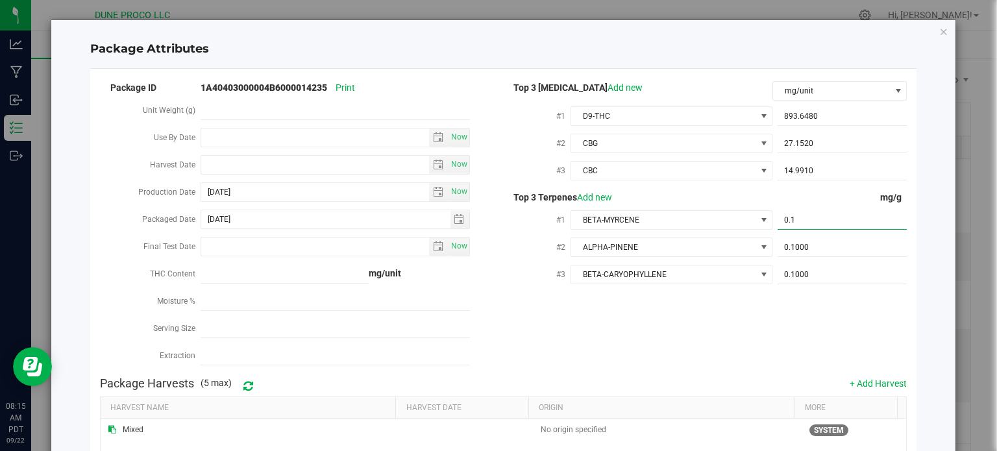
type input "19.595"
type input "19.5950"
click at [786, 250] on span "0.1000 0.1" at bounding box center [842, 247] width 129 height 19
click at [786, 250] on input "0.1" at bounding box center [842, 247] width 129 height 18
paste input "9.307"
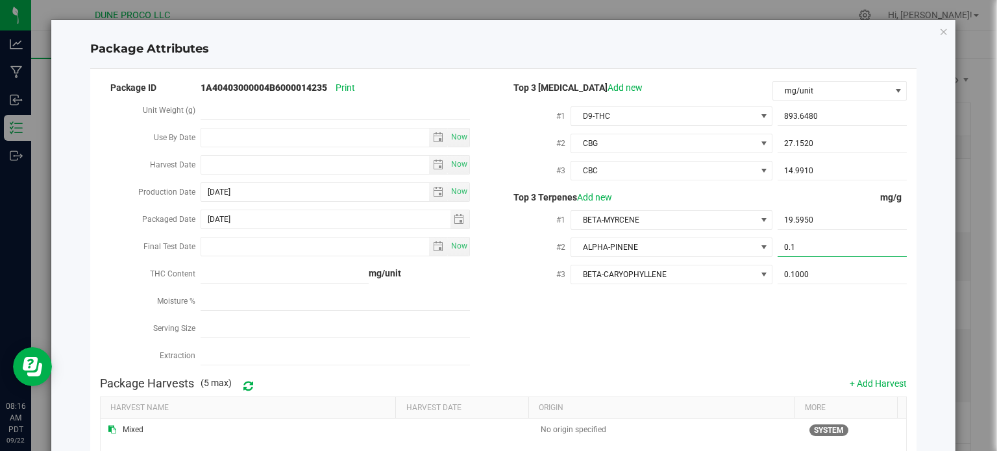
type input "9.307"
type input "9.3070"
click at [780, 276] on span "0.1000 0.1" at bounding box center [842, 274] width 129 height 19
click at [780, 276] on input "0.1" at bounding box center [842, 274] width 129 height 18
paste input "5.863"
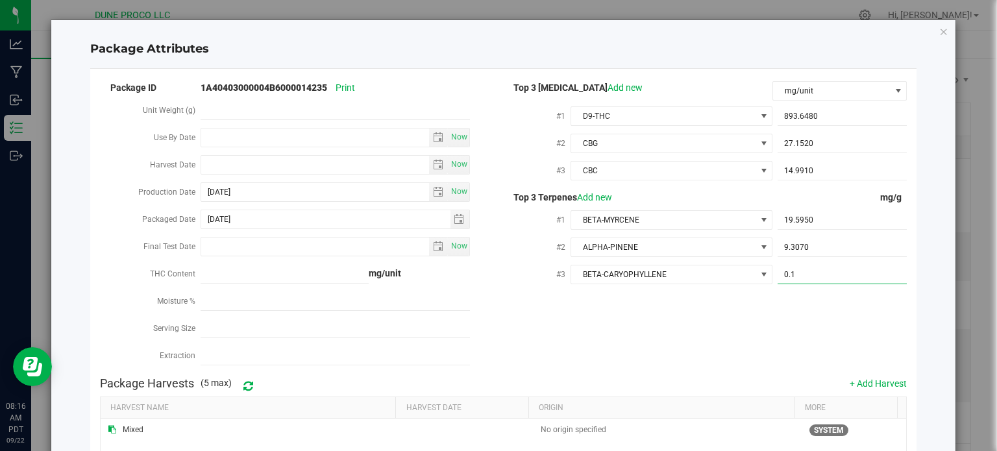
type input "5.863"
type input "5.8630"
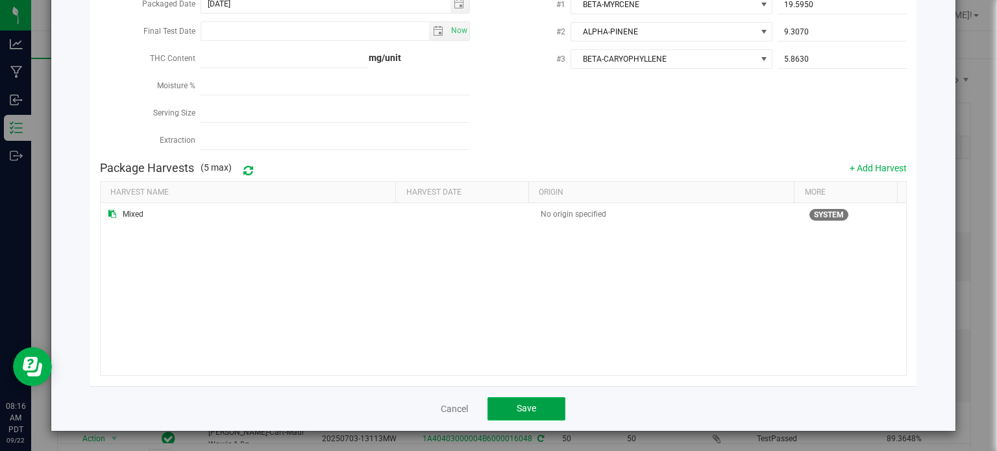
click at [530, 403] on span "Save" at bounding box center [526, 408] width 19 height 10
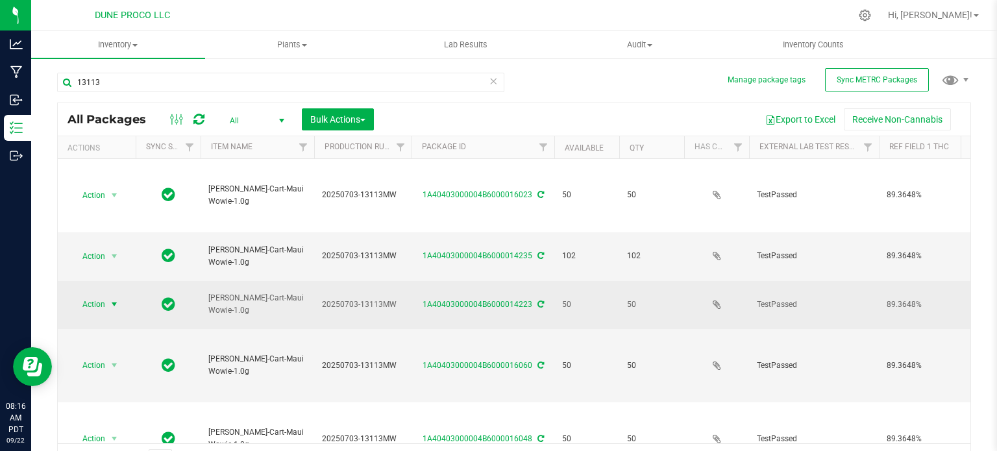
click at [93, 295] on span "Action" at bounding box center [88, 304] width 35 height 18
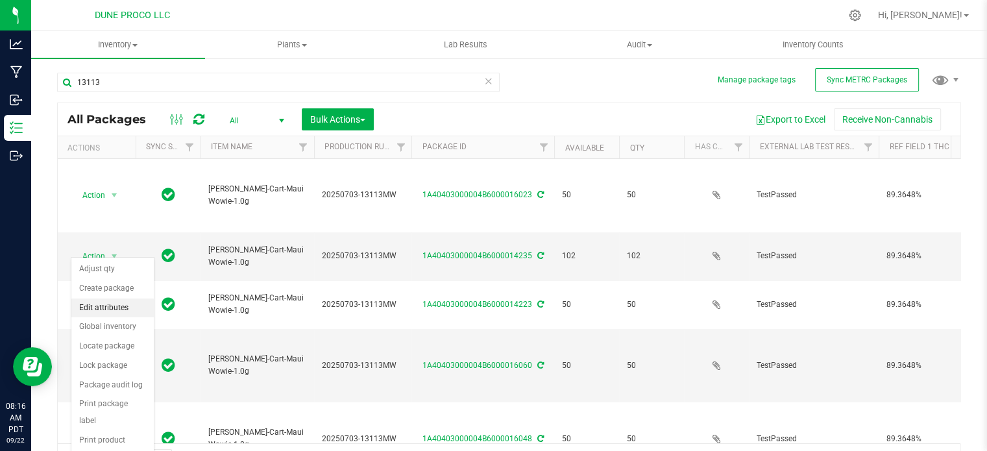
click at [101, 308] on li "Edit attributes" at bounding box center [112, 308] width 82 height 19
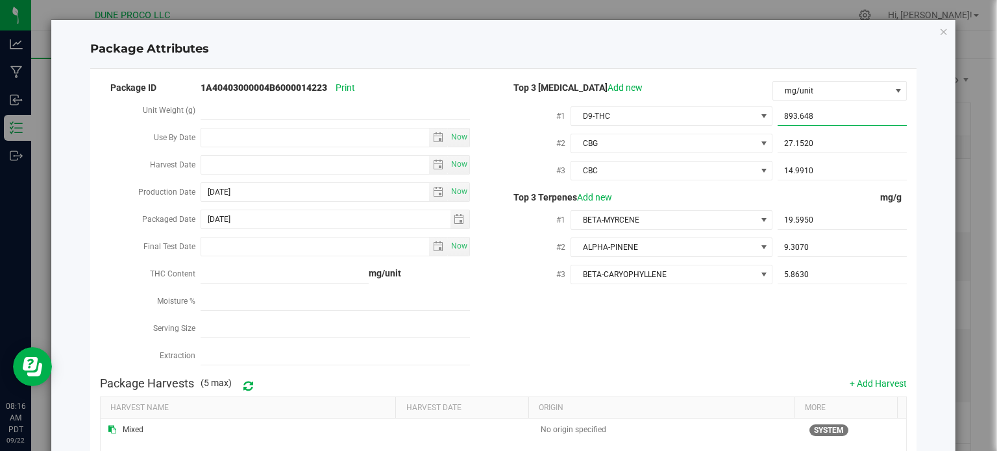
click at [811, 114] on span "893.6480 893.648" at bounding box center [842, 116] width 129 height 19
click at [811, 114] on input "893.648" at bounding box center [842, 116] width 129 height 18
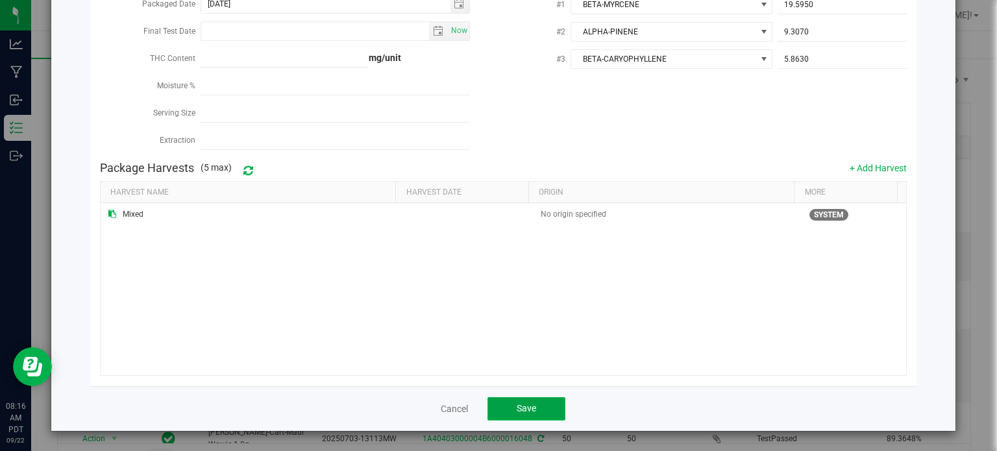
click at [534, 412] on button "Save" at bounding box center [526, 408] width 78 height 23
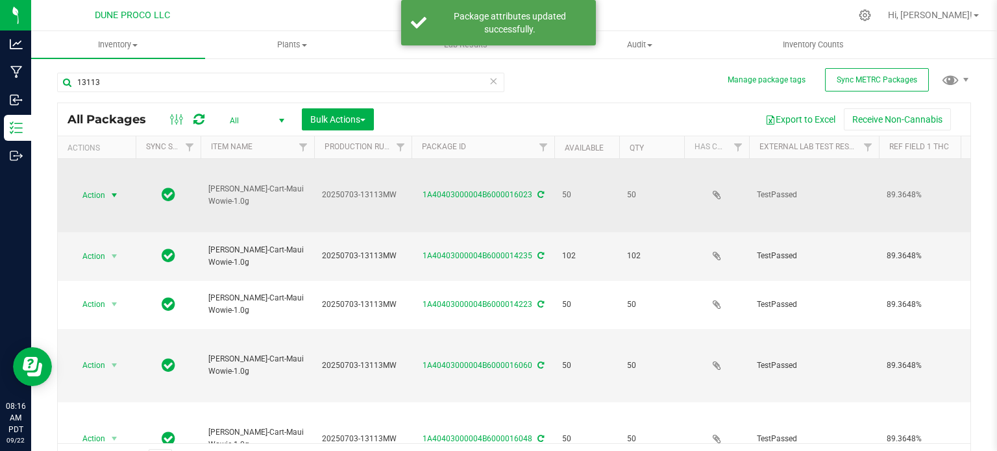
click at [112, 190] on span "select" at bounding box center [114, 195] width 10 height 10
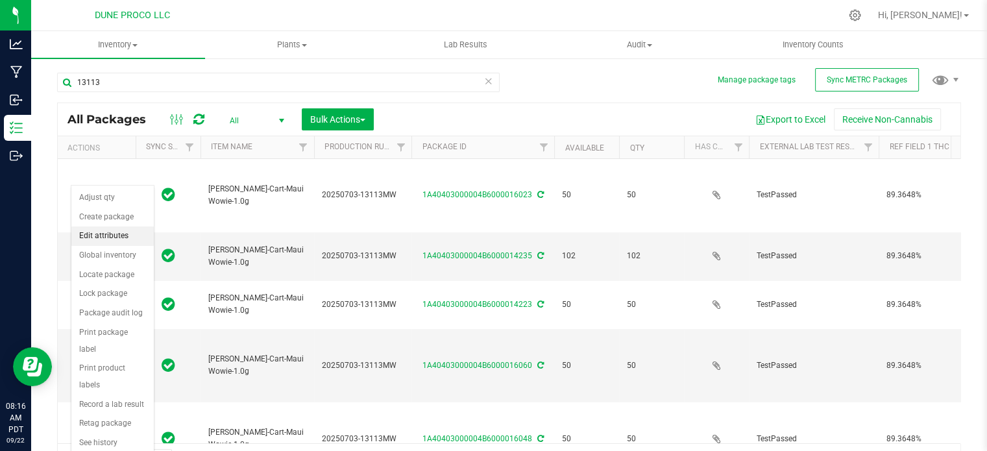
click at [114, 239] on li "Edit attributes" at bounding box center [112, 236] width 82 height 19
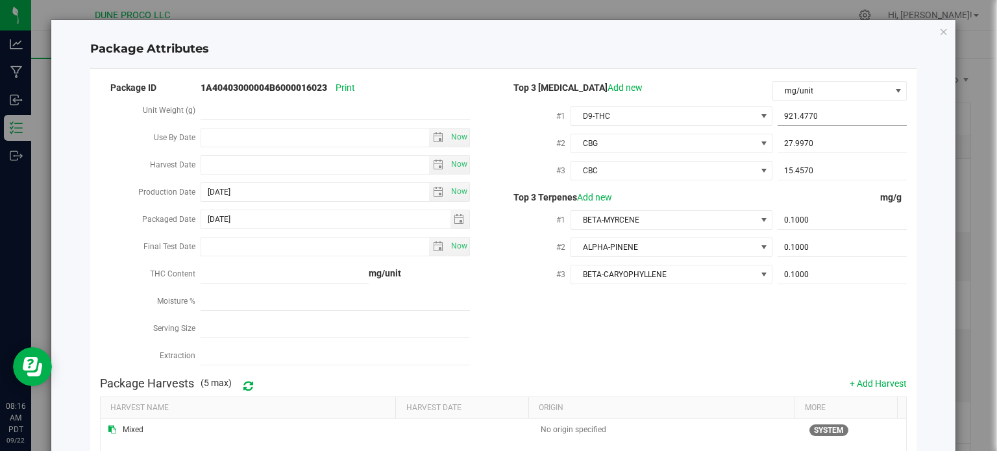
click at [798, 123] on span "921.4770 921.477" at bounding box center [842, 116] width 129 height 19
click at [798, 123] on input "921.477" at bounding box center [842, 116] width 129 height 18
paste input "893.648"
type input "893.648"
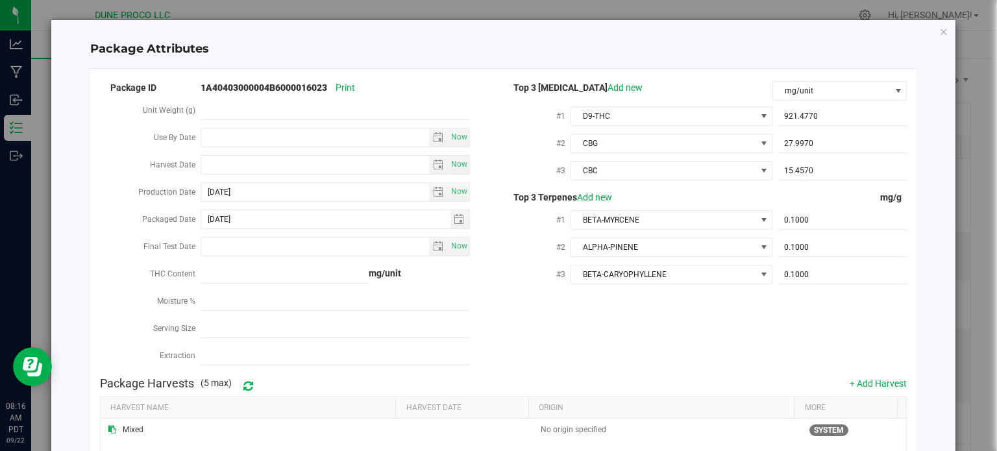
type input "893.6480"
click at [810, 147] on span "27.9970 27.997" at bounding box center [842, 143] width 129 height 19
click at [810, 147] on input "27.997" at bounding box center [842, 143] width 129 height 18
paste input "152"
type input "27.152"
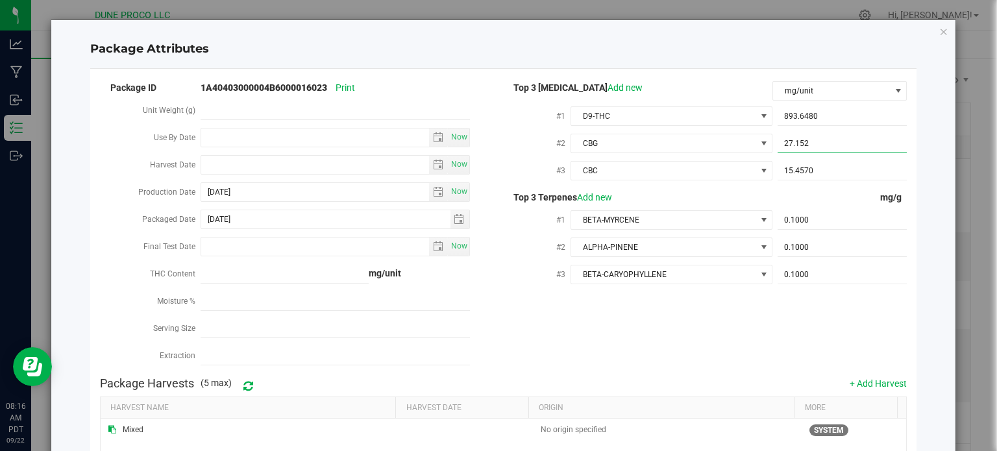
type input "27.1520"
click at [819, 173] on span "15.4570 15.457" at bounding box center [842, 171] width 129 height 19
click at [819, 173] on input "15.457" at bounding box center [842, 171] width 129 height 18
paste input "4.991"
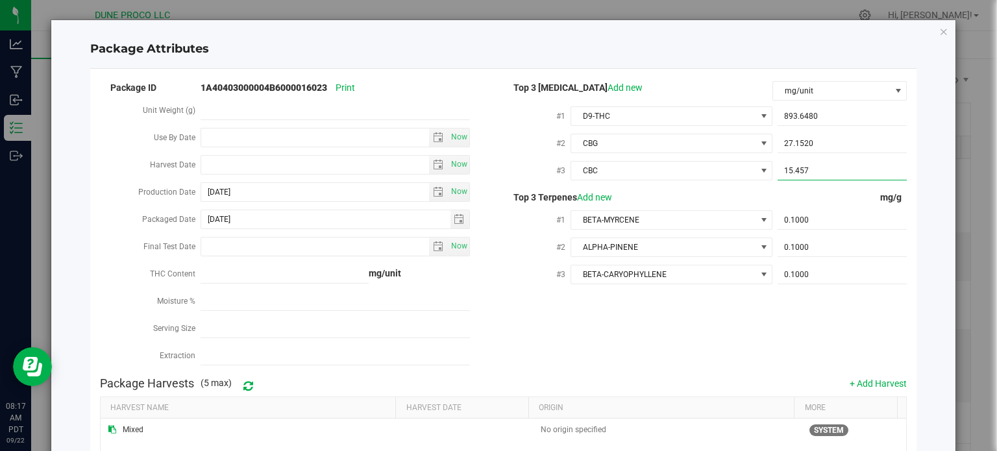
type input "14.991"
type input "14.9910"
click at [819, 230] on span "0.1000 0.1" at bounding box center [842, 220] width 129 height 19
click at [809, 218] on span "0.1000 0.1" at bounding box center [842, 220] width 129 height 19
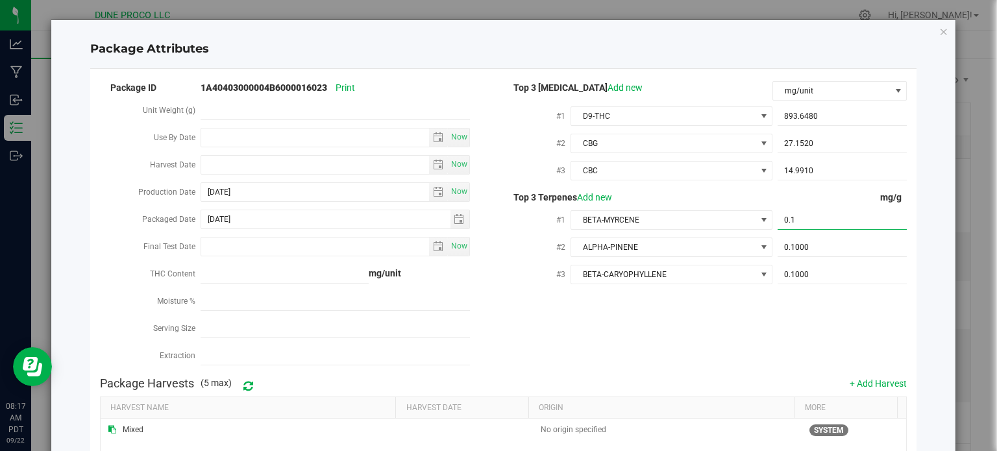
click at [809, 218] on input "0.1" at bounding box center [842, 220] width 129 height 18
paste input "19.595"
type input "19.595"
type input "19.5950"
click at [783, 245] on span "0.1000 0.1" at bounding box center [842, 247] width 129 height 19
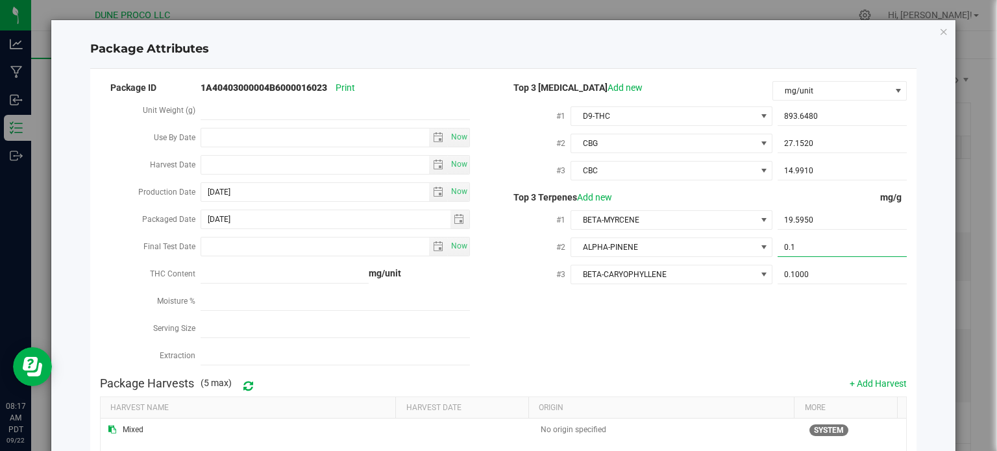
click at [783, 245] on input "0.1" at bounding box center [842, 247] width 129 height 18
paste input "9.307"
type input "9.307"
type input "9.3070"
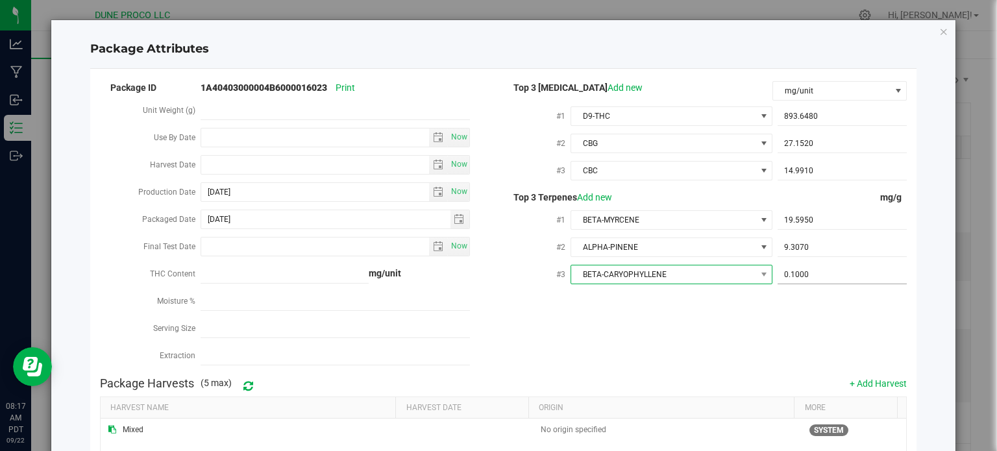
click at [756, 278] on span at bounding box center [764, 274] width 16 height 18
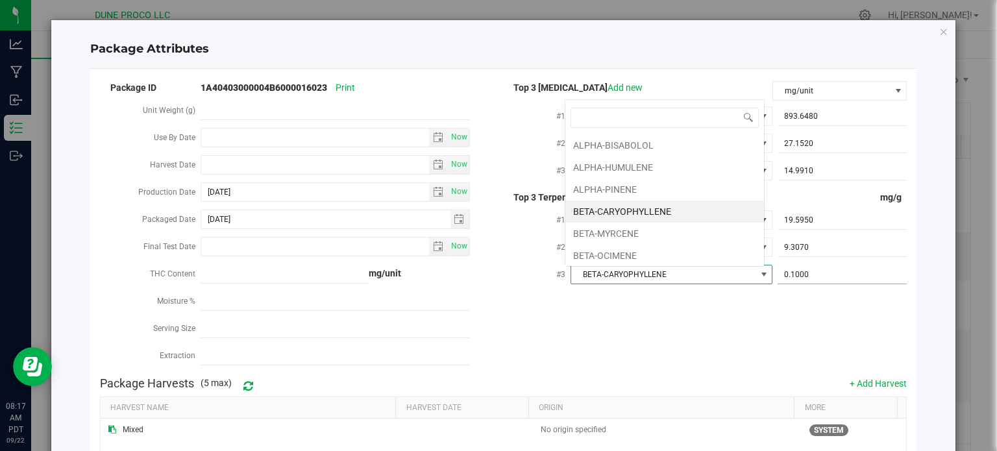
scroll to position [19, 199]
click at [793, 284] on span "0.1000 0.1" at bounding box center [842, 274] width 129 height 19
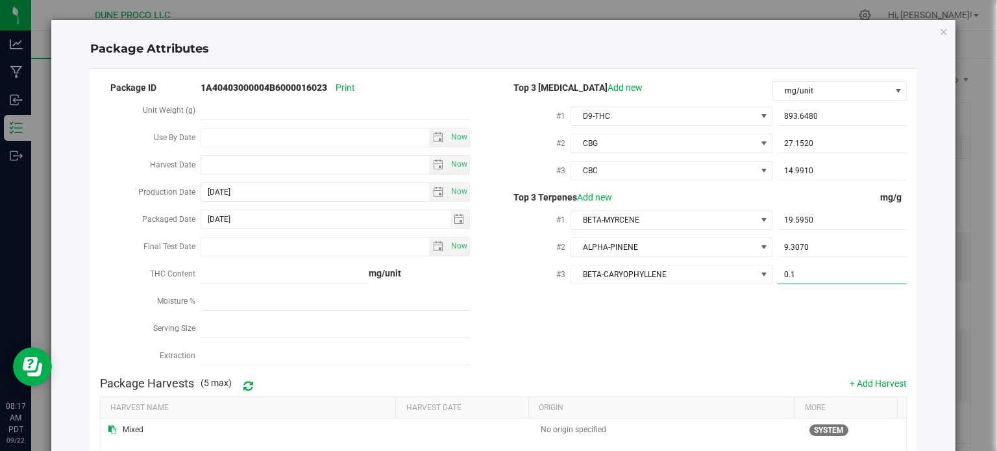
click at [793, 284] on input "0.1" at bounding box center [842, 274] width 129 height 18
paste input "5.863"
type input "5.863"
type input "5.8630"
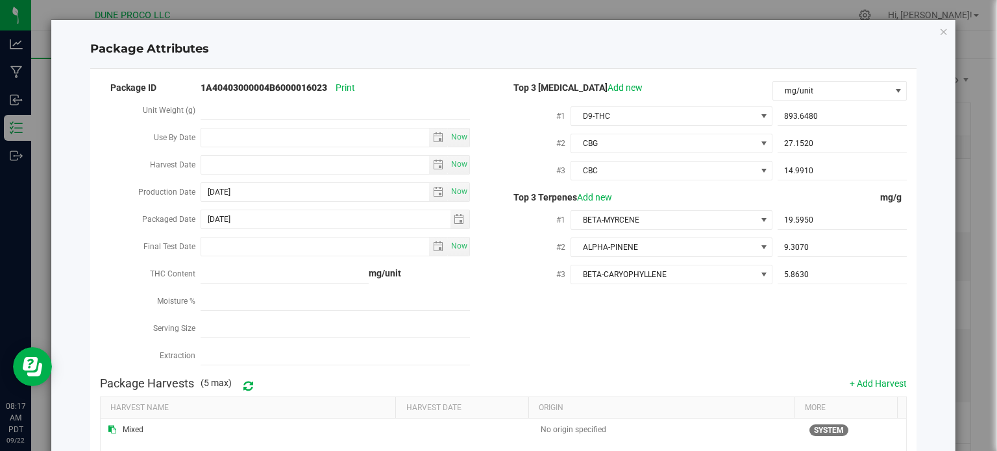
click at [662, 317] on div "Package ID 1A40403000004B6000016023 Print Unit Weight (g) Use By Date Now Harve…" at bounding box center [503, 224] width 807 height 291
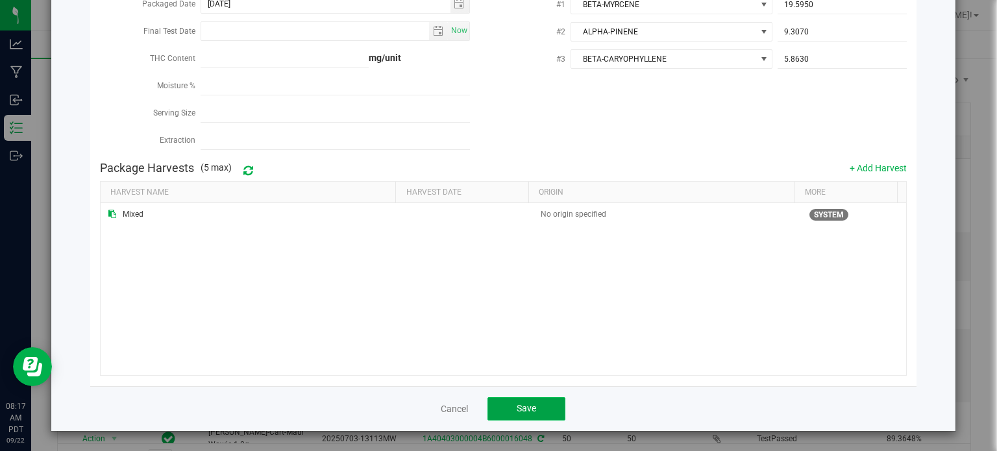
click at [541, 402] on button "Save" at bounding box center [526, 408] width 78 height 23
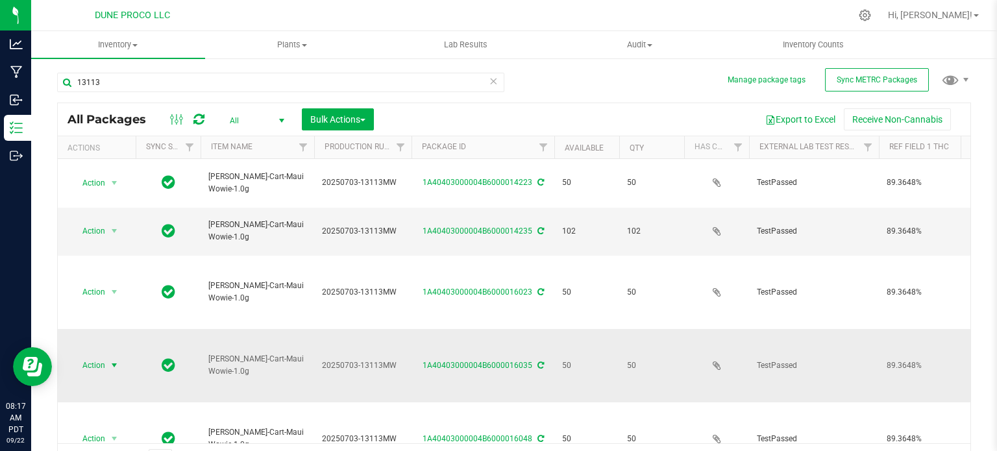
click at [93, 356] on span "Action" at bounding box center [88, 365] width 35 height 18
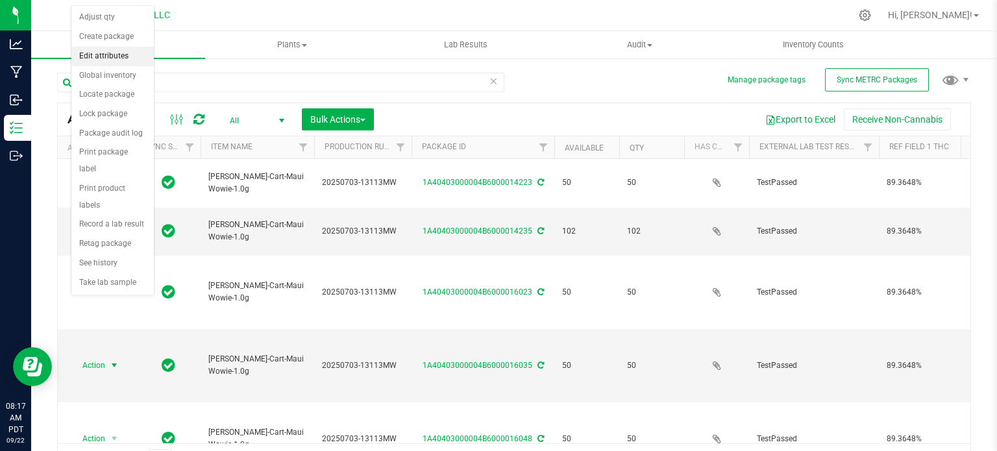
click at [97, 54] on li "Edit attributes" at bounding box center [112, 56] width 82 height 19
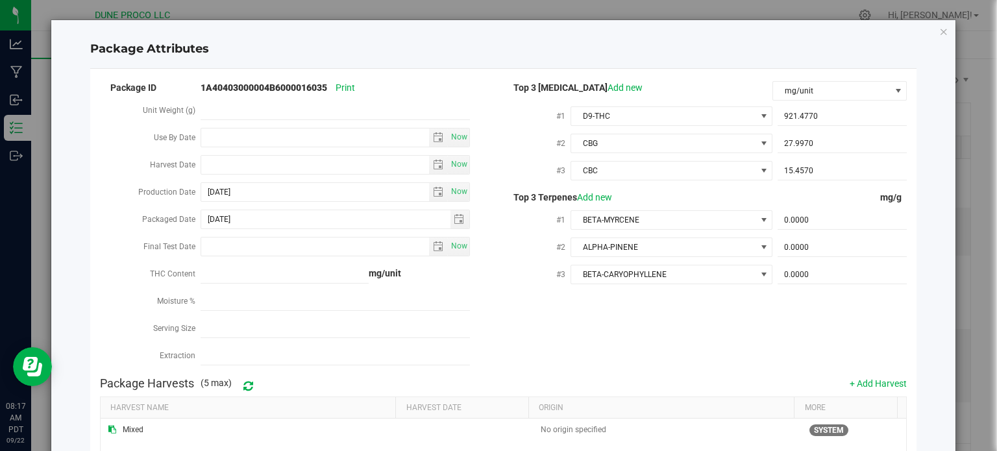
click at [811, 104] on div "921.4770 921.477" at bounding box center [839, 115] width 134 height 23
click at [813, 116] on span "921.4770 921.477" at bounding box center [842, 116] width 129 height 19
click at [813, 116] on input "921.477" at bounding box center [842, 116] width 129 height 18
paste input "893.648"
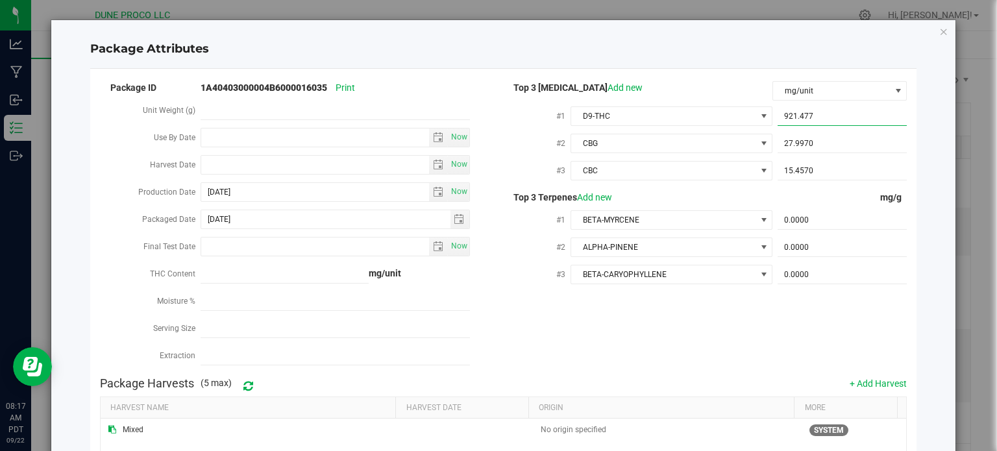
type input "893.648"
type input "893.6480"
click at [806, 142] on span "27.9970 27.997" at bounding box center [842, 143] width 129 height 19
click at [806, 142] on input "27.997" at bounding box center [842, 143] width 129 height 18
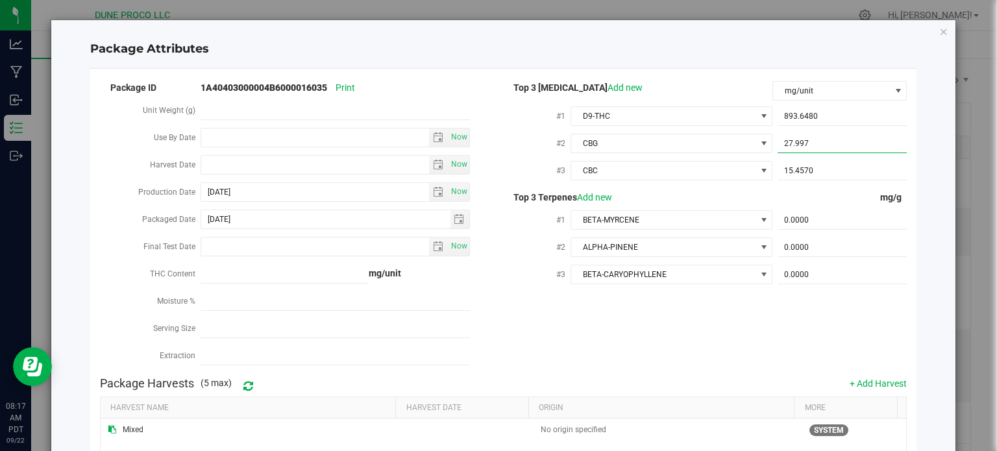
paste input "152"
type input "27.152"
type input "27.1520"
click at [809, 166] on span "15.4570 15.457" at bounding box center [842, 171] width 129 height 19
click at [809, 166] on input "15.457" at bounding box center [842, 171] width 129 height 18
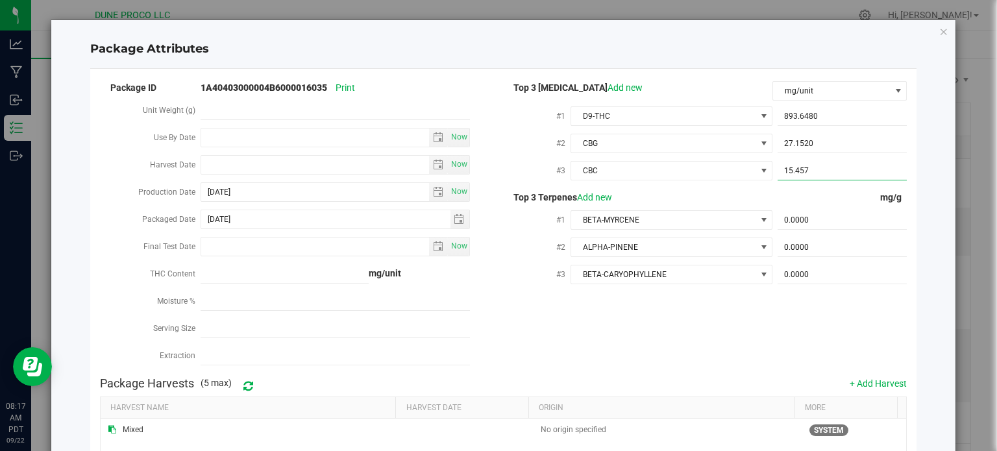
paste input "4.991"
type input "14.991"
type input "14.9910"
click at [803, 217] on span "0.0000 0" at bounding box center [842, 220] width 129 height 19
paste input "19.595"
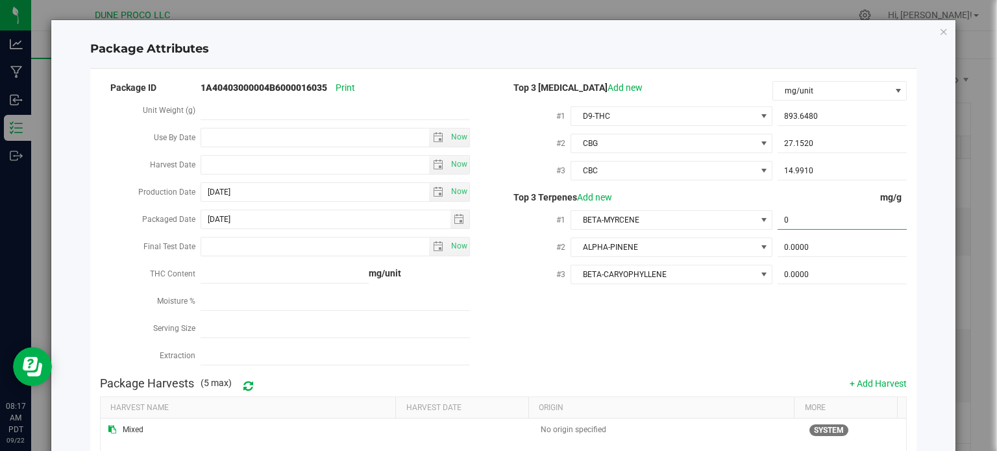
type input "19.595"
type input "19.5950"
click at [805, 240] on span "0.0000 0" at bounding box center [842, 247] width 129 height 19
click at [805, 240] on input "0" at bounding box center [842, 247] width 129 height 18
paste input "9.307"
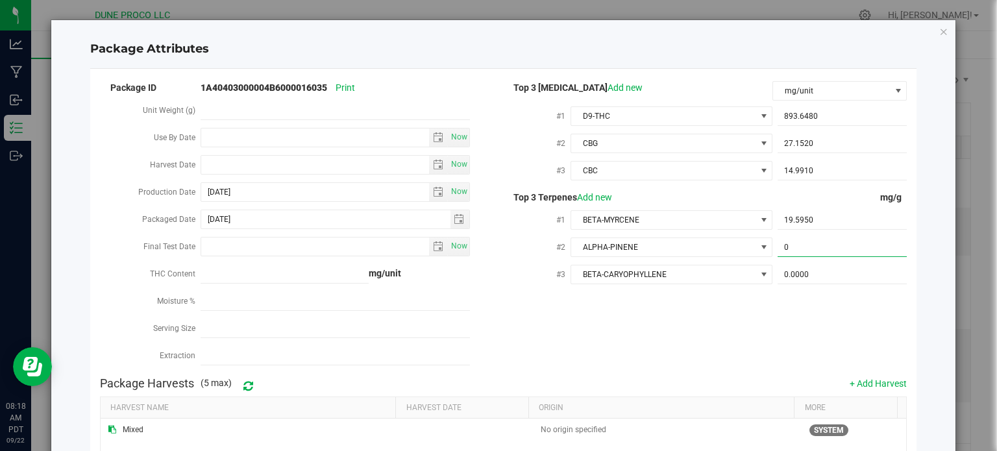
type input "9.307"
type input "9.3070"
click at [820, 275] on span "0.0000 0" at bounding box center [842, 274] width 129 height 19
paste input "5.863"
type input "5.863"
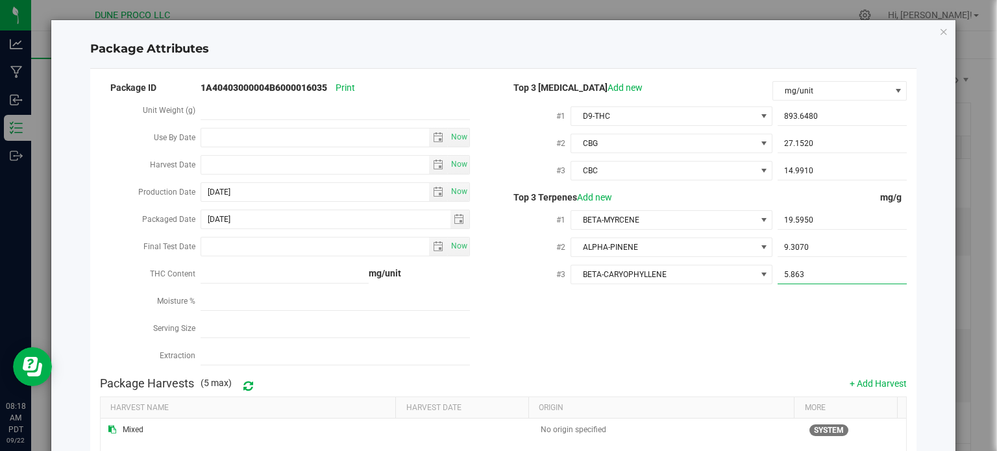
type input "5.8630"
click at [732, 312] on div "Package ID 1A40403000004B6000016035 Print Unit Weight (g) Use By Date Now Harve…" at bounding box center [503, 224] width 807 height 291
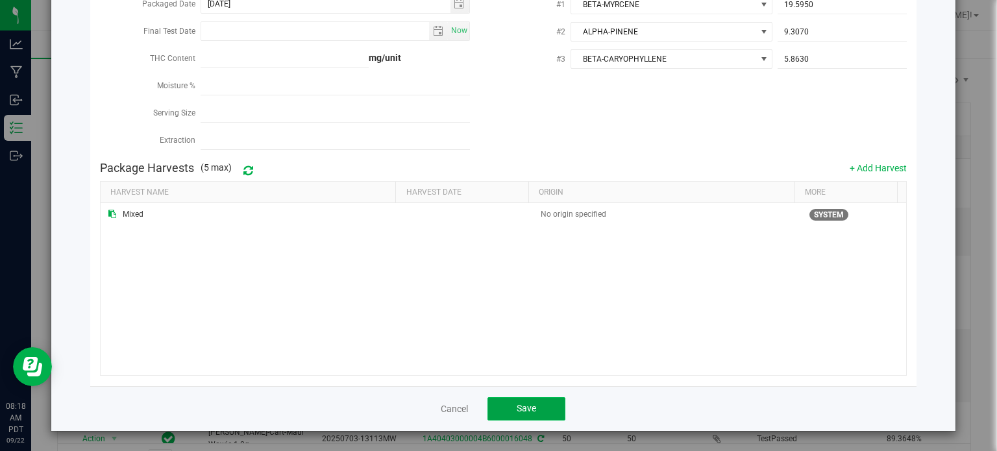
click at [526, 403] on span "Save" at bounding box center [526, 408] width 19 height 10
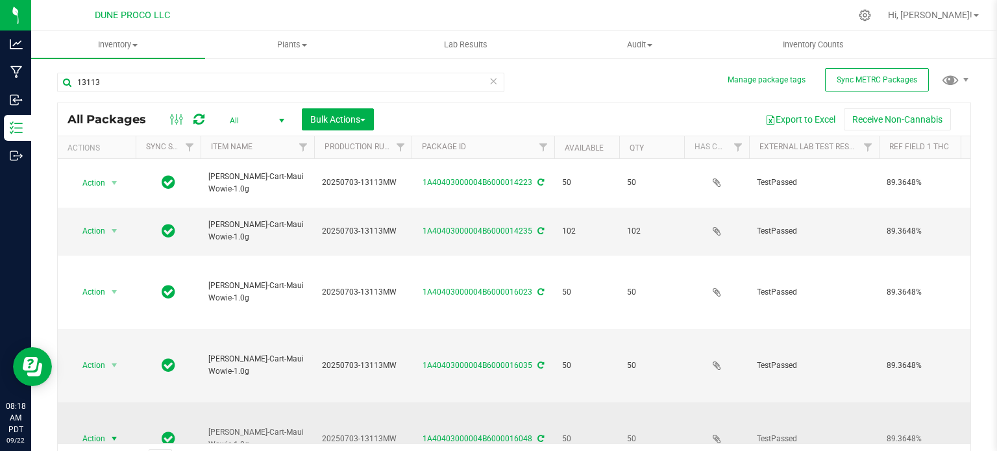
click at [96, 430] on span "Action" at bounding box center [88, 439] width 35 height 18
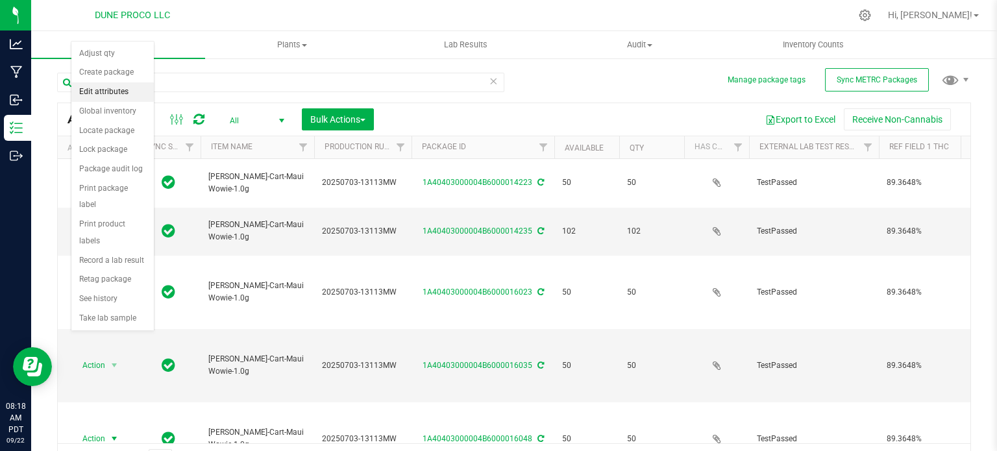
click at [110, 98] on li "Edit attributes" at bounding box center [112, 91] width 82 height 19
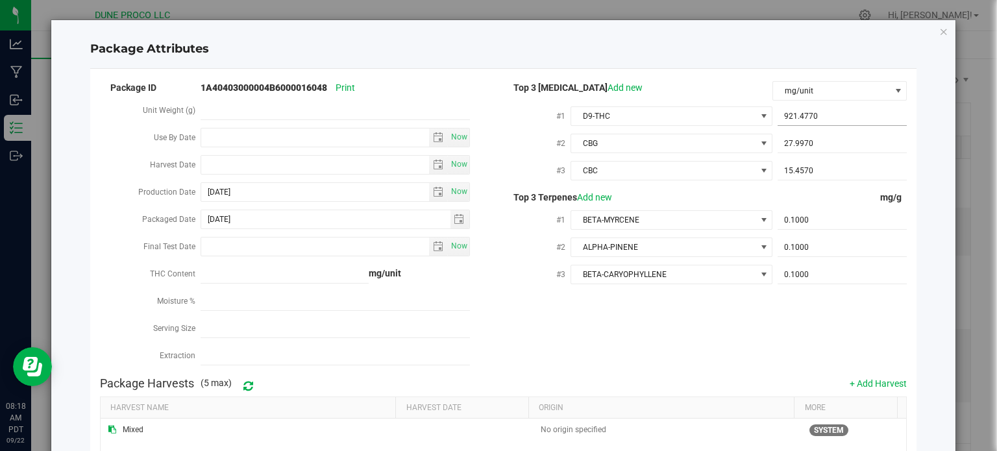
click at [783, 112] on span "921.4770 921.477" at bounding box center [842, 116] width 129 height 19
click at [783, 112] on input "921.477" at bounding box center [842, 116] width 129 height 18
paste input "893.648"
type input "893.648"
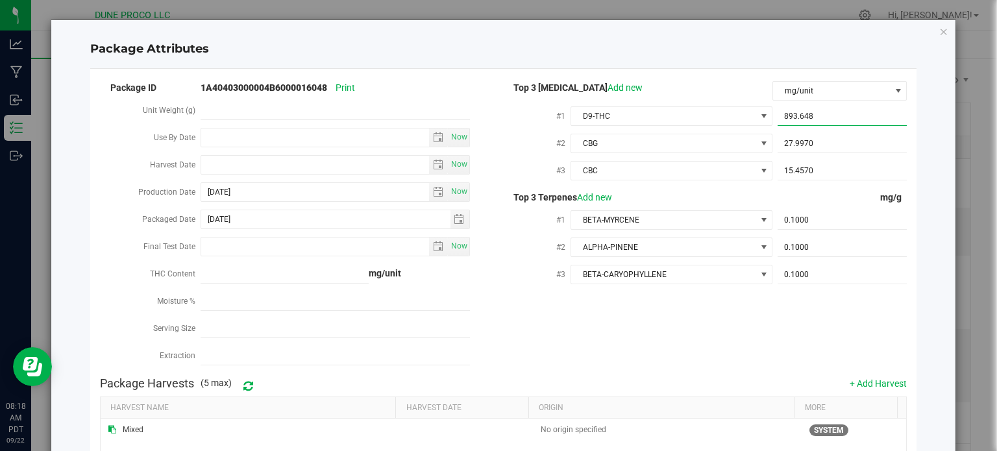
type input "893.6480"
click at [802, 146] on span "27.9970 27.997" at bounding box center [842, 143] width 129 height 19
click at [802, 146] on input "27.997" at bounding box center [842, 143] width 129 height 18
paste input "152"
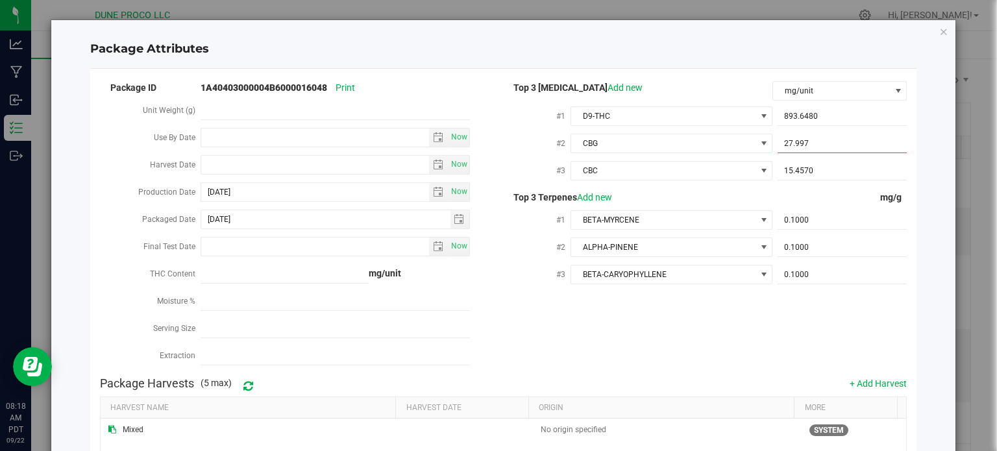
type input "27.152"
type input "27.1520"
click at [799, 171] on span "15.4570 15.457" at bounding box center [842, 171] width 129 height 19
click at [799, 171] on input "15.457" at bounding box center [842, 171] width 129 height 18
paste input "4.991"
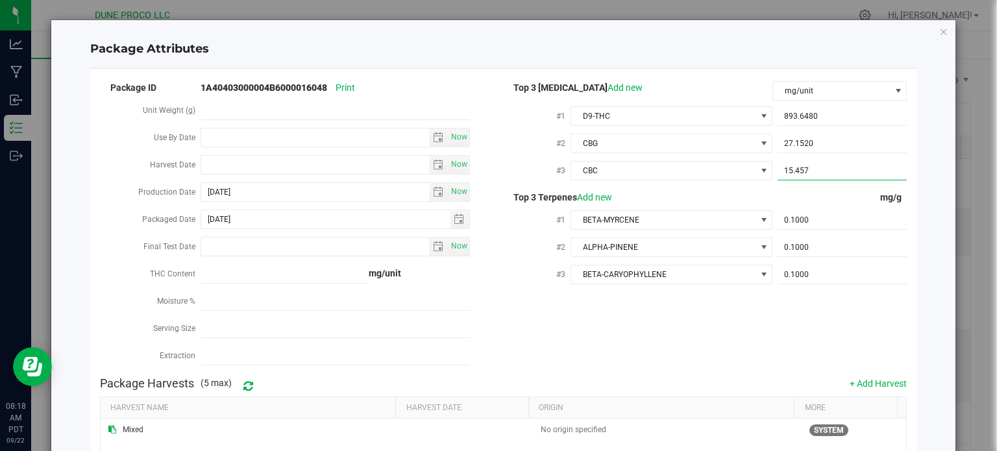
type input "14.991"
type input "14.9910"
click at [794, 229] on span "0.1000 0.1" at bounding box center [842, 220] width 129 height 19
click at [794, 229] on input "0.1" at bounding box center [842, 220] width 129 height 18
paste input "19.595"
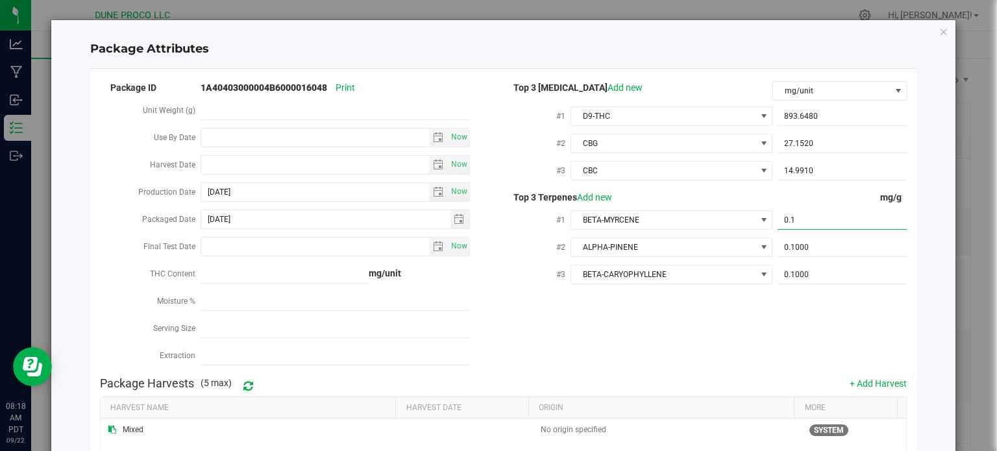
type input "19.595"
type input "19.5950"
click at [797, 249] on span "0.1000 0.1" at bounding box center [842, 247] width 129 height 19
click at [797, 249] on input "0.1" at bounding box center [842, 247] width 129 height 18
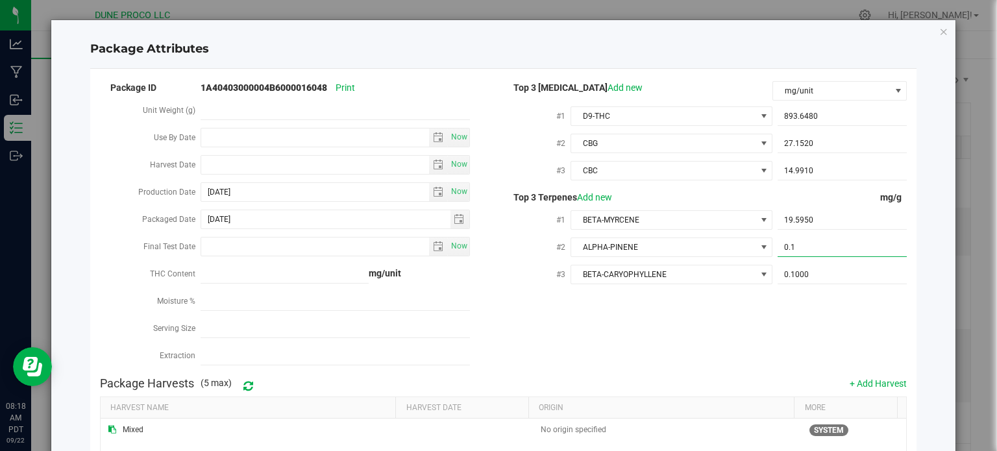
paste input "9.307"
type input "9.307"
type input "9.3070"
click at [813, 277] on span "0.1000 0.1" at bounding box center [842, 274] width 129 height 19
click at [813, 277] on input "0.1" at bounding box center [842, 274] width 129 height 18
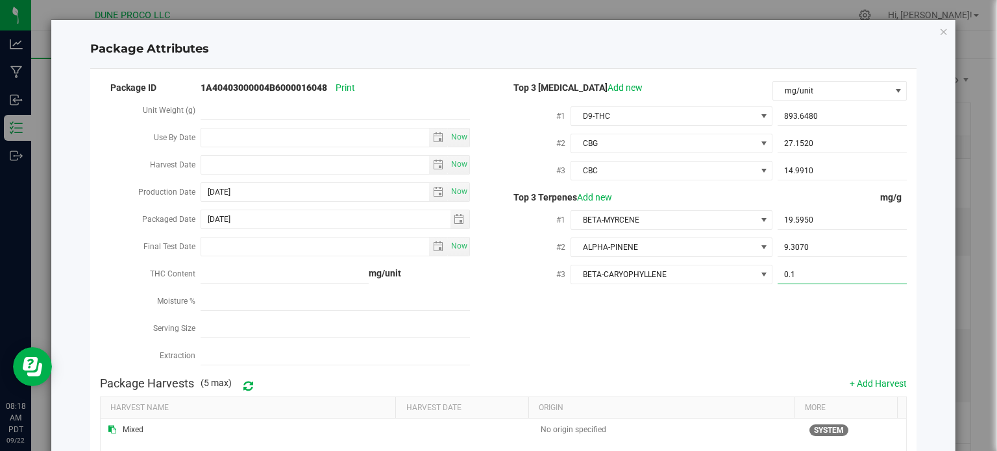
paste input "5.863"
type input "5.863"
type input "5.8630"
click at [782, 337] on div "Package ID 1A40403000004B6000016048 Print Unit Weight (g) Use By Date Now Harve…" at bounding box center [503, 224] width 807 height 291
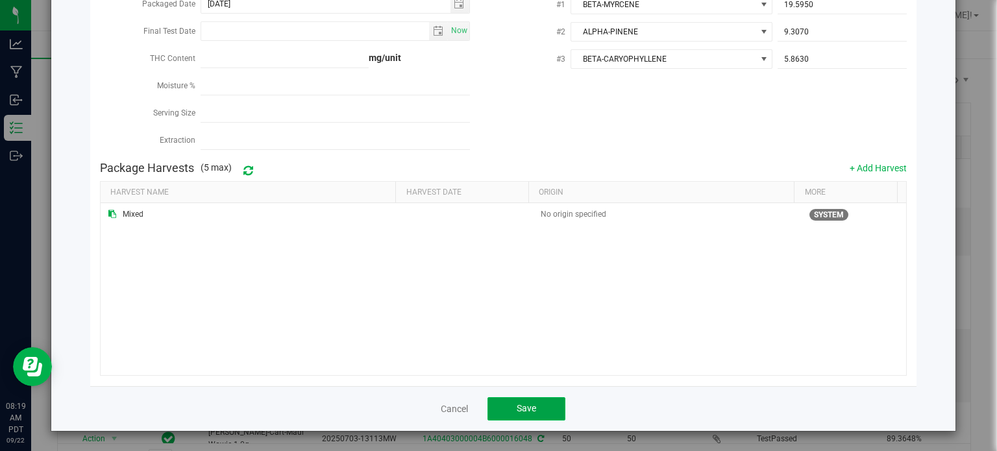
click at [517, 407] on span "Save" at bounding box center [526, 408] width 19 height 10
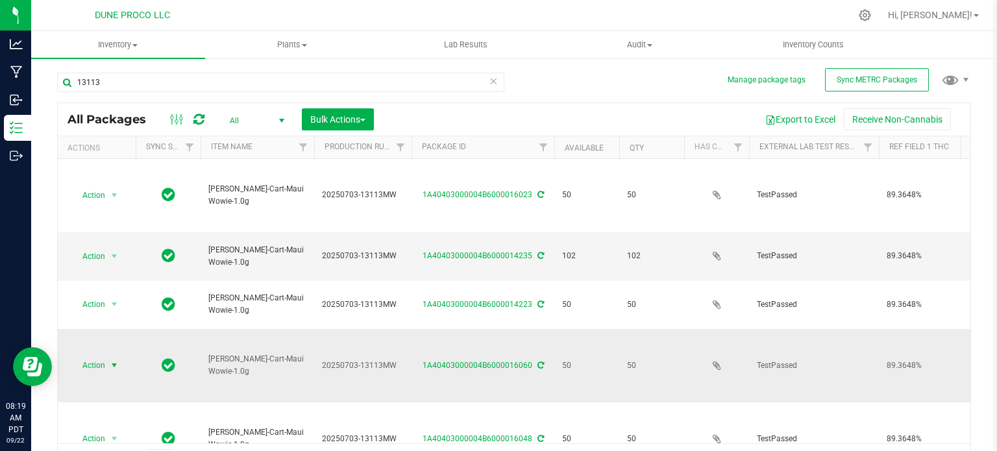
click at [97, 356] on span "Action" at bounding box center [88, 365] width 35 height 18
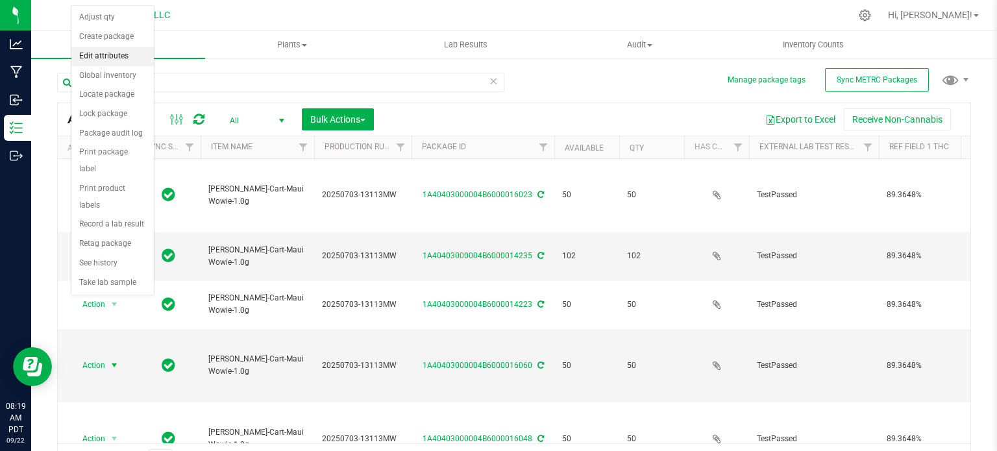
click at [109, 55] on li "Edit attributes" at bounding box center [112, 56] width 82 height 19
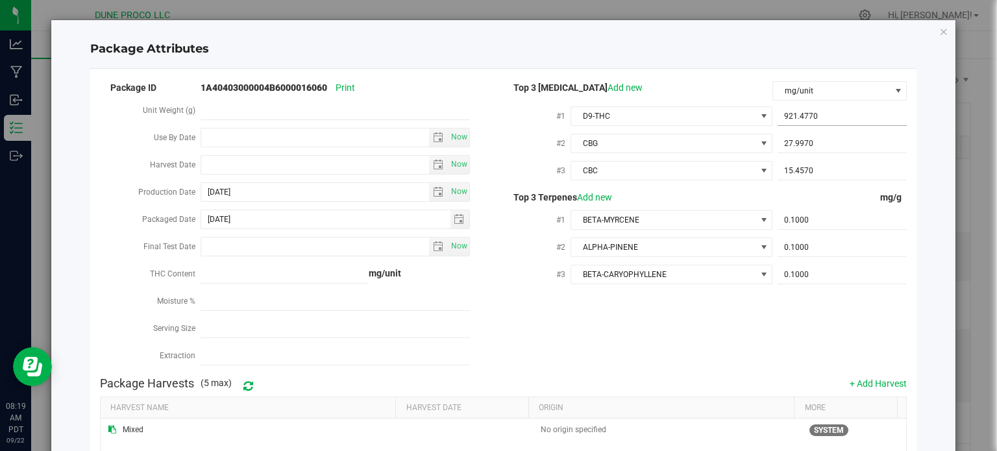
click at [802, 111] on span "921.4770 921.477" at bounding box center [842, 116] width 129 height 19
click at [802, 111] on input "921.477" at bounding box center [842, 116] width 129 height 18
paste input "893.648"
type input "893.648"
type input "893.6480"
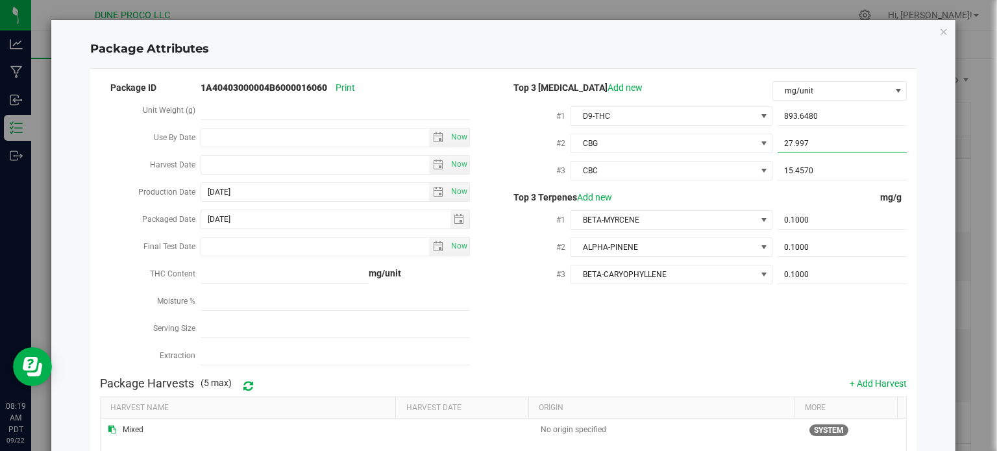
click at [796, 145] on span "27.9970 27.997" at bounding box center [842, 143] width 129 height 19
click at [796, 145] on input "27.997" at bounding box center [842, 143] width 129 height 18
paste input "152"
type input "27.152"
type input "27.1520"
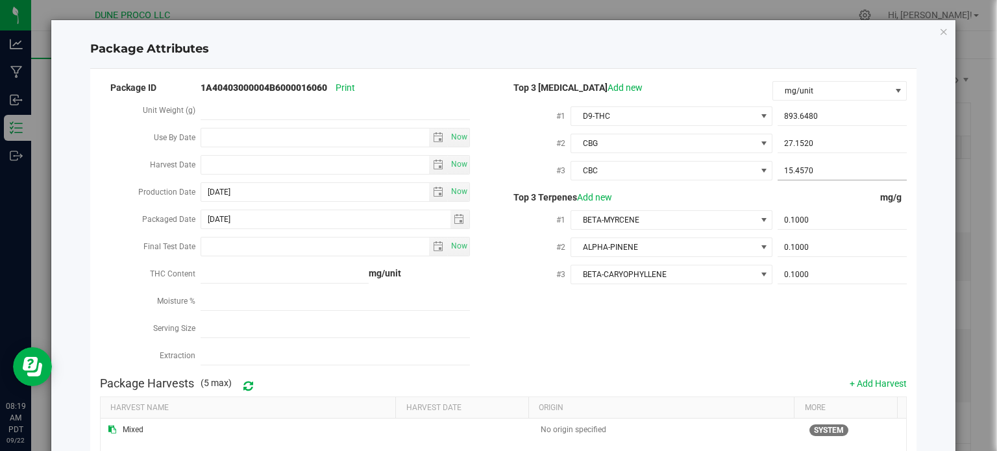
click at [792, 169] on span "15.4570 15.457" at bounding box center [842, 171] width 129 height 19
click at [792, 169] on input "15.457" at bounding box center [842, 171] width 129 height 18
paste input "4.991"
type input "14.991"
type input "14.9910"
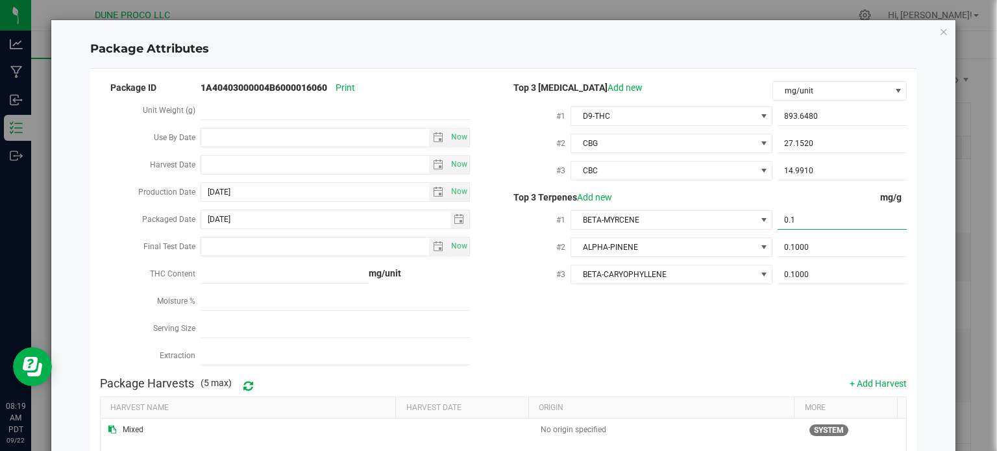
click at [815, 216] on span "0.1000 0.1" at bounding box center [842, 220] width 129 height 19
paste input "19"
click at [815, 216] on input "0.119" at bounding box center [842, 220] width 129 height 18
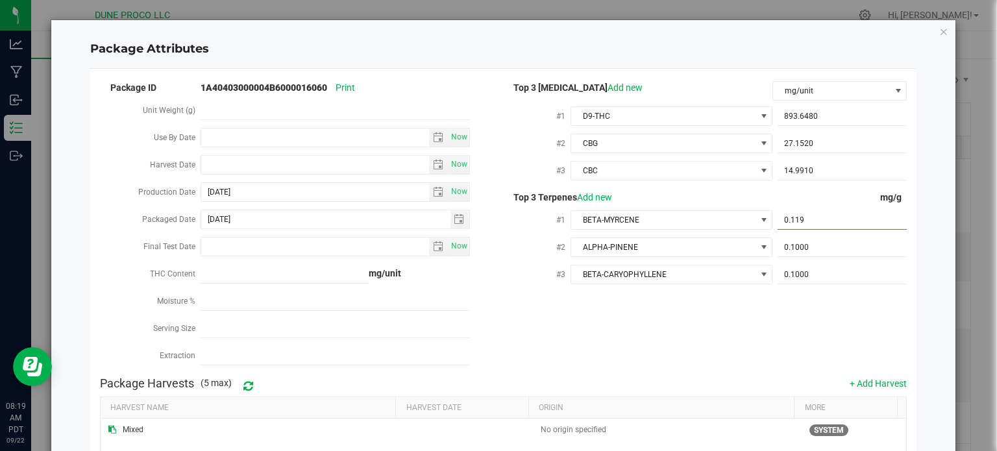
paste input "19.595"
type input "19.595"
type input "19.5950"
click at [805, 258] on div "0.1000 0.1" at bounding box center [839, 246] width 134 height 23
click at [805, 253] on span "0.1000 0.1" at bounding box center [842, 247] width 129 height 19
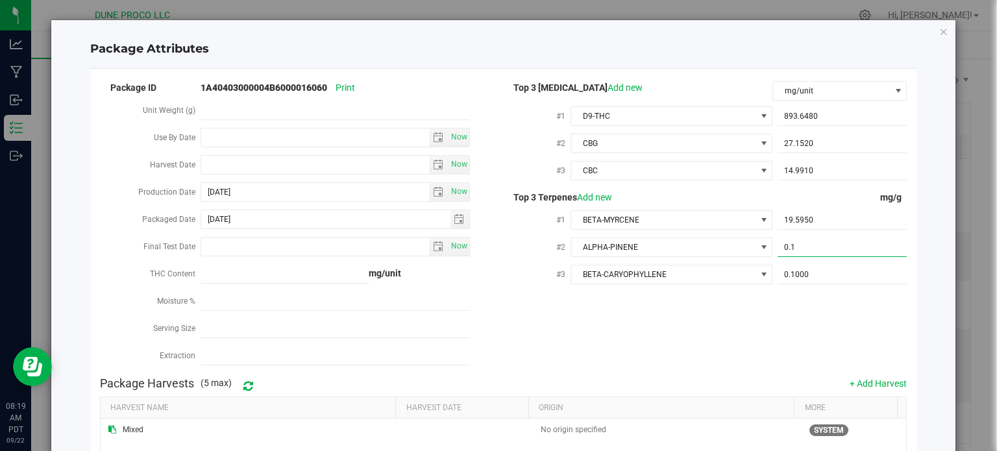
click at [805, 253] on input "0.1" at bounding box center [842, 247] width 129 height 18
paste input "9.307"
type input "9.307"
type input "9.3070"
click at [794, 274] on span "0.1000 0.1" at bounding box center [842, 274] width 129 height 19
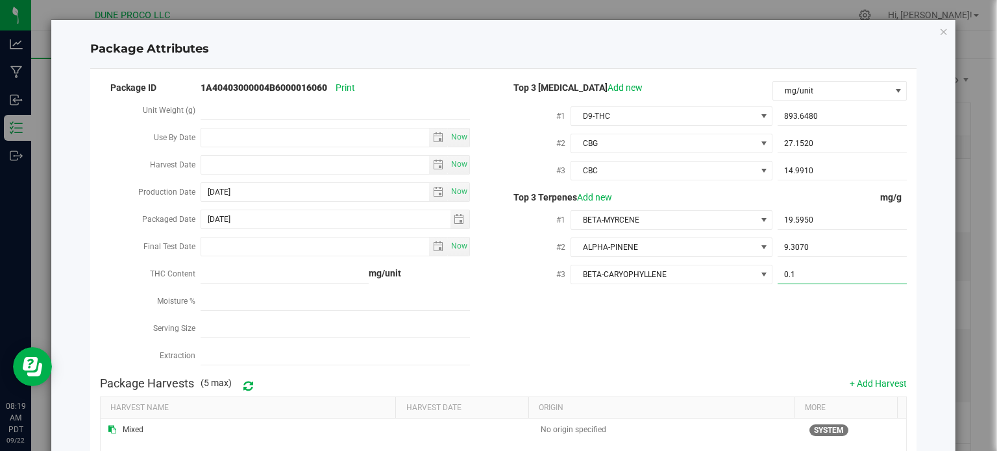
click at [794, 274] on input "0.1" at bounding box center [842, 274] width 129 height 18
paste input "5.863"
type input "5.863"
type input "5.8630"
click at [748, 337] on div "Package ID 1A40403000004B6000016060 Print Unit Weight (g) Use By Date Now Harve…" at bounding box center [503, 224] width 807 height 291
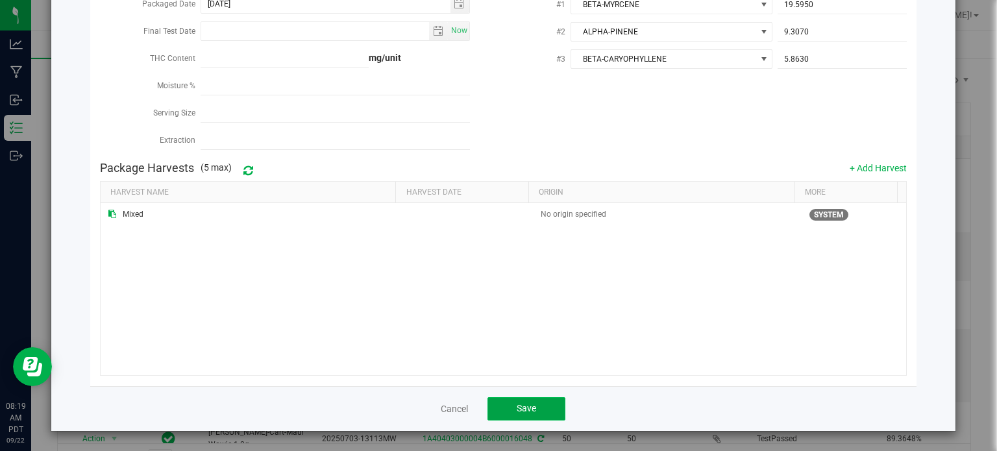
click at [517, 403] on span "Save" at bounding box center [526, 408] width 19 height 10
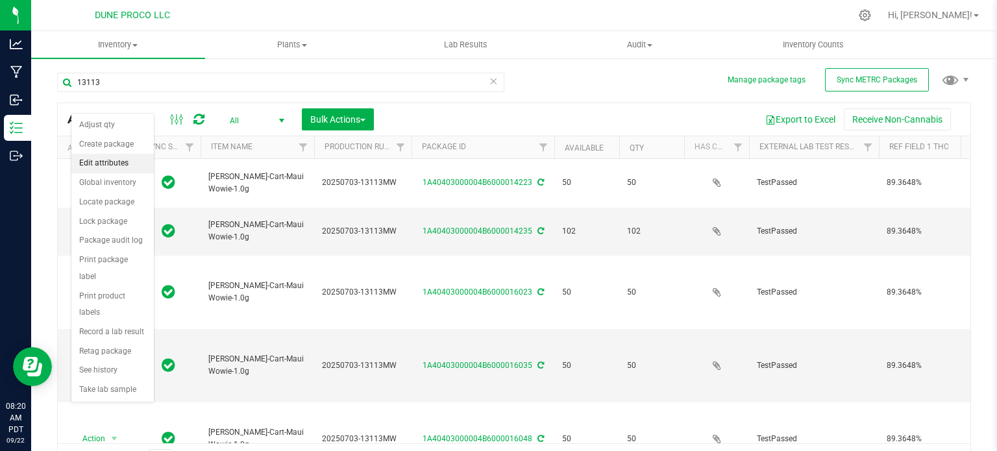
click at [97, 166] on li "Edit attributes" at bounding box center [112, 163] width 82 height 19
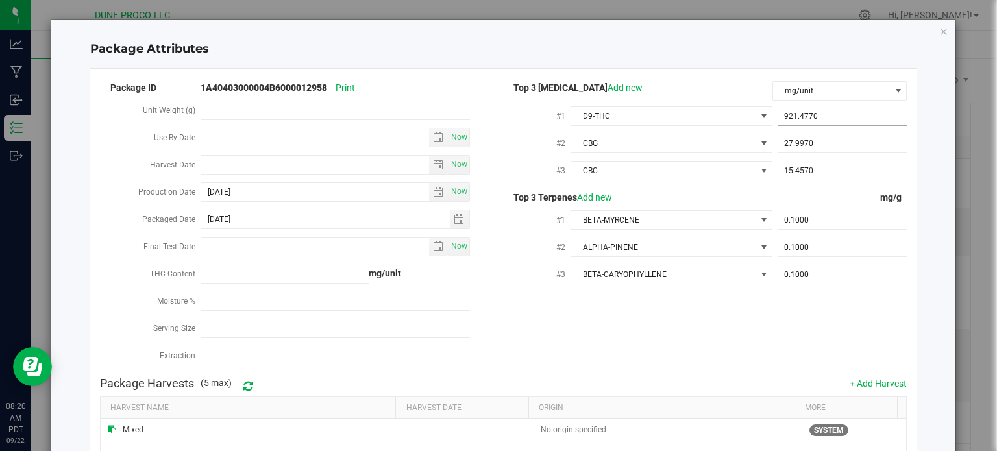
click at [795, 119] on span "921.4770 921.477" at bounding box center [842, 116] width 129 height 19
click at [795, 119] on input "921.477" at bounding box center [842, 116] width 129 height 18
paste input "893.648"
type input "893.648"
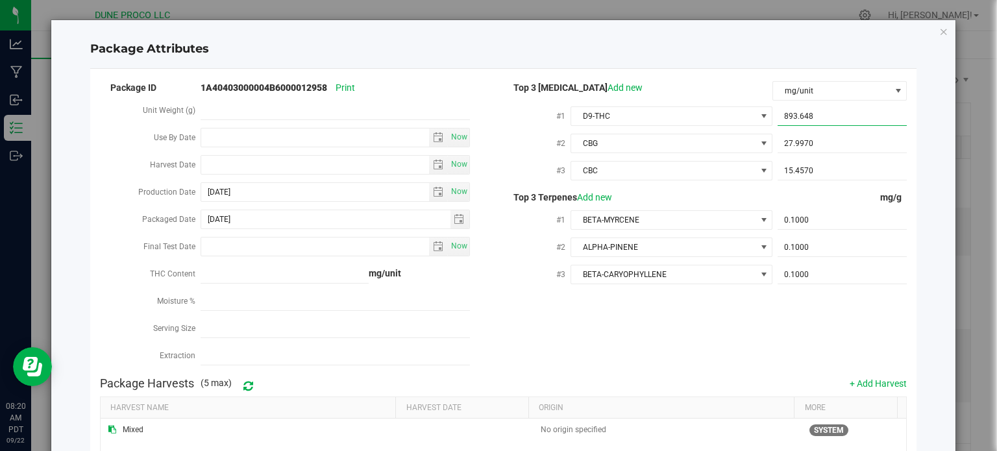
type input "893.6480"
click at [782, 140] on span "27.9970 27.997" at bounding box center [842, 143] width 129 height 19
click at [782, 140] on input "27.997" at bounding box center [842, 143] width 129 height 18
paste input "152"
type input "27.152"
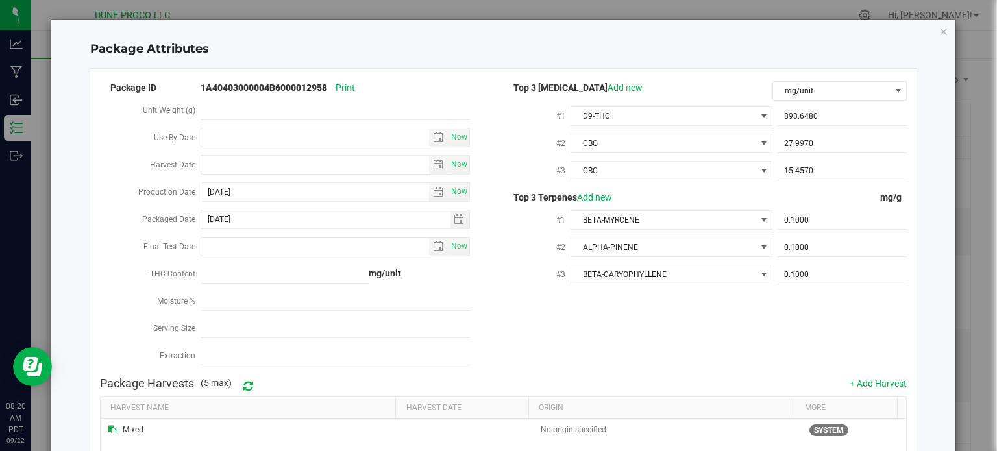
type input "27.1520"
click at [792, 171] on span "15.4570 15.457" at bounding box center [842, 171] width 129 height 19
click at [792, 171] on input "15.457" at bounding box center [842, 171] width 129 height 18
paste input "4.991"
type input "14.991"
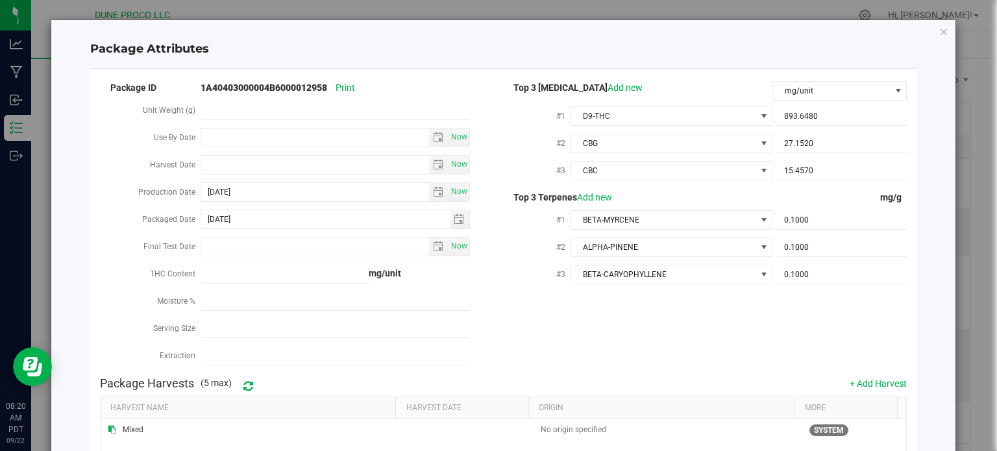
type input "14.9910"
click at [811, 220] on span "0.1000 0.1" at bounding box center [842, 220] width 129 height 19
click at [811, 220] on input "0.1" at bounding box center [842, 220] width 129 height 18
paste input "19.595"
type input "19.595"
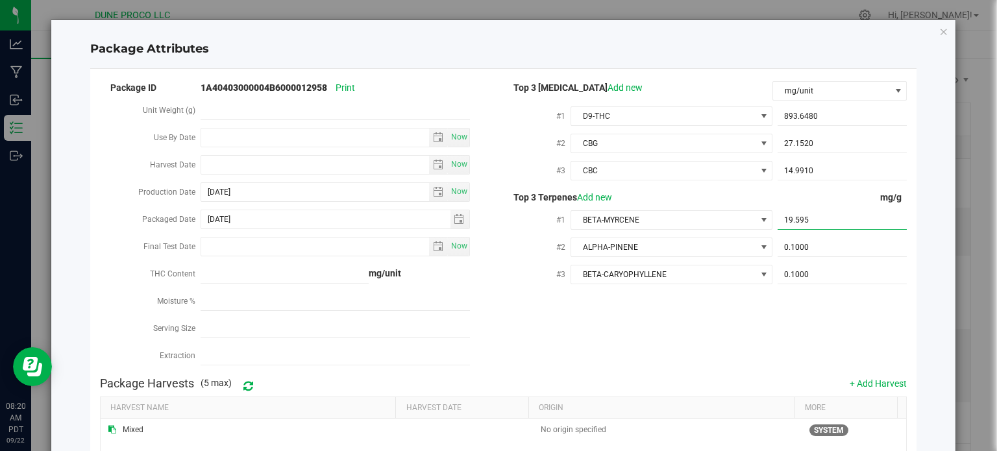
type input "19.5950"
click at [817, 255] on span "0.1000 0.1" at bounding box center [842, 247] width 129 height 19
click at [817, 255] on input "0.1" at bounding box center [842, 247] width 129 height 18
paste input "9.307"
type input "9.307"
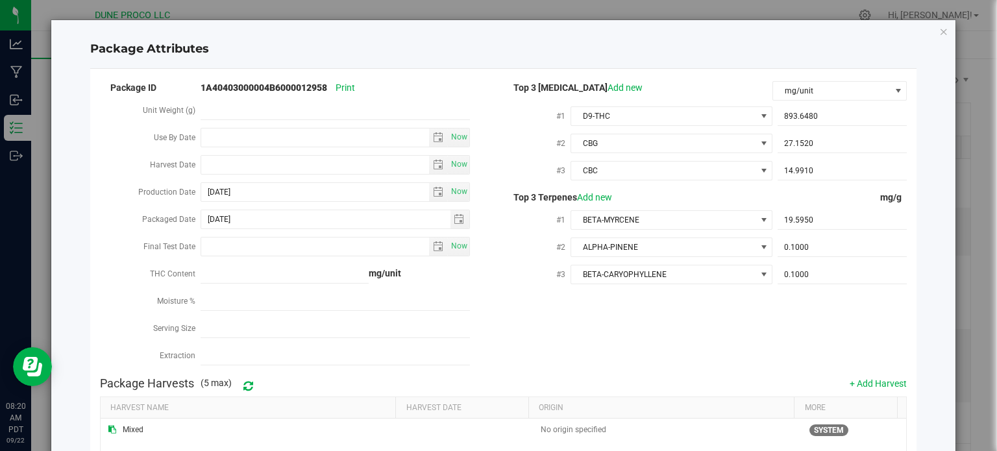
type input "9.3070"
click at [812, 267] on span "0.1000 0.1" at bounding box center [842, 274] width 129 height 19
click at [812, 267] on input "0.1" at bounding box center [842, 274] width 129 height 18
paste input "5.863"
type input "5.863"
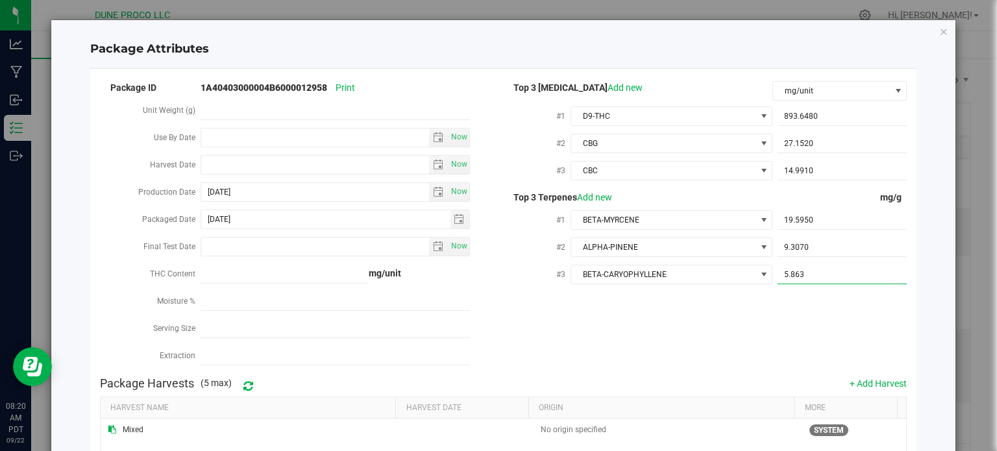
type input "5.8630"
click at [719, 305] on div "Package ID 1A40403000004B6000012958 Print Unit Weight (g) Use By Date Now Harve…" at bounding box center [503, 224] width 807 height 291
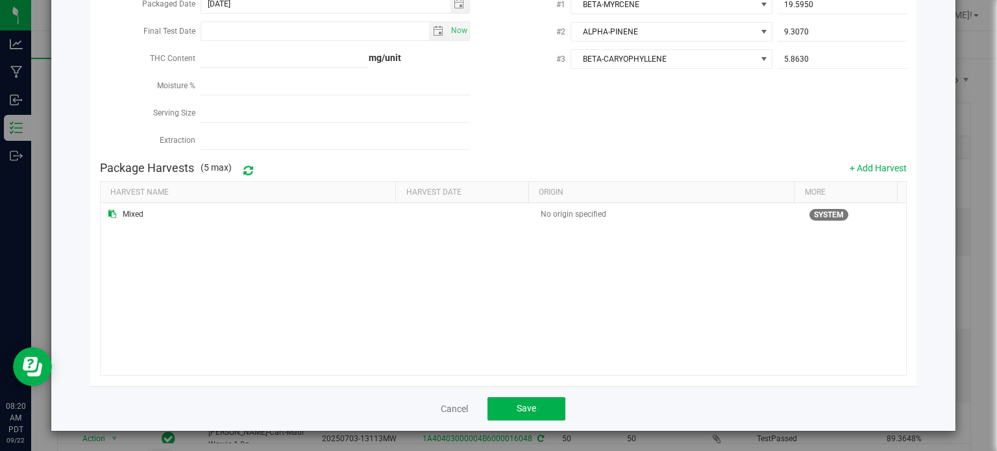
click at [533, 397] on div "Cancel Save" at bounding box center [503, 408] width 827 height 45
click at [530, 404] on span "Save" at bounding box center [526, 408] width 19 height 10
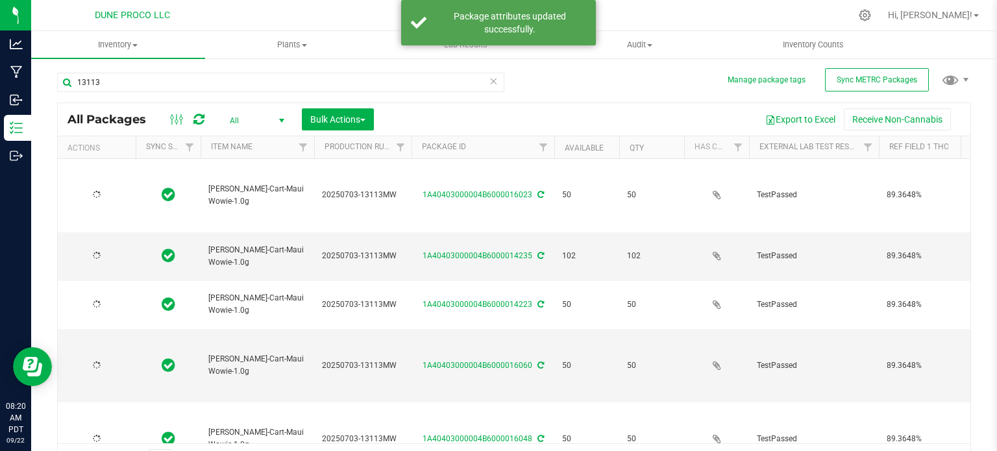
type input "[DATE]"
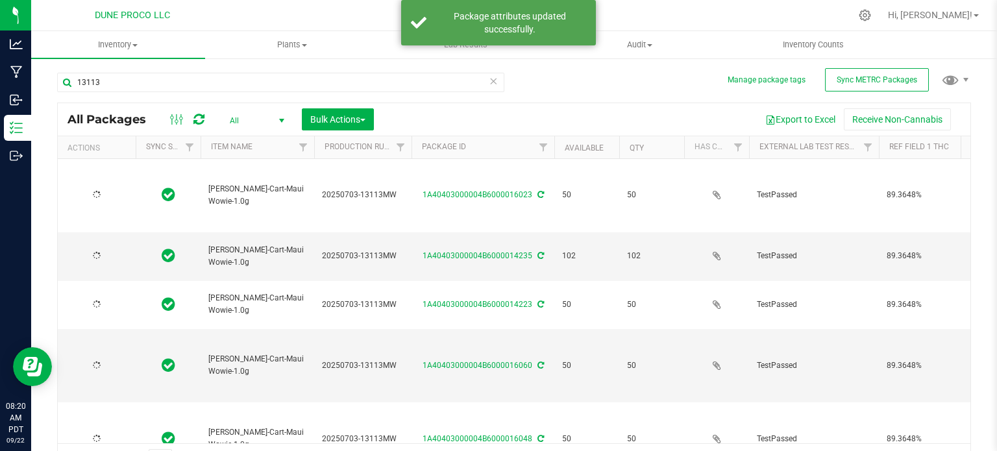
type input "[DATE]"
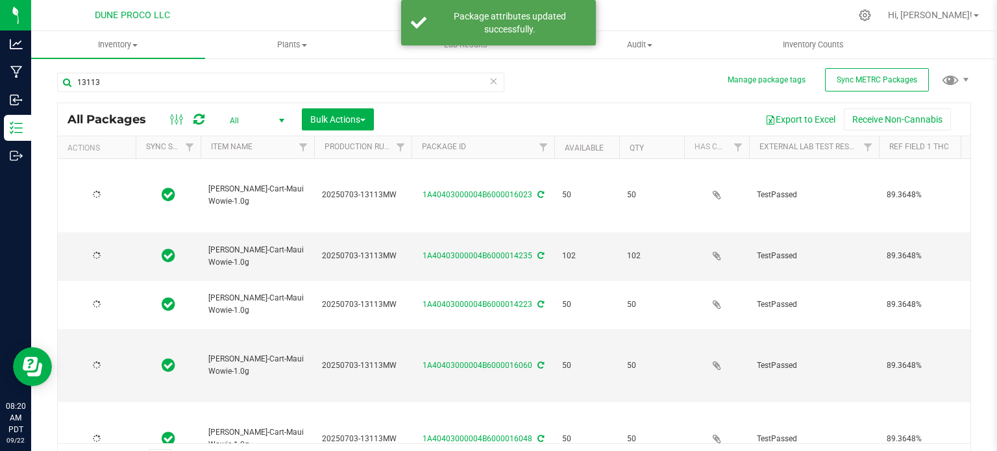
type input "[DATE]"
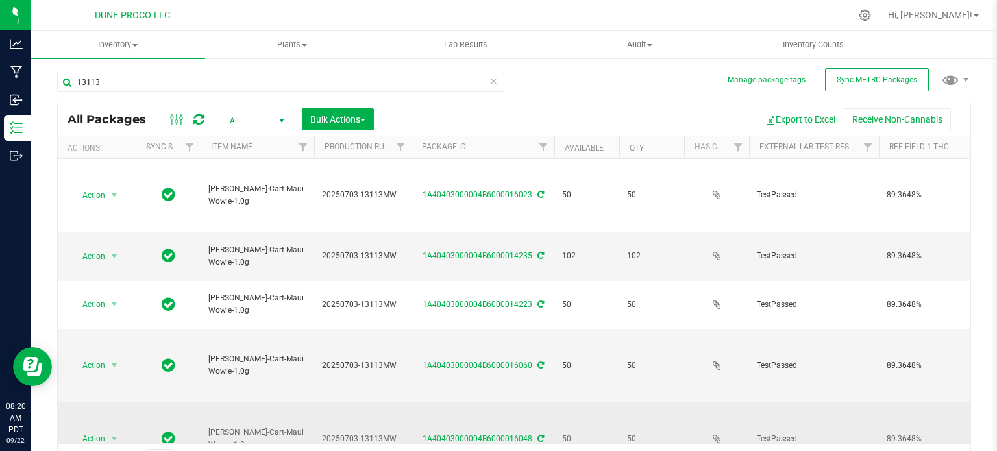
scroll to position [65, 0]
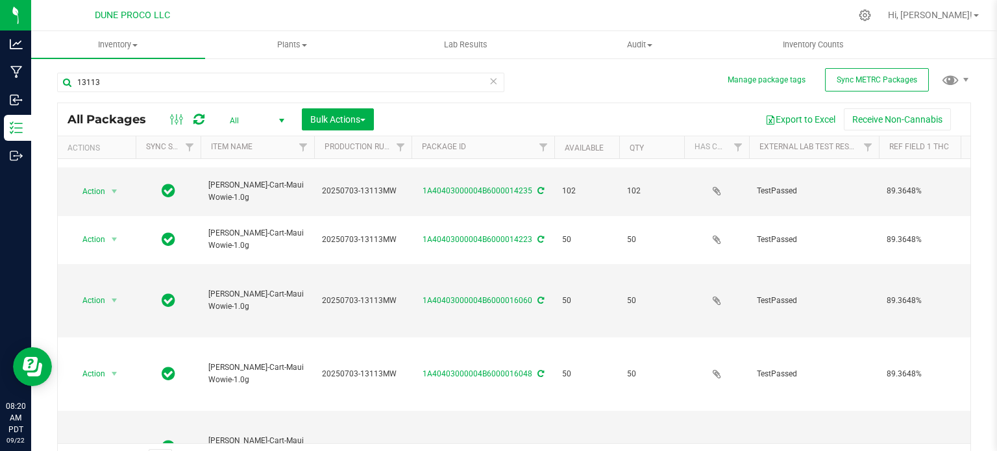
click at [114, 208] on li "Edit attributes" at bounding box center [112, 210] width 82 height 19
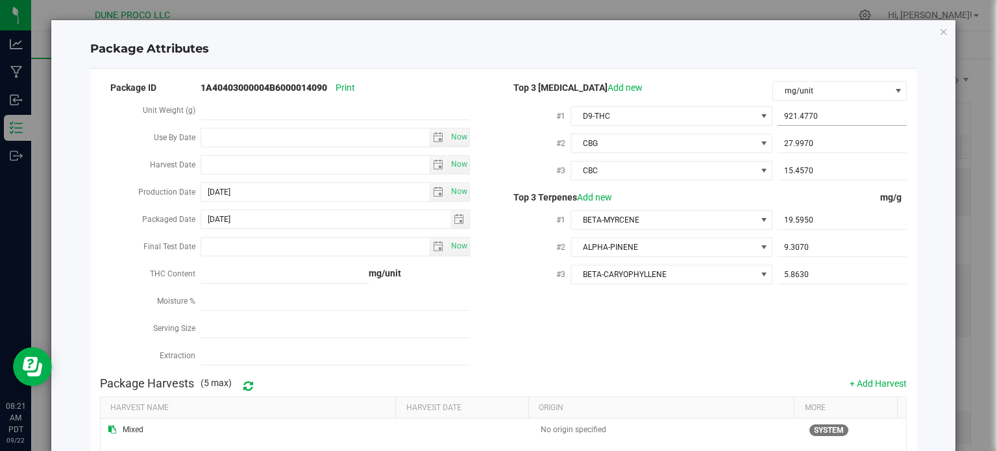
click at [795, 109] on span "921.4770 921.477" at bounding box center [842, 116] width 129 height 19
click at [795, 109] on input "921.477" at bounding box center [842, 116] width 129 height 18
paste input "893.648"
type input "893.648"
type input "893.6480"
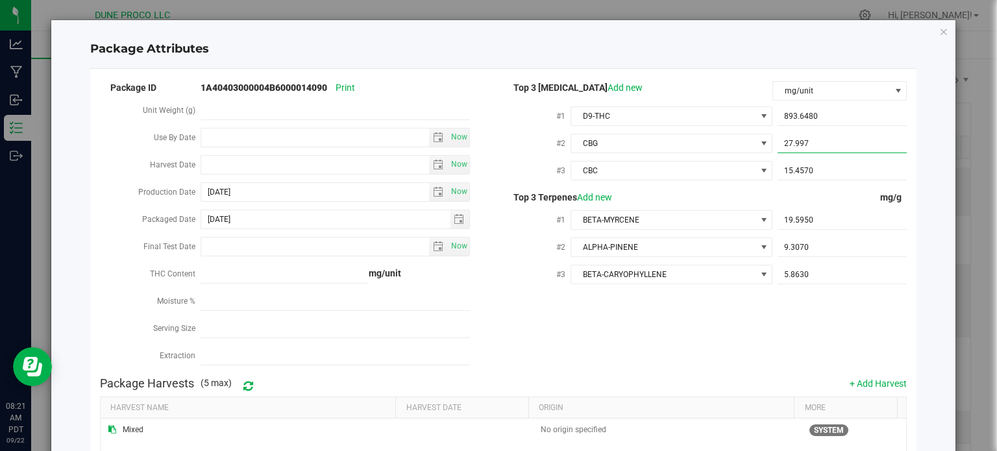
click at [816, 143] on span "27.9970 27.997" at bounding box center [842, 143] width 129 height 19
click at [816, 143] on input "27.997" at bounding box center [842, 143] width 129 height 18
paste input "152"
type input "27.152"
type input "27.1520"
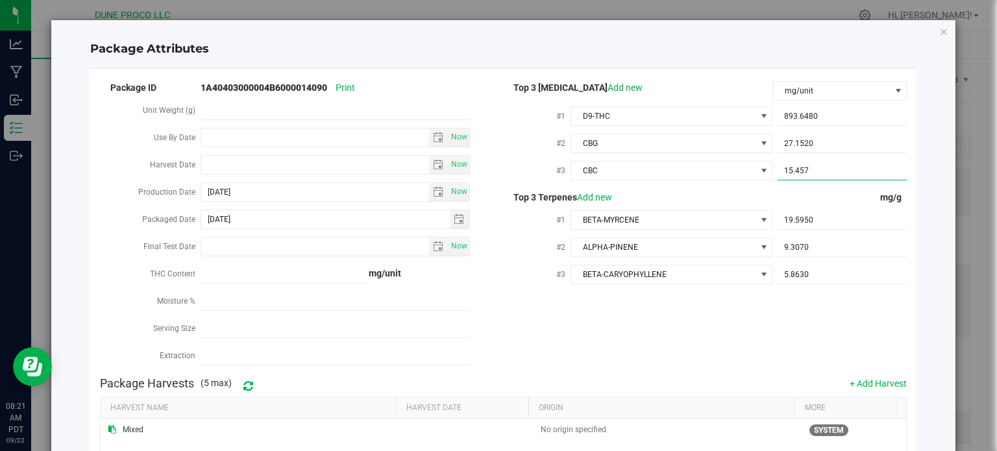
click at [791, 170] on span "15.4570 15.457" at bounding box center [842, 171] width 129 height 19
click at [791, 170] on input "15.457" at bounding box center [842, 171] width 129 height 18
paste input "4.991"
click at [791, 170] on input "15.457" at bounding box center [842, 171] width 129 height 18
type input "14.991"
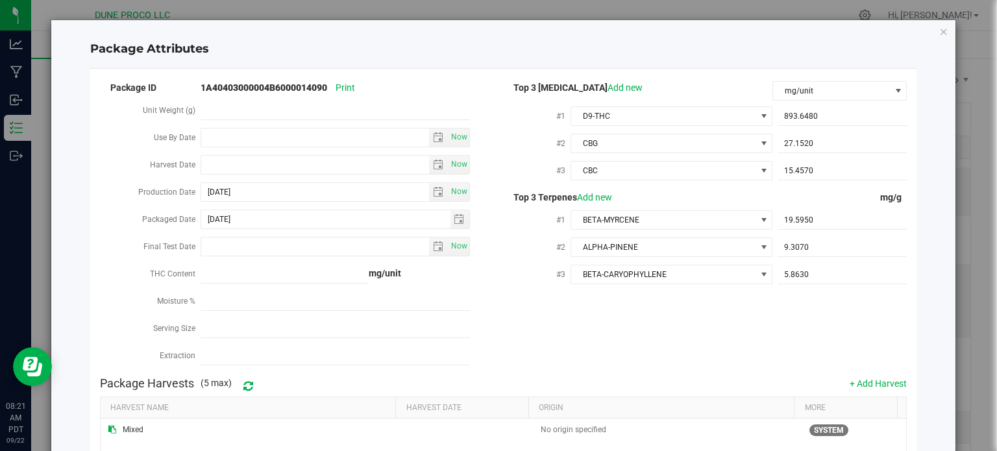
type input "14.9910"
click at [794, 220] on span "19.5950 19.595" at bounding box center [842, 220] width 129 height 19
click at [794, 220] on input "19.595" at bounding box center [842, 220] width 129 height 18
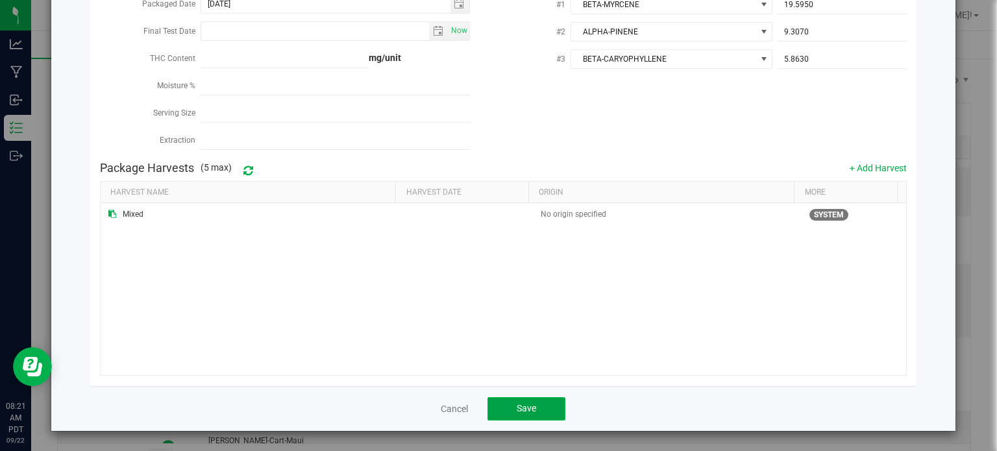
click at [529, 406] on span "Save" at bounding box center [526, 408] width 19 height 10
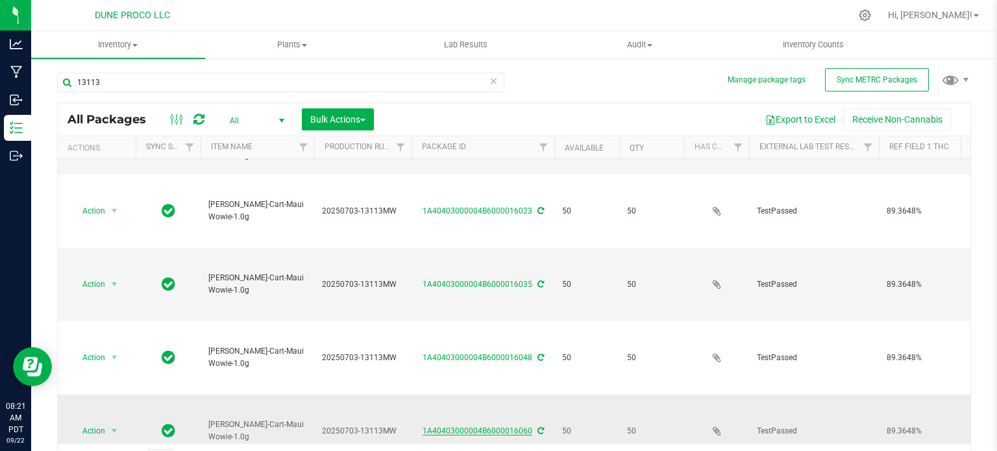
scroll to position [155, 0]
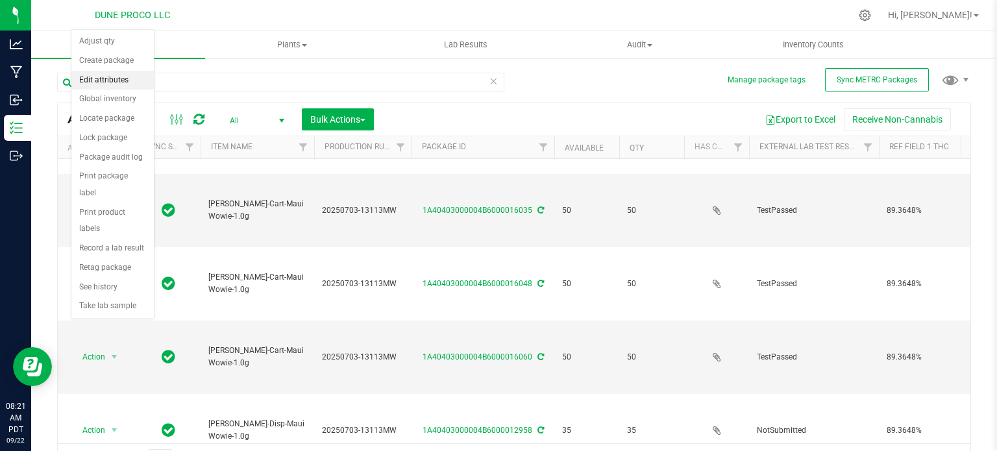
click at [109, 75] on li "Edit attributes" at bounding box center [112, 80] width 82 height 19
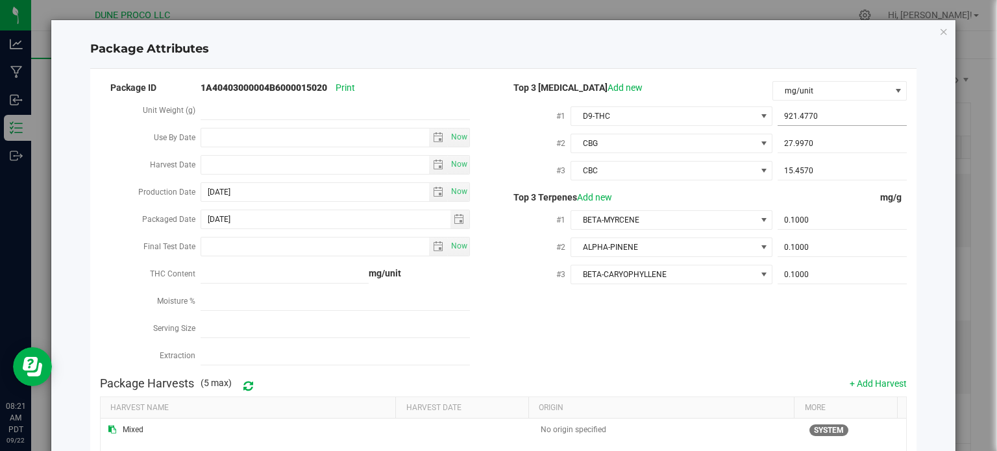
click at [813, 116] on span "921.4770 921.477" at bounding box center [842, 116] width 129 height 19
click at [813, 116] on input "921.477" at bounding box center [842, 116] width 129 height 18
paste input "893.648"
type input "893.648"
type input "893.6480"
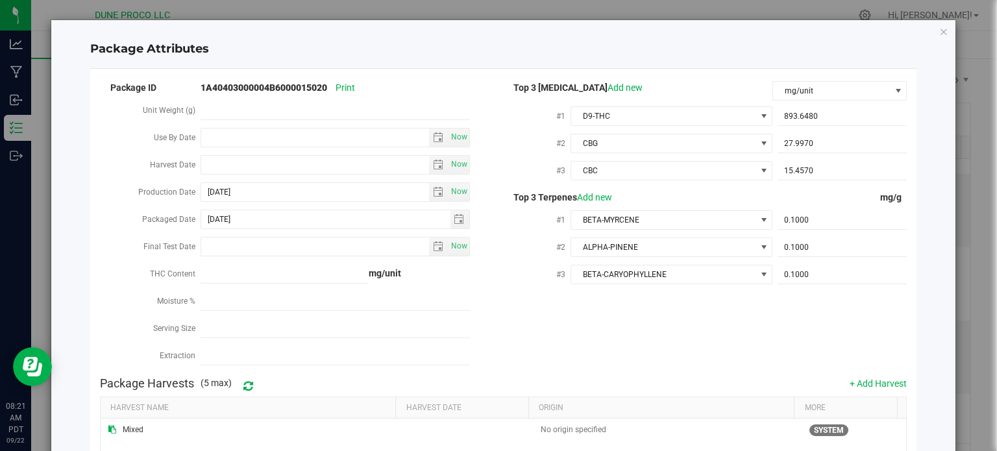
click at [800, 154] on div "27.9970 27.997" at bounding box center [839, 142] width 134 height 23
click at [800, 148] on span "27.9970 27.997" at bounding box center [842, 143] width 129 height 19
click at [800, 148] on input "27.997" at bounding box center [842, 143] width 129 height 18
paste input "152"
type input "27.152"
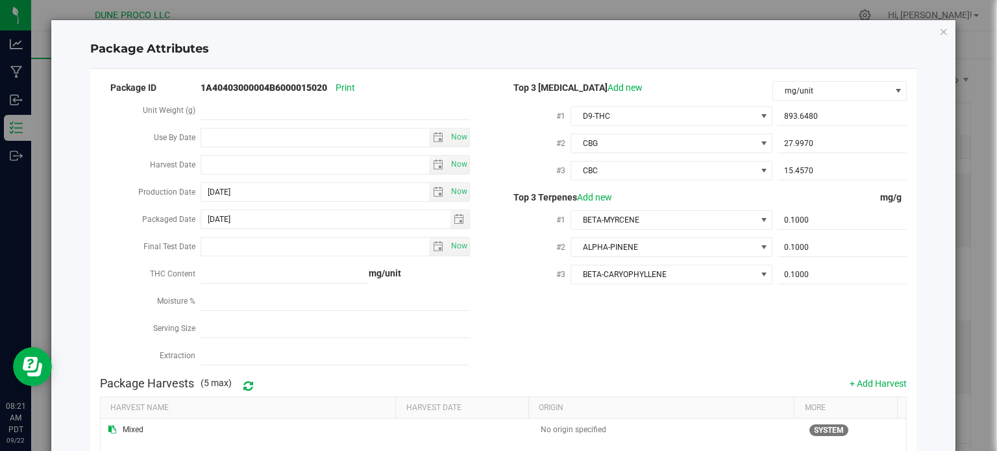
type input "27.1520"
click at [807, 173] on span "15.4570 15.457" at bounding box center [842, 171] width 129 height 19
click at [807, 173] on input "15.457" at bounding box center [842, 171] width 129 height 18
paste input "4.991"
type input "14.991"
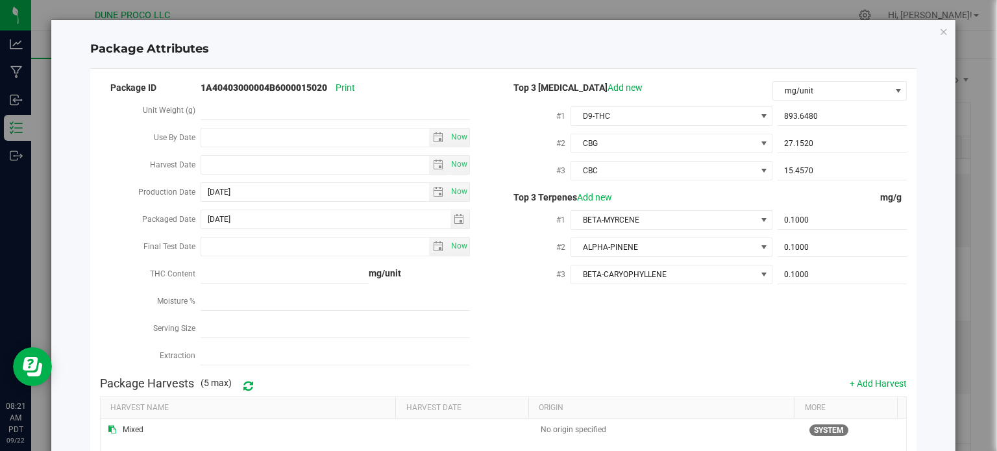
type input "14.9910"
click at [826, 226] on span "0.1000 0.1" at bounding box center [842, 220] width 129 height 19
click at [826, 226] on input "0.1" at bounding box center [842, 220] width 129 height 18
paste input "19.595"
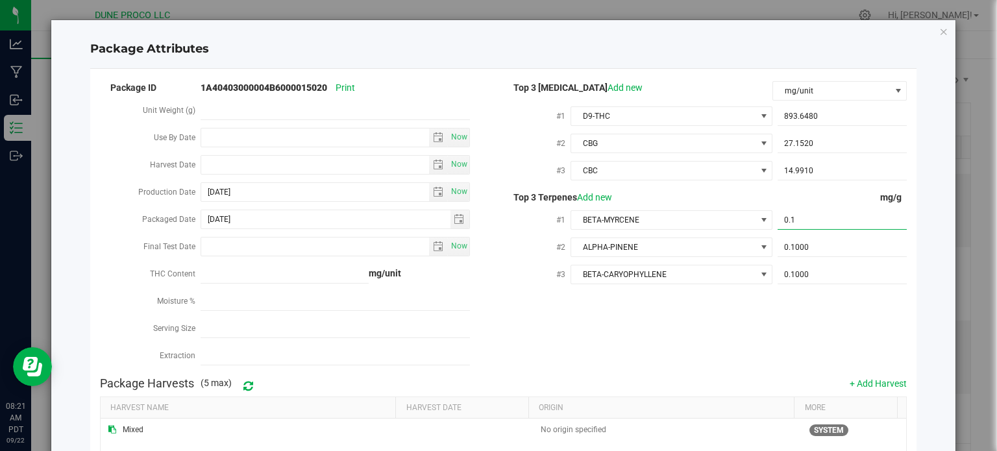
type input "19.595"
type input "19.5950"
click at [807, 243] on span "0.1000 0.1" at bounding box center [842, 247] width 129 height 19
click at [807, 243] on input "0.1" at bounding box center [842, 247] width 129 height 18
paste input "9.307"
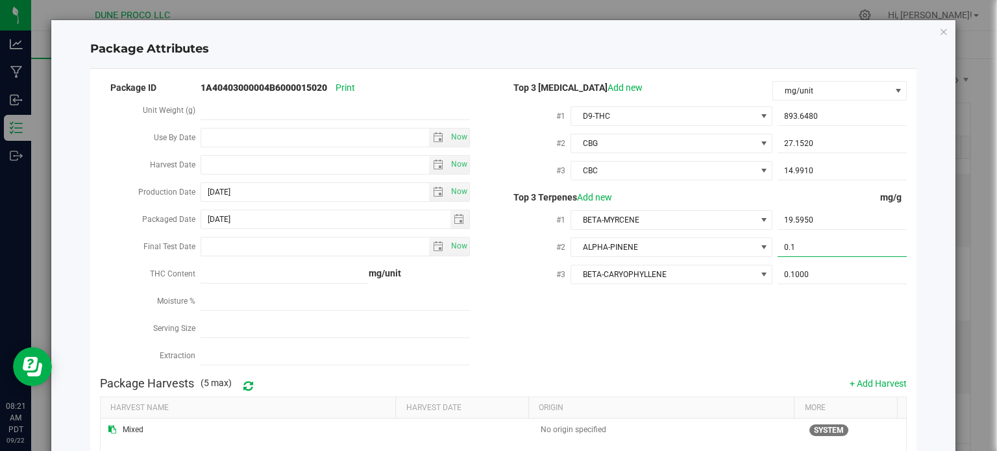
type input "9.307"
type input "9.3070"
click at [798, 269] on span "0.1000 0.1" at bounding box center [842, 274] width 129 height 19
click at [798, 269] on input "0.1" at bounding box center [842, 274] width 129 height 18
paste input "5.863"
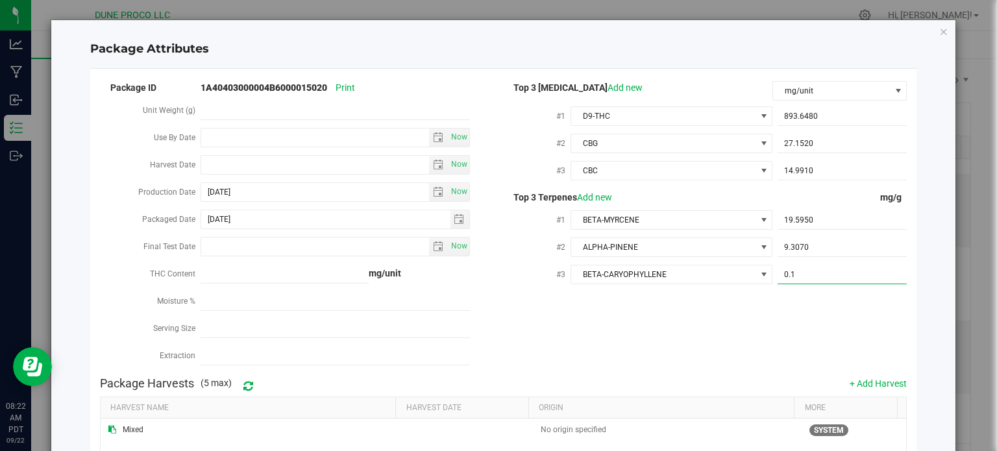
type input "5.863"
type input "5.8630"
click at [789, 331] on div "Package ID 1A40403000004B6000015020 Print Unit Weight (g) Use By Date Now Harve…" at bounding box center [503, 224] width 807 height 291
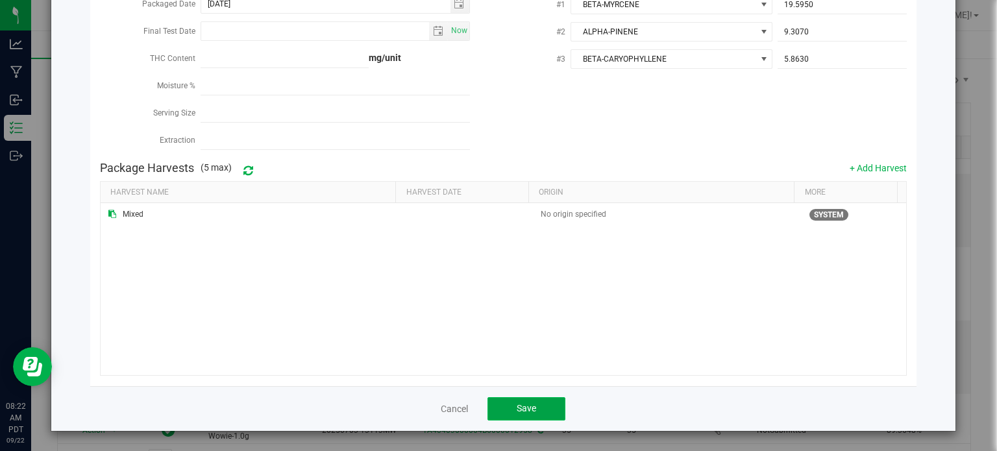
click at [541, 410] on button "Save" at bounding box center [526, 408] width 78 height 23
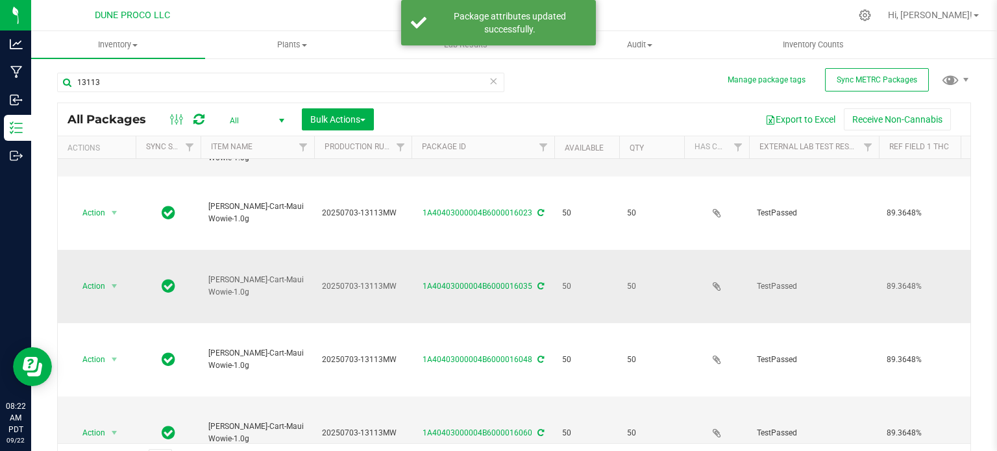
scroll to position [155, 0]
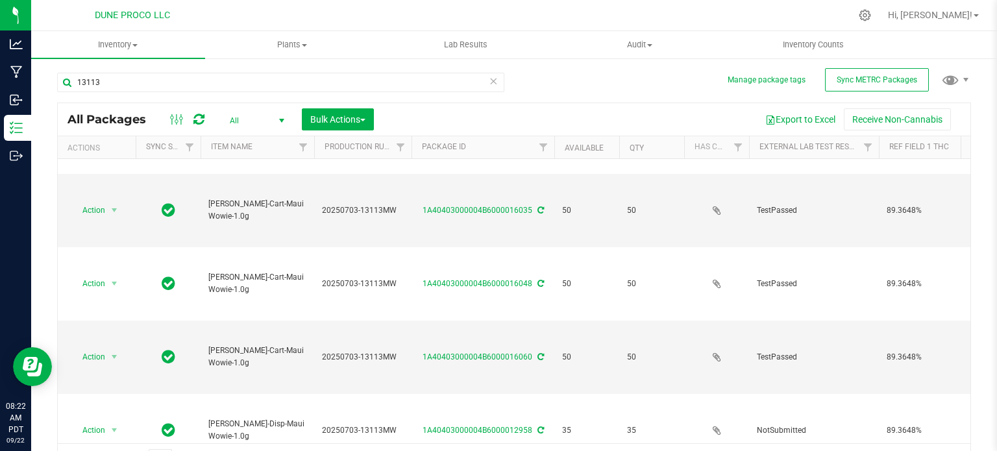
click at [99, 188] on li "Edit attributes" at bounding box center [112, 191] width 82 height 19
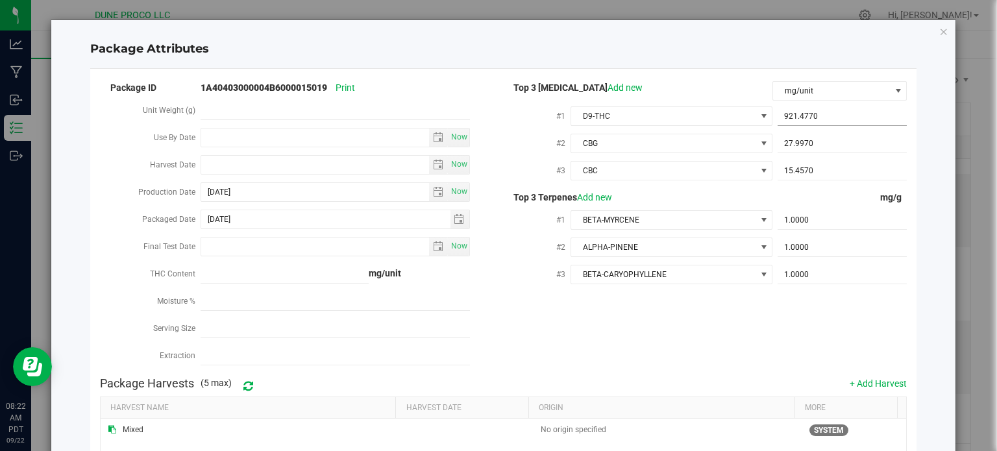
click at [800, 109] on span "921.4770 921.477" at bounding box center [842, 116] width 129 height 19
click at [800, 109] on input "921.477" at bounding box center [842, 116] width 129 height 18
paste input "893.648"
type input "893.648"
type input "893.6480"
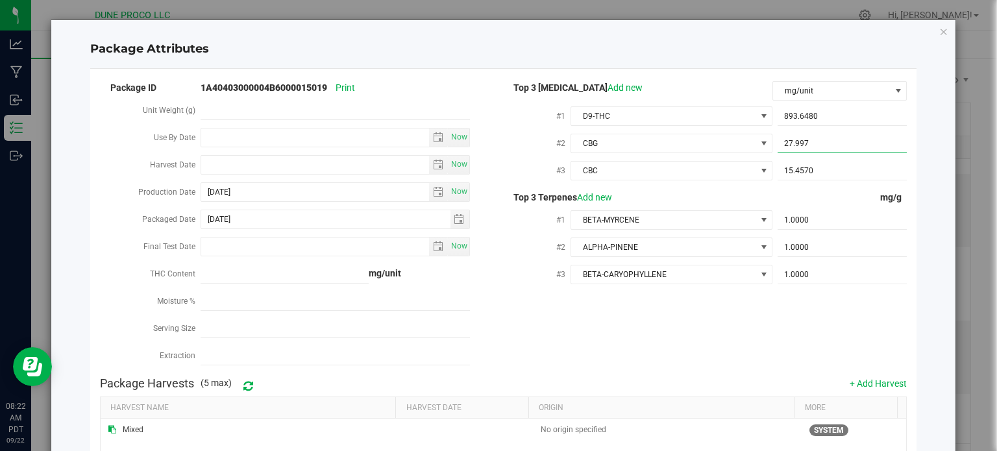
click at [779, 149] on span "27.9970 27.997" at bounding box center [842, 143] width 129 height 19
click at [779, 149] on input "27.997" at bounding box center [842, 143] width 129 height 18
paste input "152"
type input "27.152"
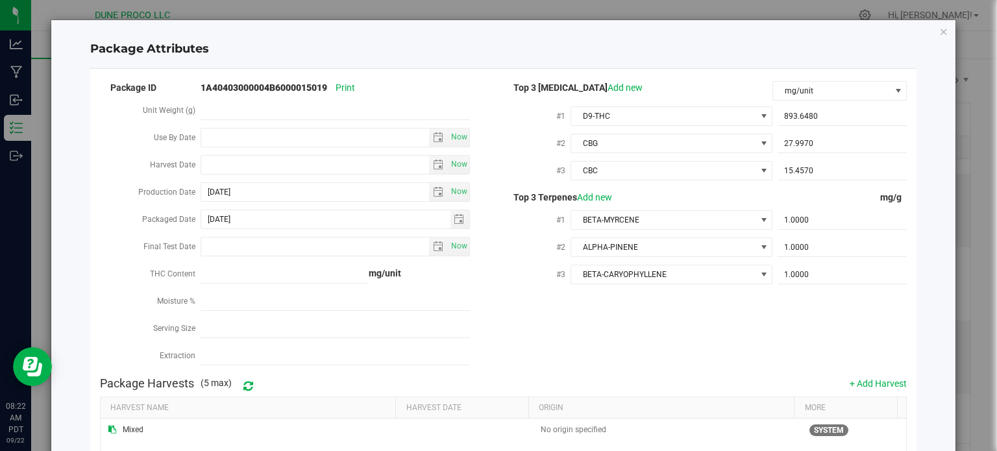
type input "27.1520"
click at [817, 181] on div "15.4570 15.457" at bounding box center [839, 169] width 134 height 23
click at [815, 176] on input "15.4570" at bounding box center [842, 171] width 129 height 18
click at [815, 176] on input "15.457" at bounding box center [842, 171] width 129 height 18
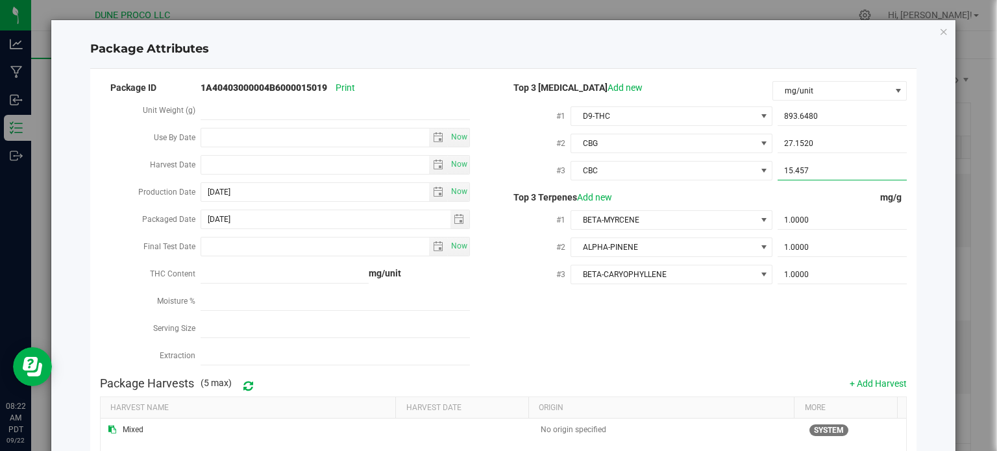
click at [815, 176] on input "15.457" at bounding box center [842, 171] width 129 height 18
paste input "4.991"
type input "14.991"
type input "14.9910"
click at [810, 227] on span "1.0000 1" at bounding box center [842, 220] width 129 height 19
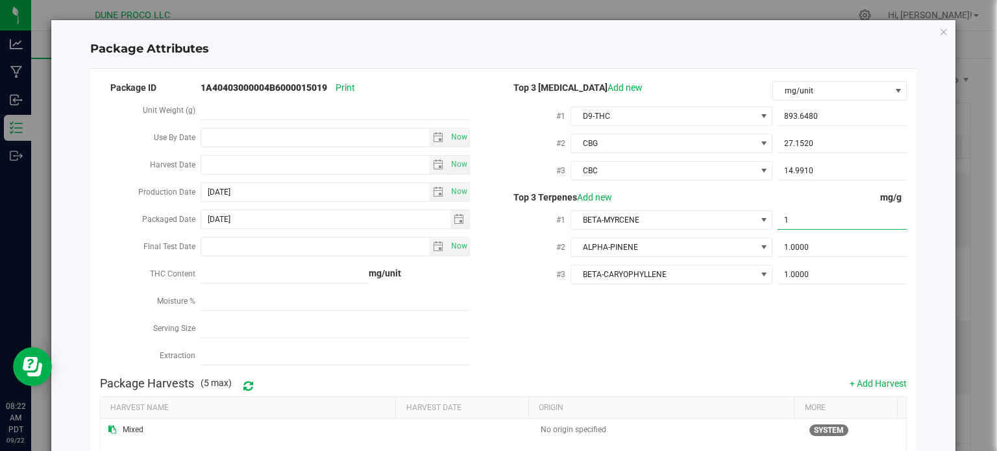
click at [810, 227] on input "1" at bounding box center [842, 220] width 129 height 18
paste input "9.595"
type input "19.595"
type input "19.5950"
click at [865, 257] on span "1.0000 1" at bounding box center [842, 247] width 129 height 19
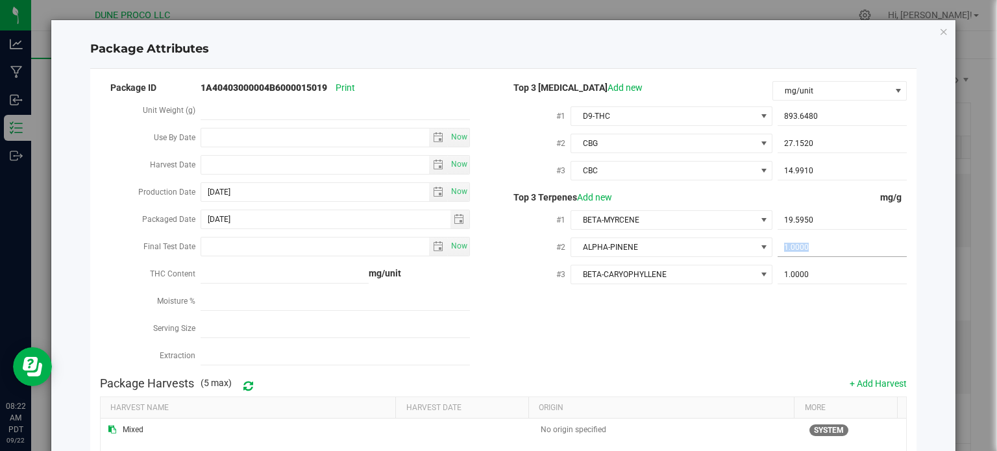
click at [865, 257] on span "1.0000 1" at bounding box center [842, 247] width 129 height 19
click at [810, 251] on input "1.0000" at bounding box center [842, 247] width 129 height 18
click at [810, 251] on input "1" at bounding box center [842, 247] width 129 height 18
paste input "9.307"
type input "9.307"
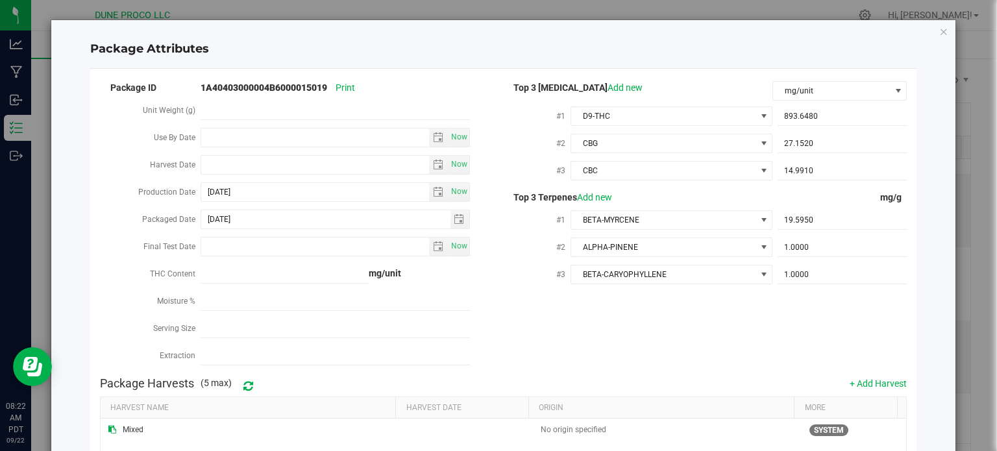
type input "9.3070"
click at [865, 280] on span "1.0000 1" at bounding box center [842, 274] width 129 height 19
click at [865, 280] on input "1" at bounding box center [842, 274] width 129 height 18
paste input "5.863"
type input "5.863"
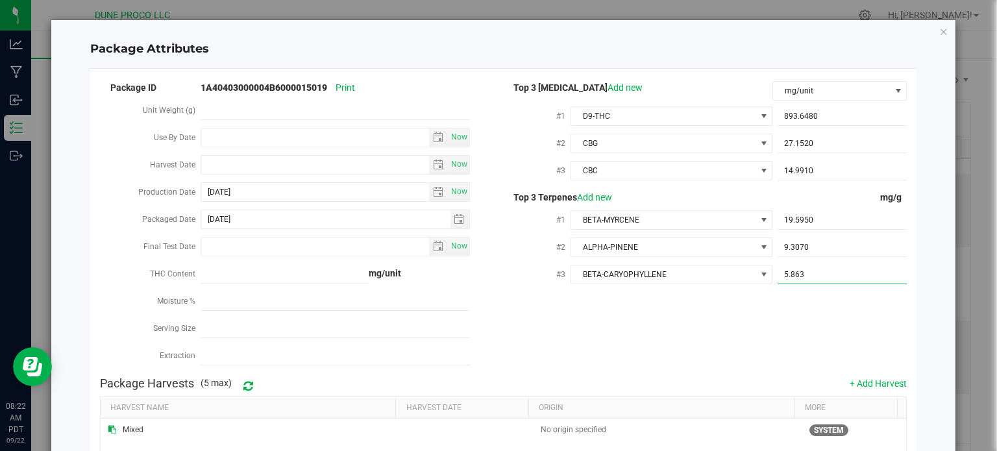
type input "5.8630"
click at [758, 314] on div "Package ID 1A40403000004B6000015019 Print Unit Weight (g) Use By Date Now Harve…" at bounding box center [503, 224] width 807 height 291
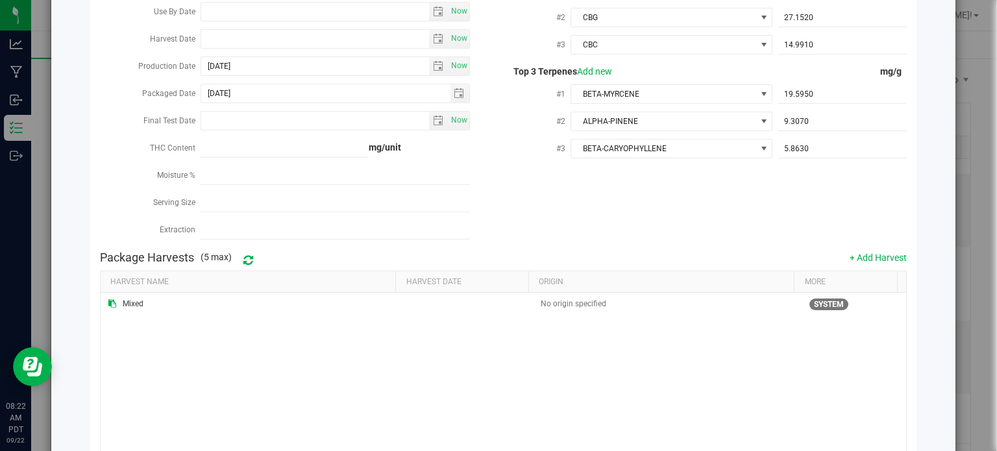
scroll to position [218, 0]
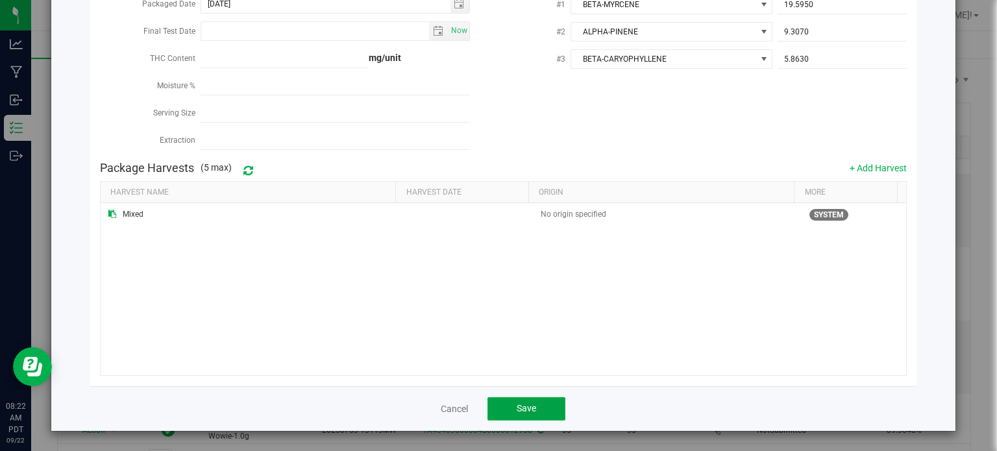
click at [535, 413] on button "Save" at bounding box center [526, 408] width 78 height 23
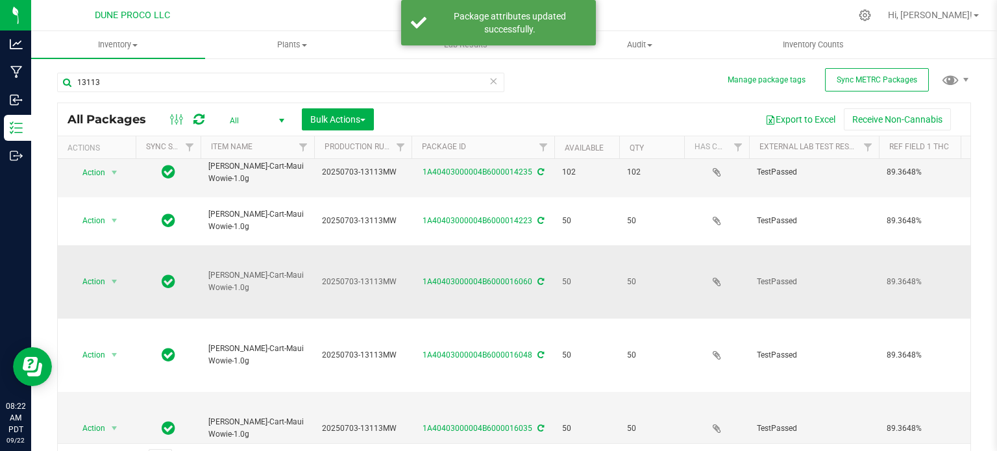
scroll to position [155, 0]
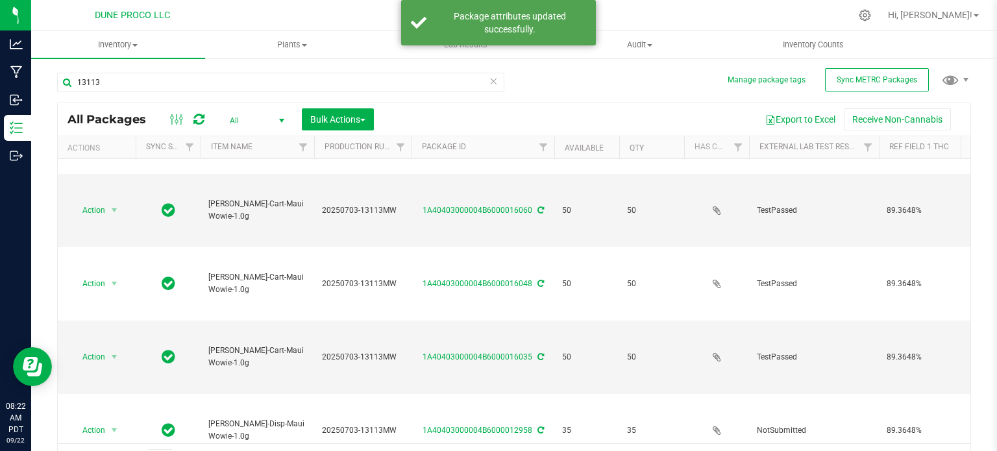
click at [121, 228] on li "Edit attributes" at bounding box center [112, 227] width 82 height 19
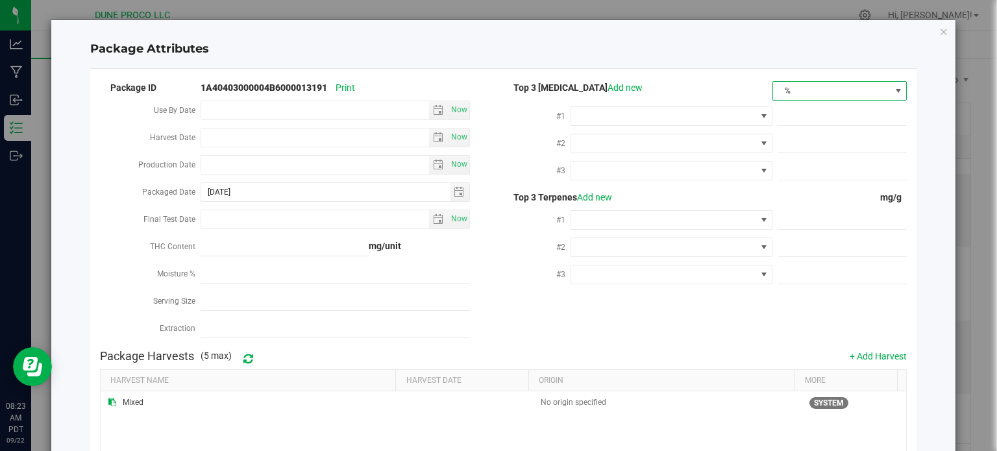
click at [813, 95] on span "%" at bounding box center [831, 91] width 117 height 18
click at [793, 131] on li "mg/unit" at bounding box center [831, 136] width 132 height 22
click at [796, 116] on span at bounding box center [842, 116] width 129 height 19
paste input "893.648"
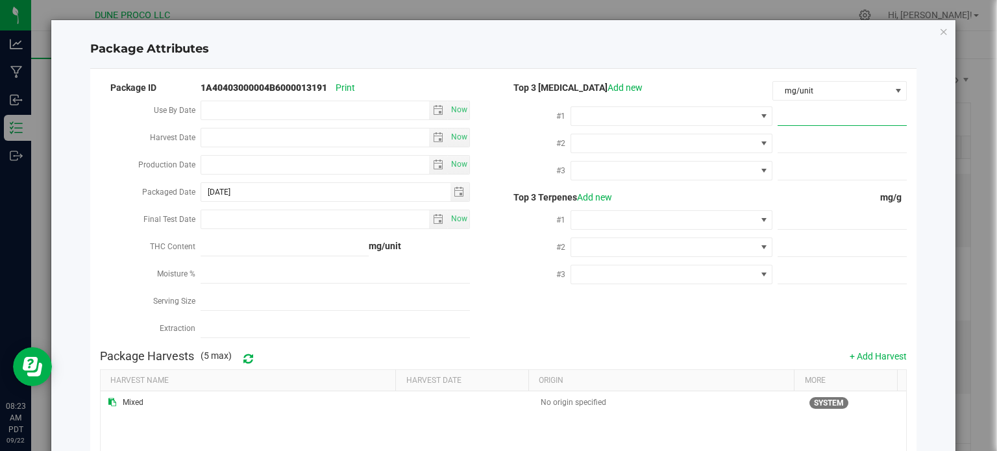
type input "893.648"
type input "893.6480"
click at [813, 133] on div at bounding box center [839, 142] width 134 height 23
click at [811, 141] on span at bounding box center [842, 143] width 129 height 19
paste input "27.152"
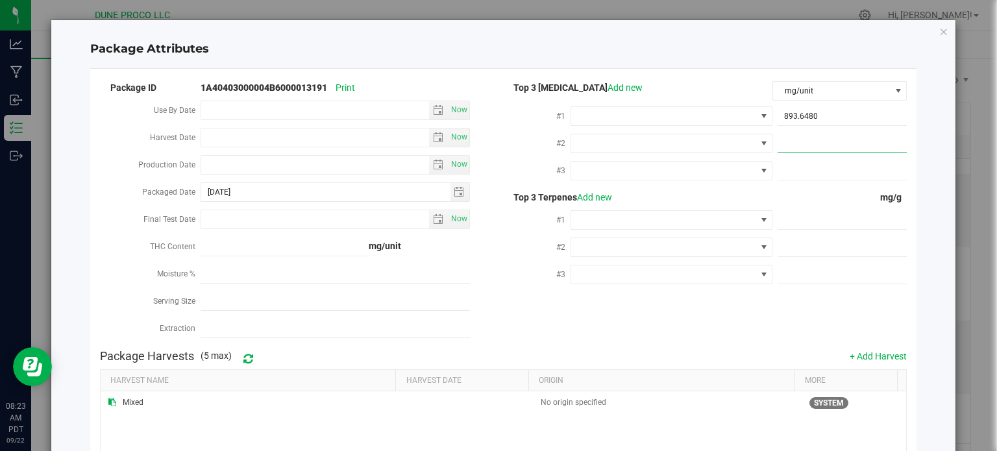
type input "27.152"
type input "27.1520"
click at [813, 162] on span at bounding box center [842, 171] width 129 height 19
paste input "14.991"
type input "14.991"
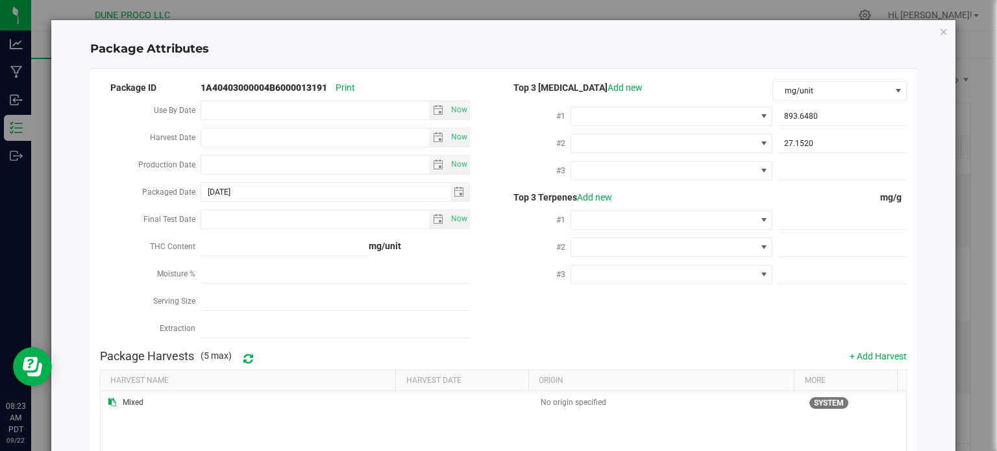
type input "14.9910"
click at [835, 220] on span at bounding box center [842, 220] width 129 height 19
paste input "19.595"
type input "19.595"
type input "19.5950"
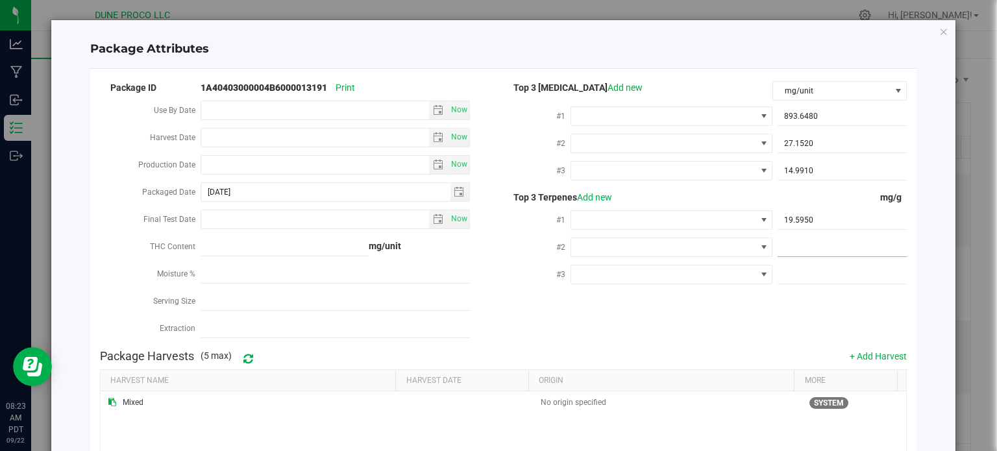
click at [809, 255] on span at bounding box center [842, 247] width 129 height 19
paste input "9.307"
type input "9.307"
type input "9.3070"
click at [860, 282] on span at bounding box center [842, 274] width 129 height 19
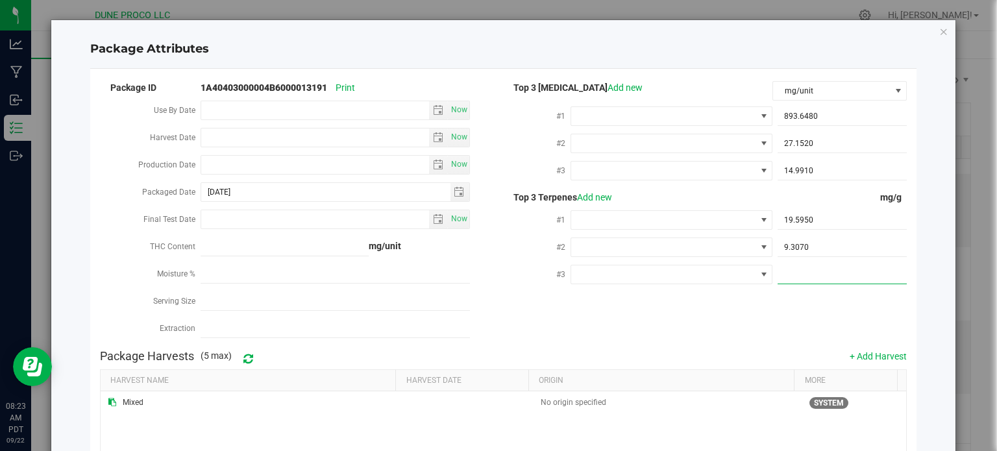
paste input "5.863"
type input "5.863"
type input "5.8630"
click at [630, 282] on span at bounding box center [663, 274] width 184 height 18
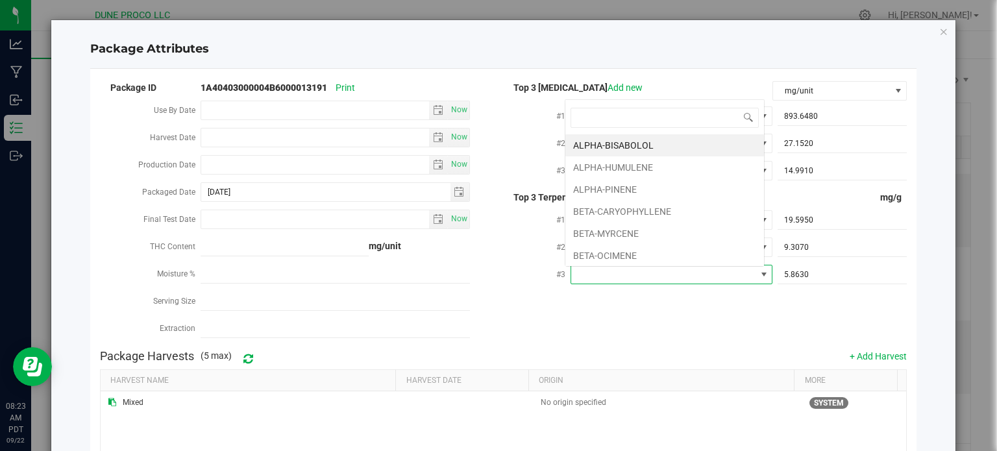
type input "BETA-CARYOPHYLLENE"
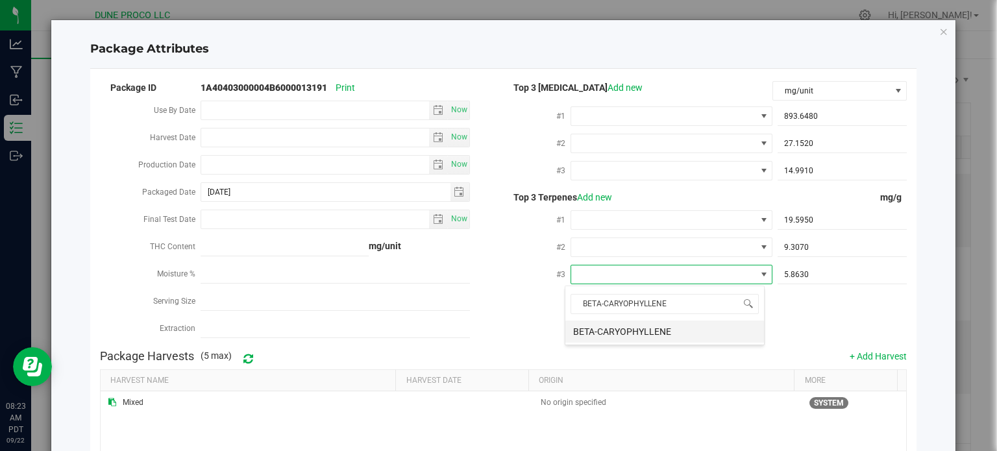
click at [648, 331] on li "BETA-CARYOPHYLLENE" at bounding box center [664, 332] width 199 height 22
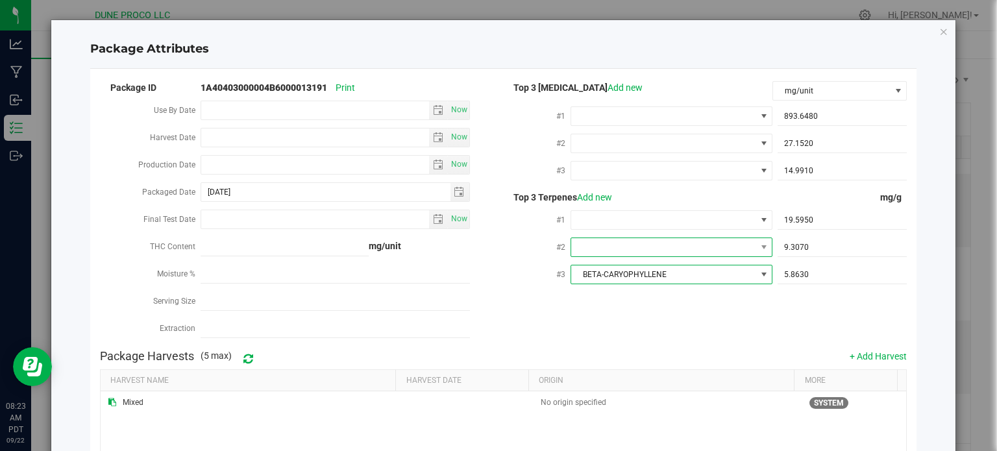
click at [626, 251] on span at bounding box center [663, 247] width 184 height 18
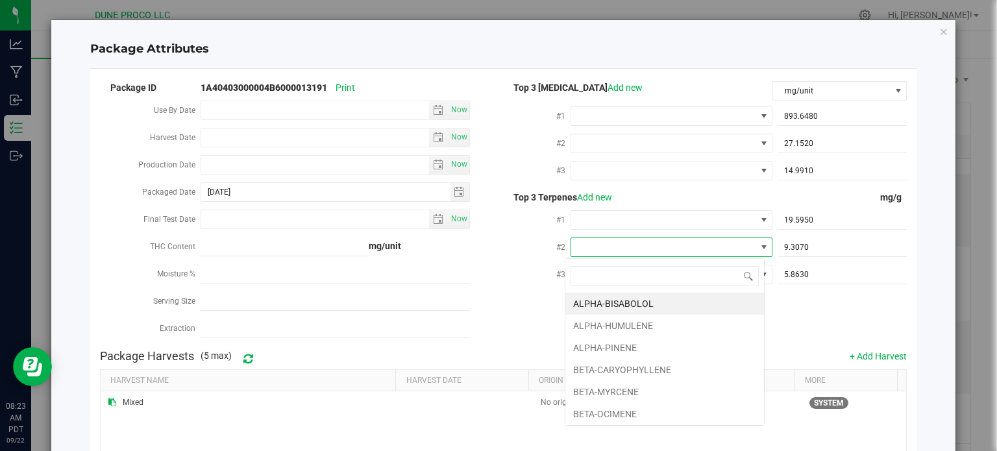
type input "ALPHA-PINENE"
click at [610, 300] on li "ALPHA-PINENE" at bounding box center [664, 304] width 199 height 22
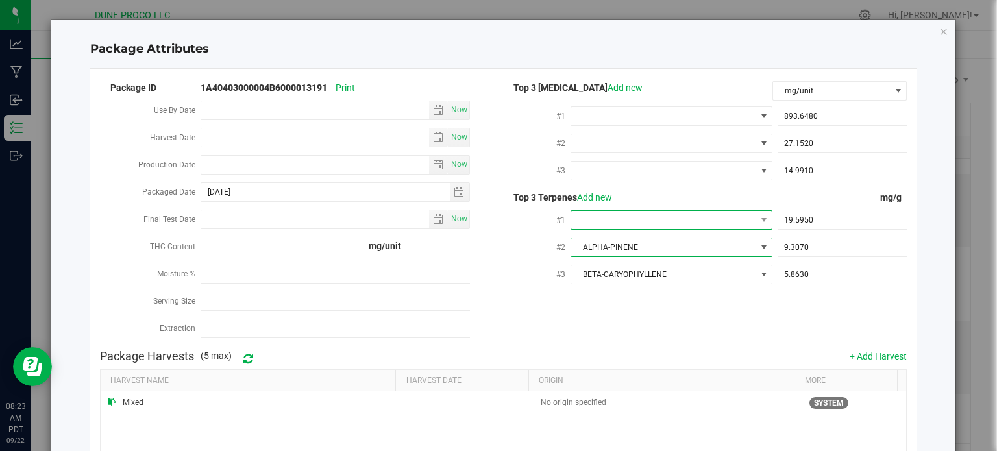
click at [638, 225] on span at bounding box center [663, 220] width 184 height 18
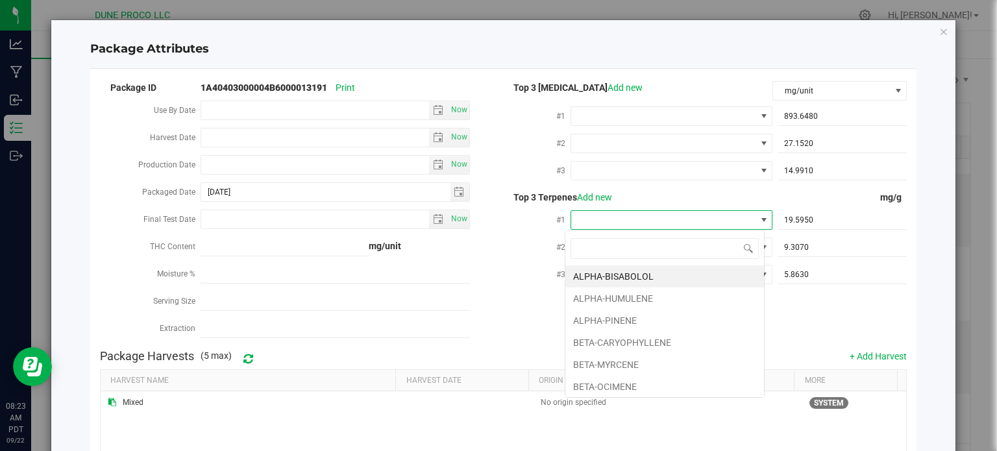
type input "BETA-MYRCENE"
click at [630, 277] on li "BETA-MYRCENE" at bounding box center [664, 276] width 199 height 22
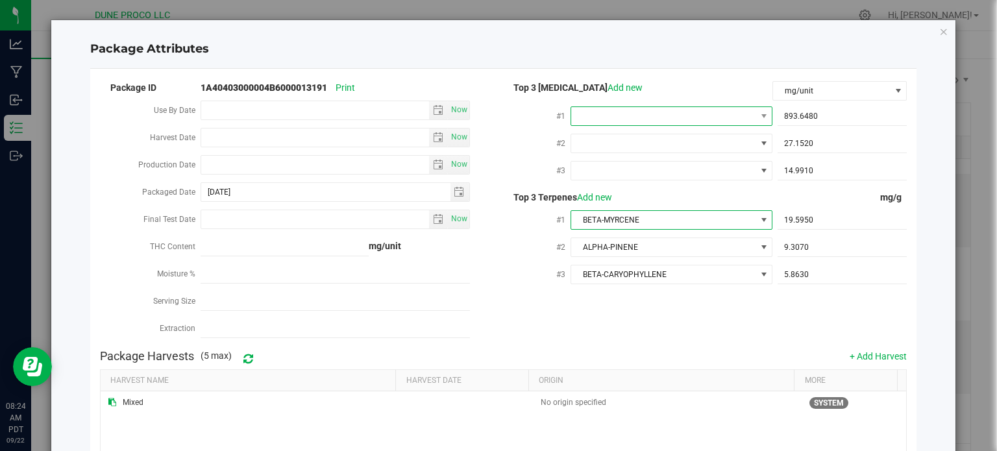
click at [605, 117] on span at bounding box center [663, 116] width 184 height 18
click at [621, 172] on li "D9-THC" at bounding box center [664, 171] width 199 height 22
click at [628, 144] on span at bounding box center [663, 143] width 184 height 18
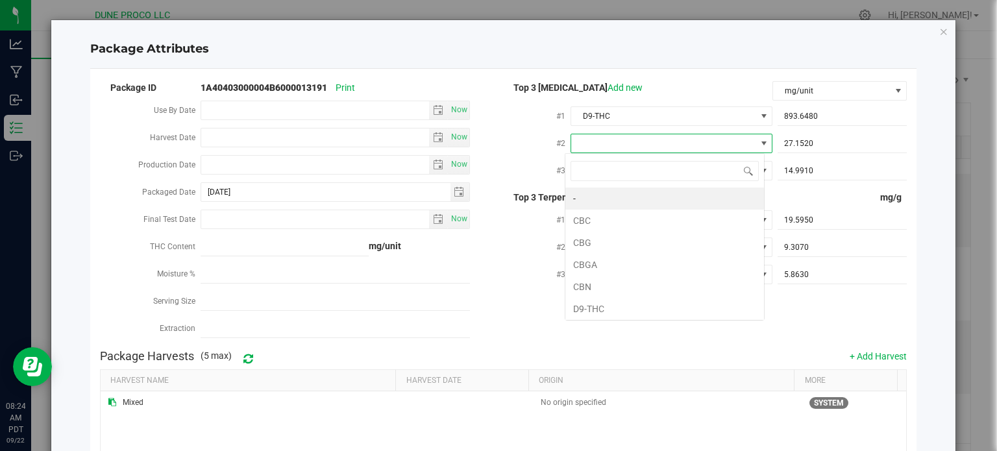
type input "CBG"
click at [600, 191] on li "CBG" at bounding box center [664, 199] width 199 height 22
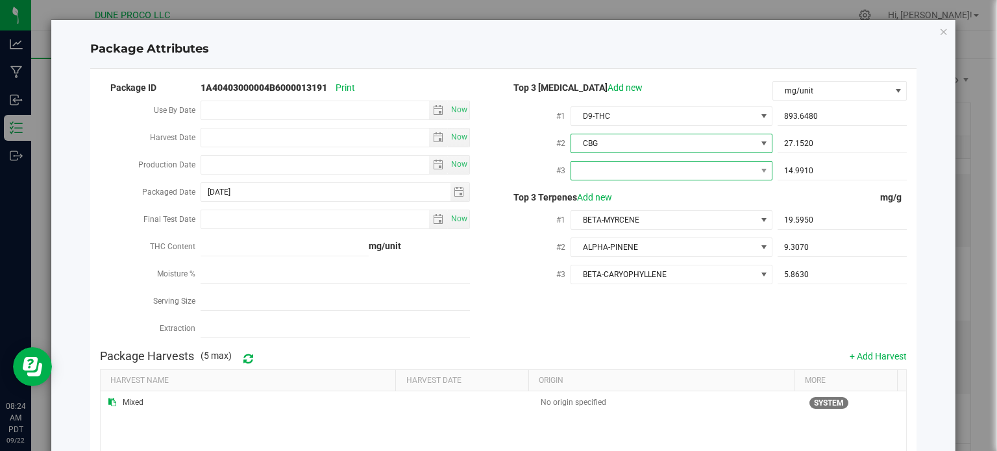
click at [597, 170] on span at bounding box center [663, 171] width 184 height 18
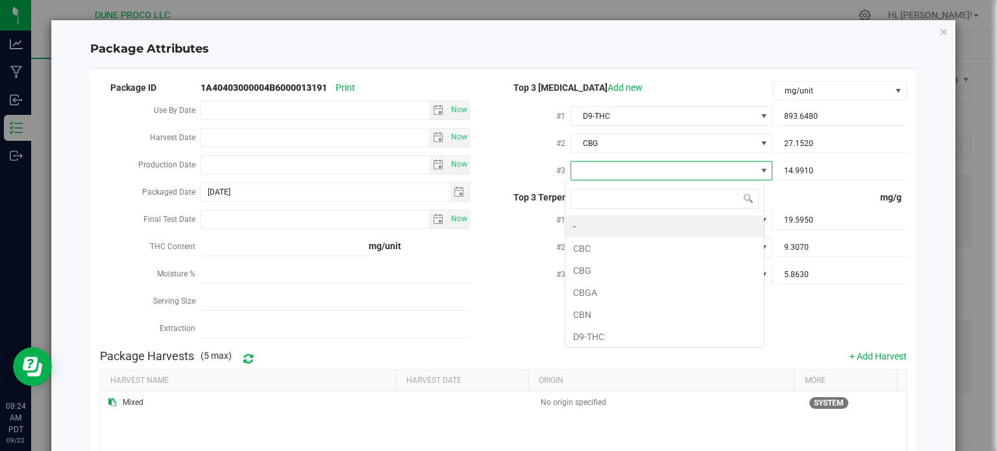
type input "CBC"
click at [603, 232] on li "CBC" at bounding box center [664, 227] width 199 height 22
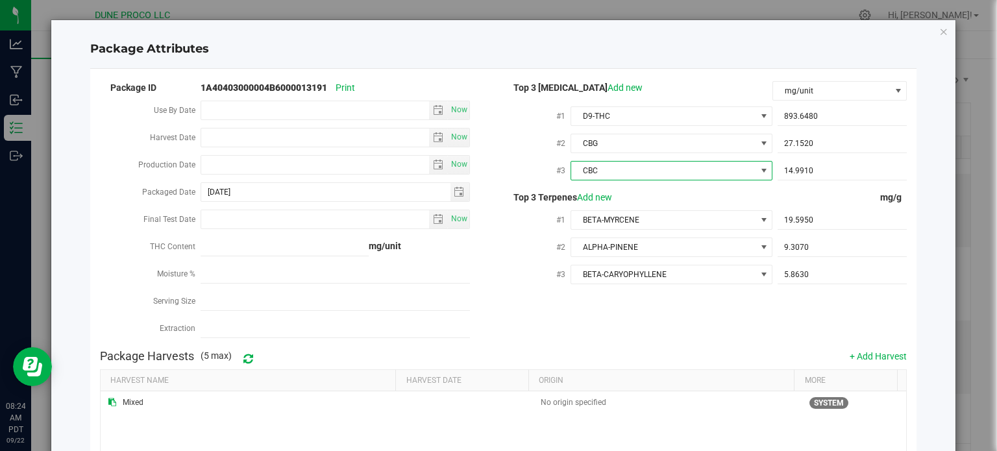
click at [675, 336] on div "Package ID 1A40403000004B6000013191 Print Use By Date Now Harvest Date Now Prod…" at bounding box center [503, 211] width 807 height 264
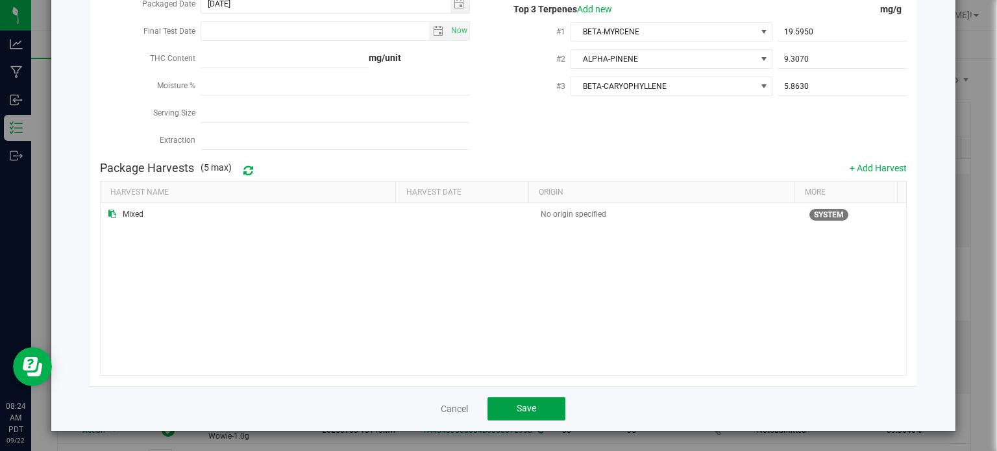
click at [510, 402] on button "Save" at bounding box center [526, 408] width 78 height 23
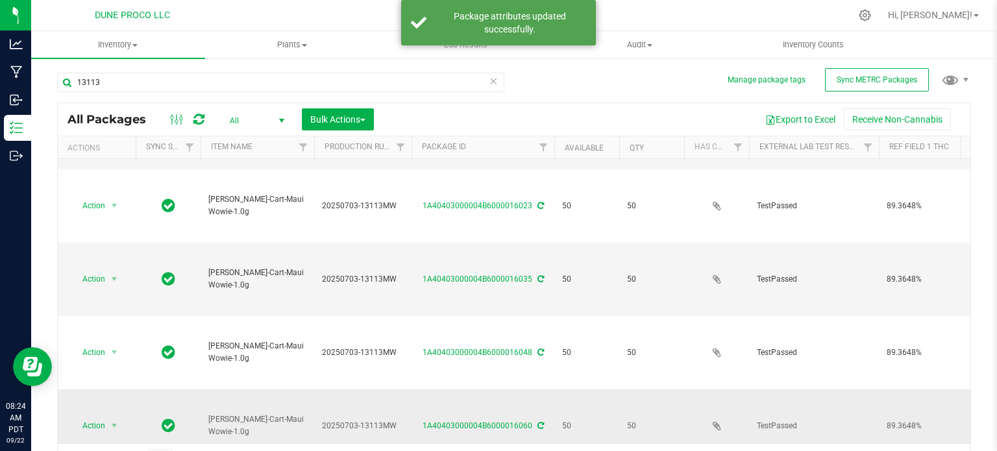
scroll to position [155, 0]
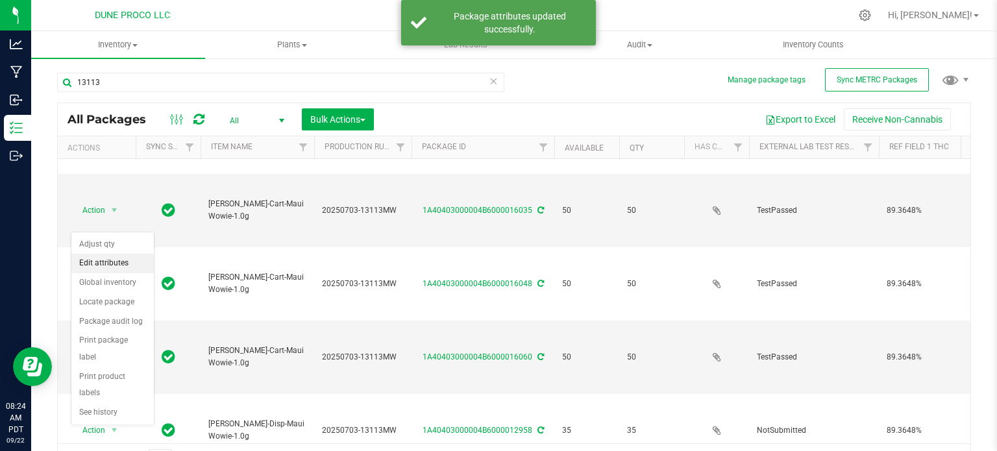
click at [109, 266] on li "Edit attributes" at bounding box center [112, 263] width 82 height 19
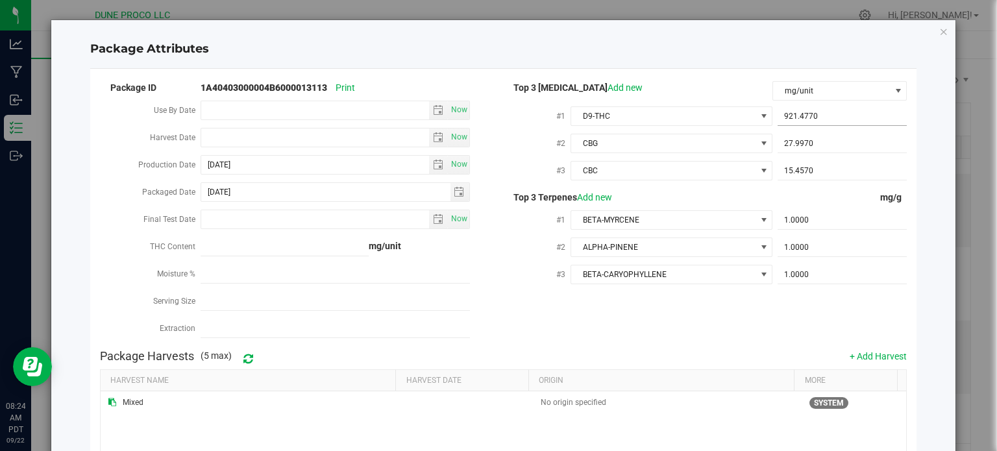
click at [843, 110] on span "921.4770 921.477" at bounding box center [842, 116] width 129 height 19
click at [843, 110] on input "921.477" at bounding box center [842, 116] width 129 height 18
paste input "893.648"
type input "893.648"
type input "893.6480"
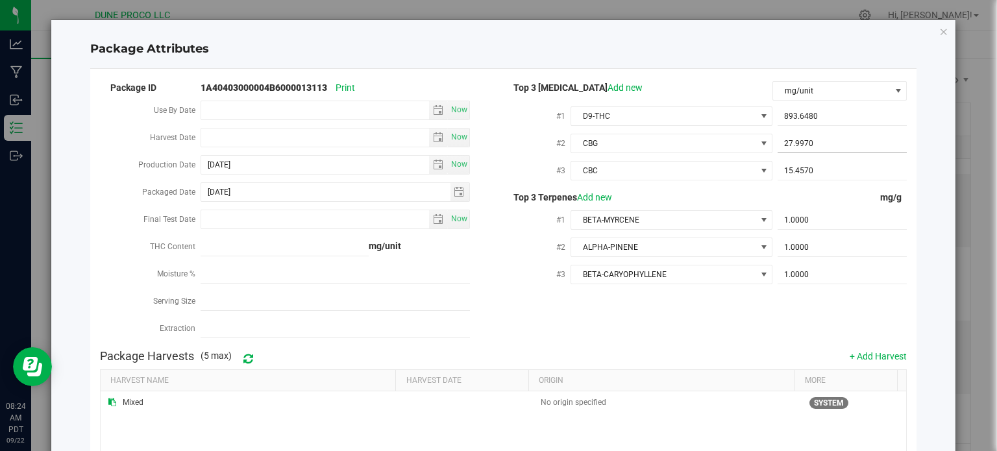
click at [805, 134] on span "27.9970 27.997" at bounding box center [842, 143] width 129 height 19
click at [805, 134] on input "27.997" at bounding box center [842, 143] width 129 height 18
paste input "152"
type input "27.152"
type input "27.1520"
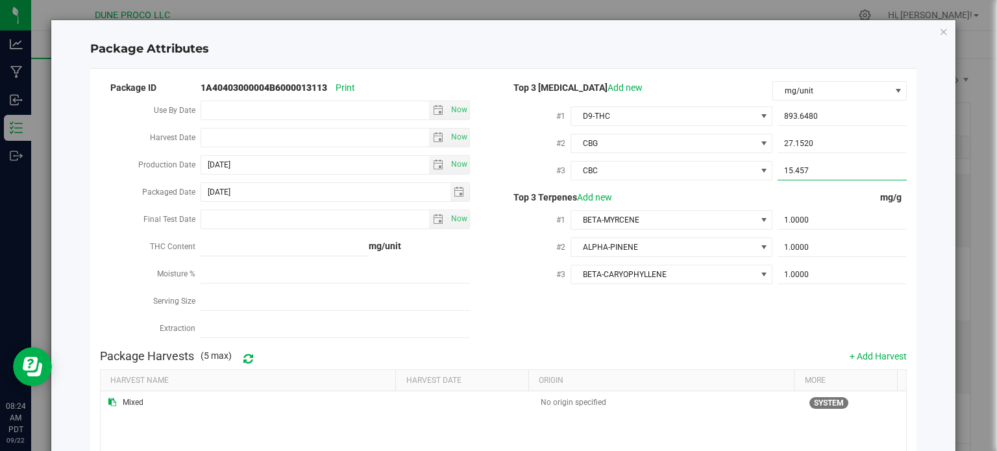
click at [841, 179] on span "15.4570 15.457" at bounding box center [842, 171] width 129 height 19
click at [841, 179] on input "15.457" at bounding box center [842, 171] width 129 height 18
paste input "4.991"
type input "14.991"
type input "14.9910"
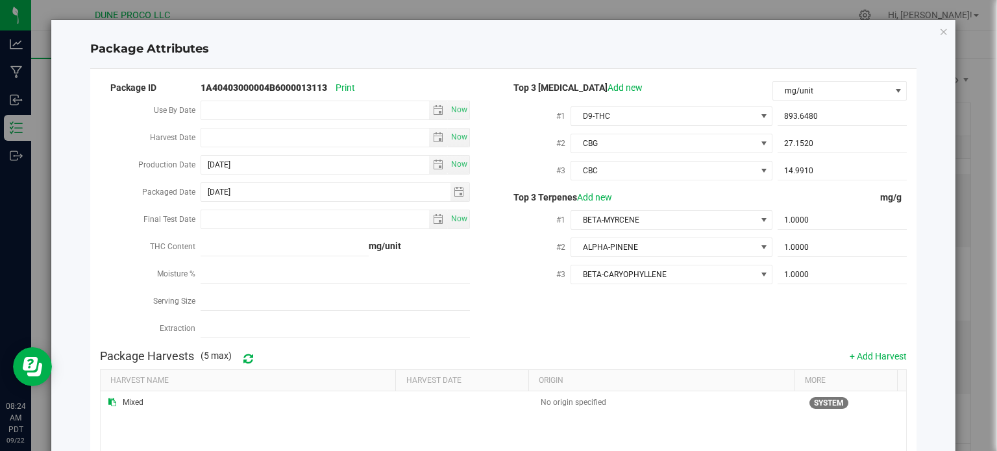
click at [820, 233] on div "#1 BETA-MYRCENE 1.0000 1" at bounding box center [705, 221] width 404 height 27
click at [822, 228] on span "1.0000 1" at bounding box center [842, 220] width 129 height 19
paste input "19.595"
click at [792, 223] on input "119.595" at bounding box center [842, 220] width 129 height 18
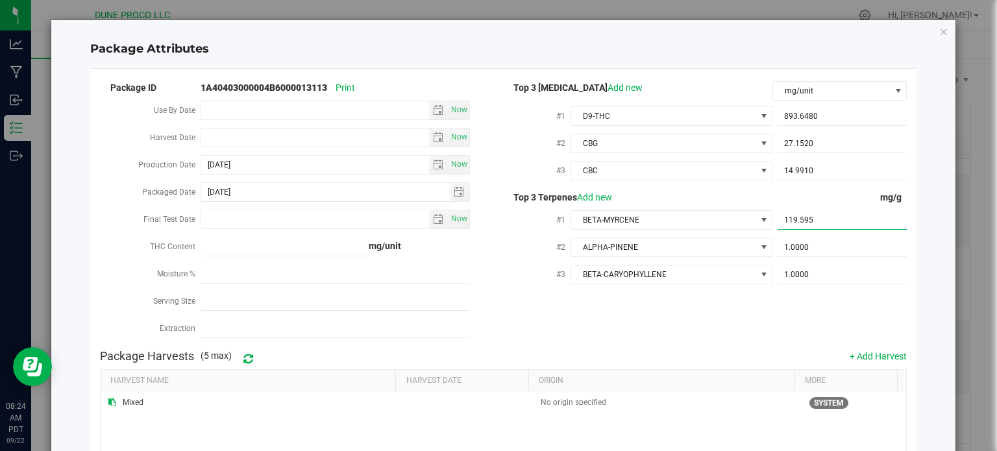
paste input "text"
type input "19.595"
type input "19.5950"
click at [806, 239] on span "1.0000 1" at bounding box center [842, 247] width 129 height 19
click at [806, 239] on input "1" at bounding box center [842, 247] width 129 height 18
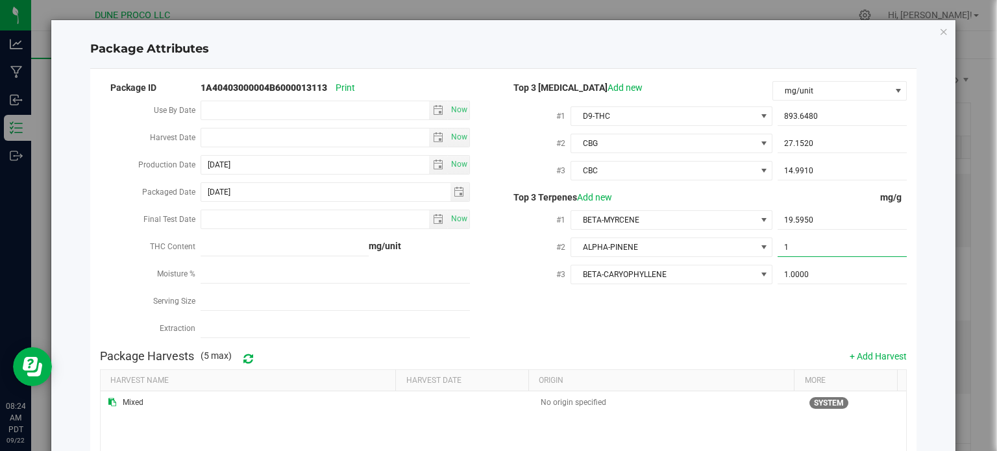
paste input "9.307"
type input "9.307"
type input "9.3070"
click at [831, 273] on span "1.0000 1" at bounding box center [842, 274] width 129 height 19
click at [831, 273] on input "1" at bounding box center [842, 274] width 129 height 18
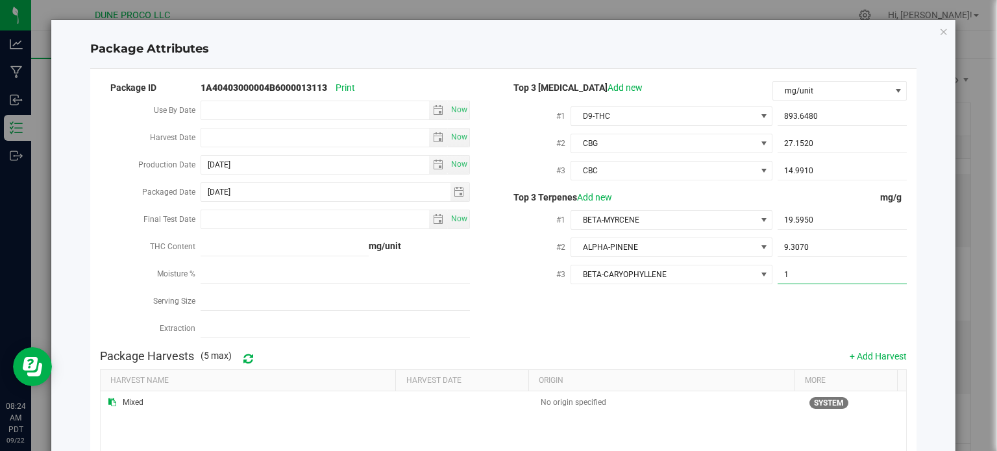
paste input "5.863"
type input "5.863"
type input "5.8630"
click at [724, 317] on div "Package ID 1A40403000004B6000013113 Print Use By Date Now Harvest Date Now Prod…" at bounding box center [503, 211] width 807 height 264
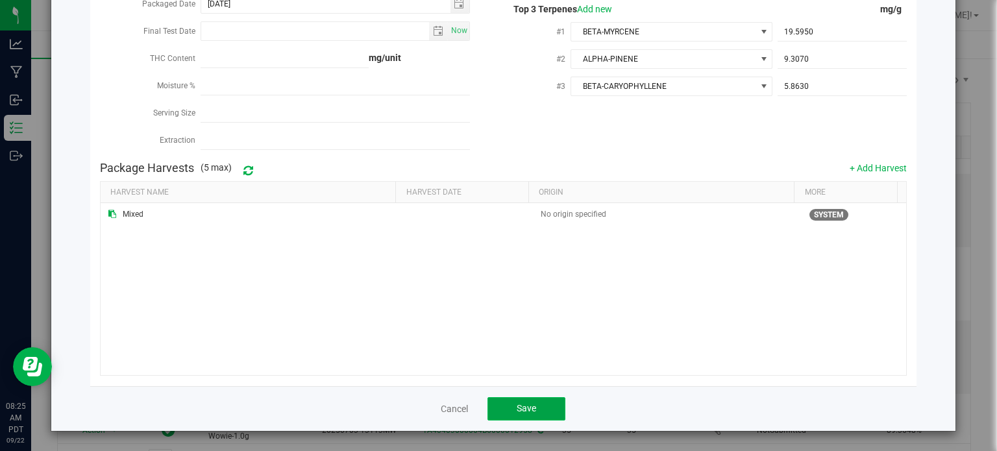
click at [532, 408] on button "Save" at bounding box center [526, 408] width 78 height 23
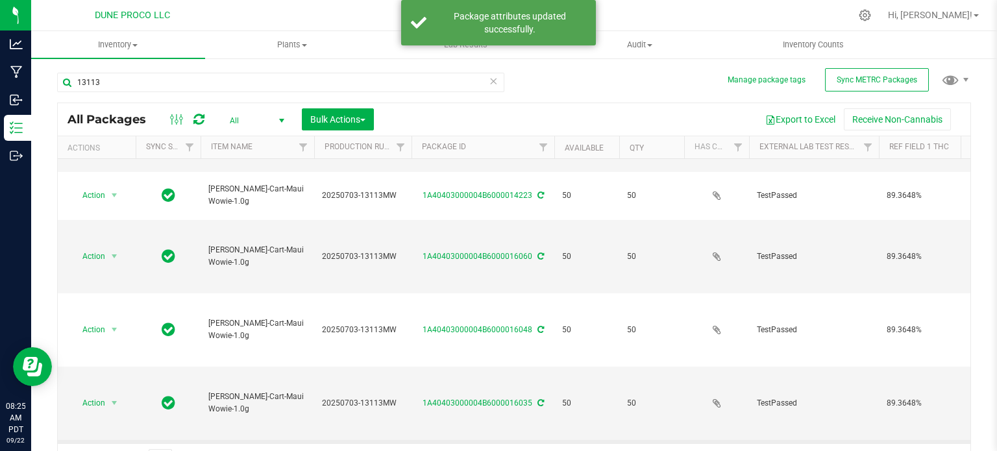
scroll to position [155, 0]
